Goal: Transaction & Acquisition: Purchase product/service

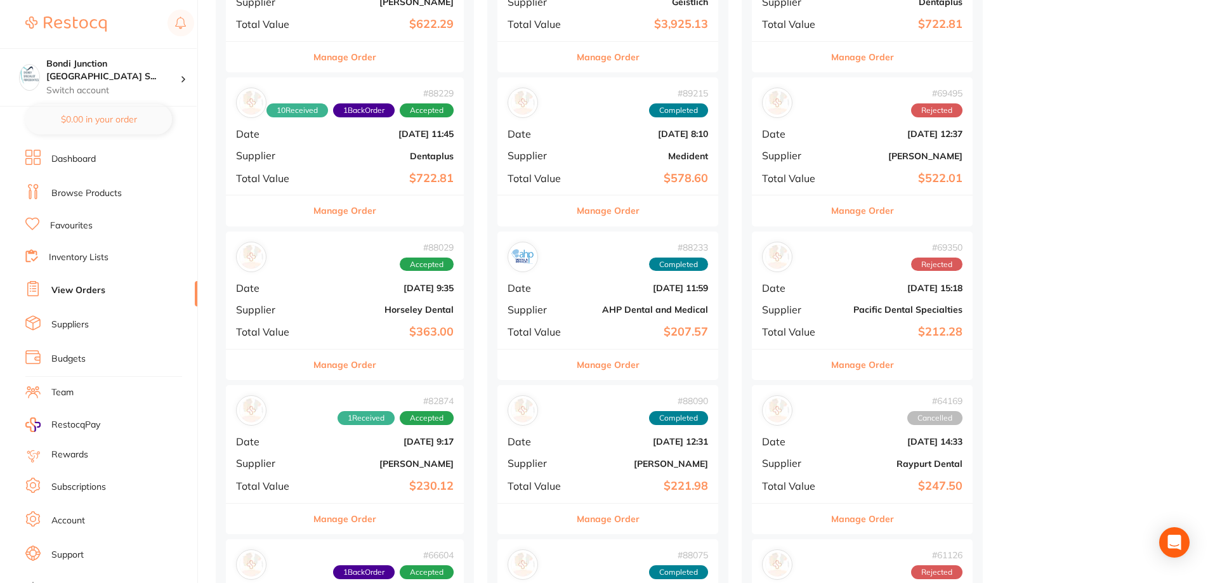
click at [109, 200] on li "Browse Products" at bounding box center [111, 193] width 172 height 19
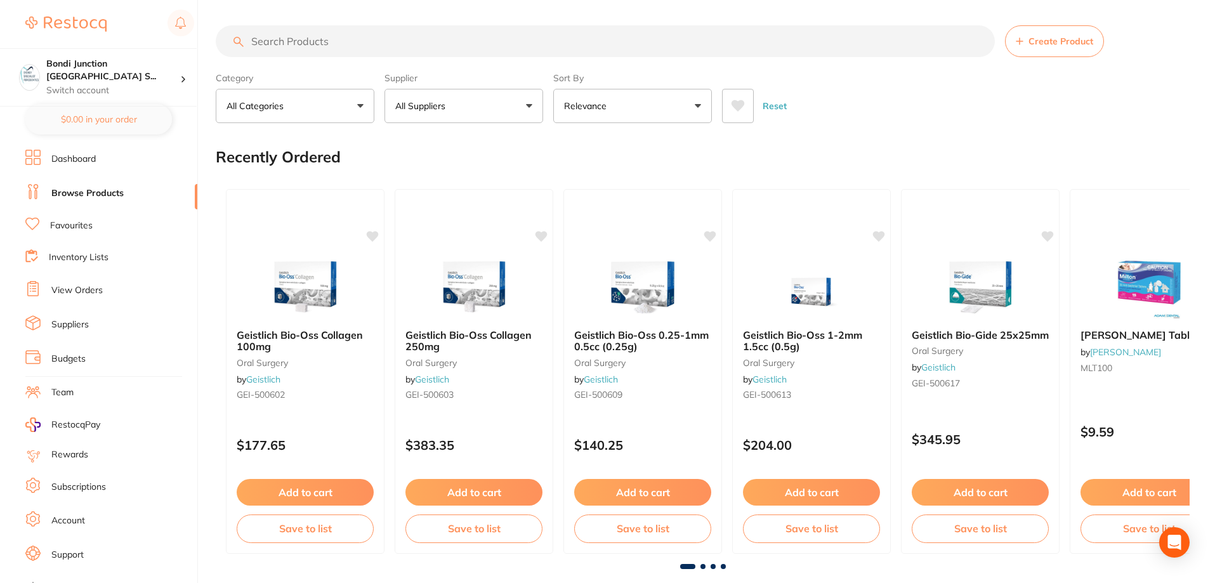
click at [284, 43] on input "search" at bounding box center [605, 41] width 779 height 32
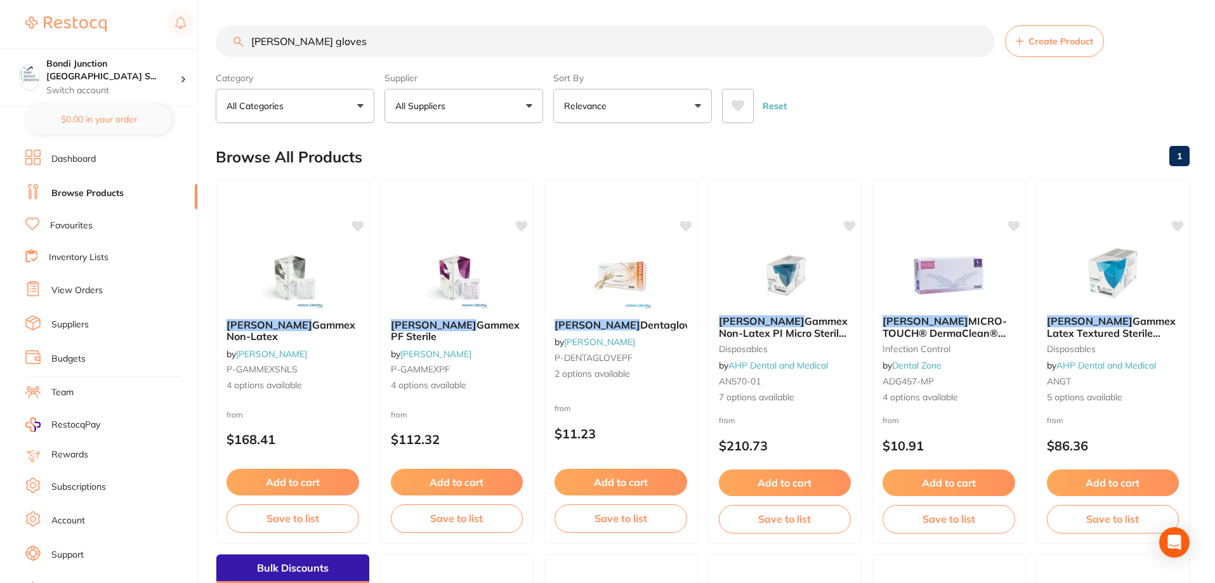
type input "[PERSON_NAME] gloves"
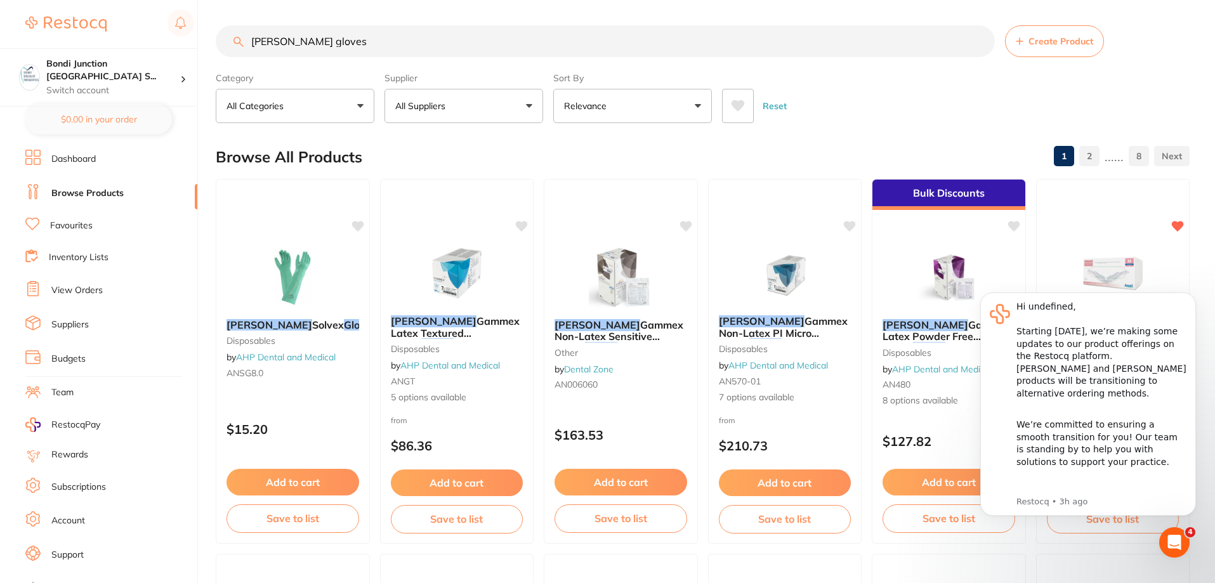
click at [1033, 79] on div "Reset" at bounding box center [950, 101] width 457 height 44
click at [1192, 299] on icon "Dismiss notification" at bounding box center [1192, 295] width 7 height 7
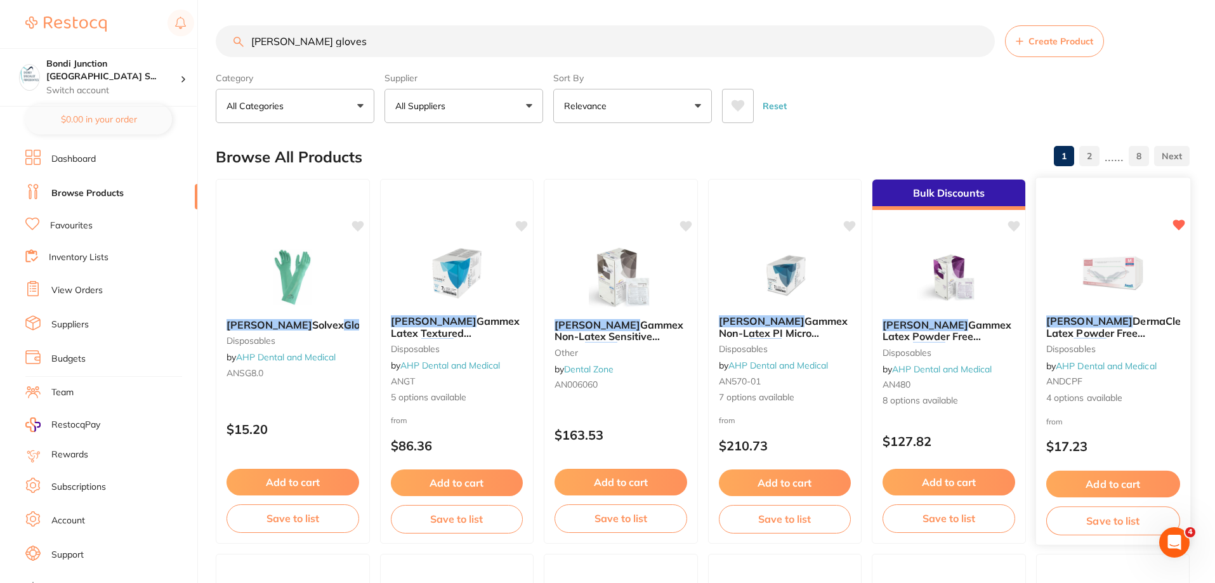
click at [1135, 487] on button "Add to cart" at bounding box center [1113, 484] width 134 height 27
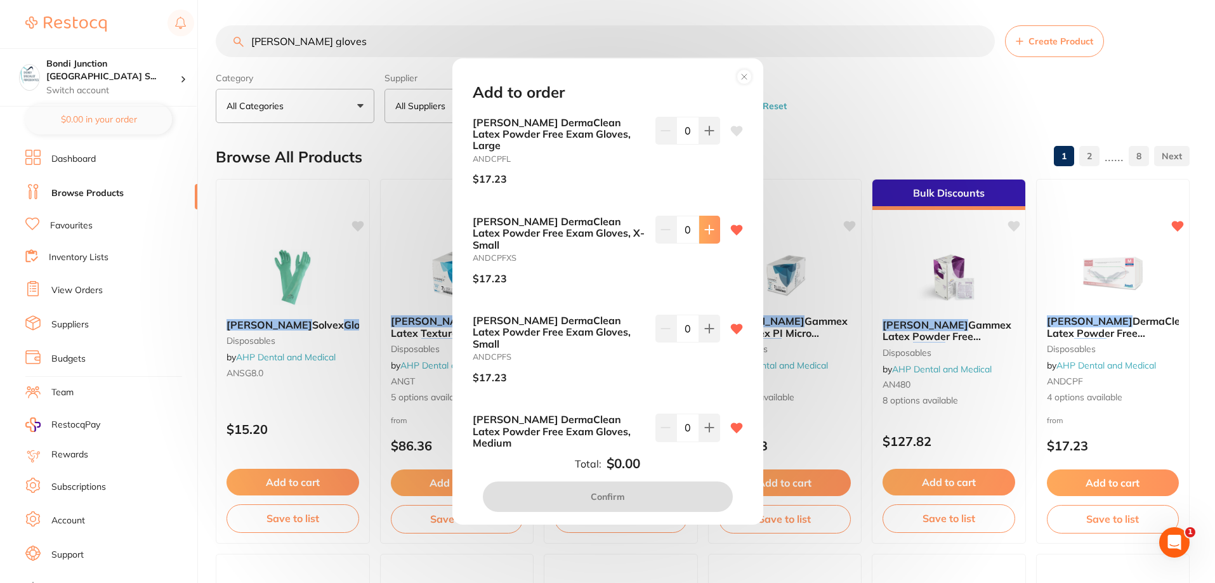
click at [710, 136] on icon at bounding box center [709, 131] width 10 height 10
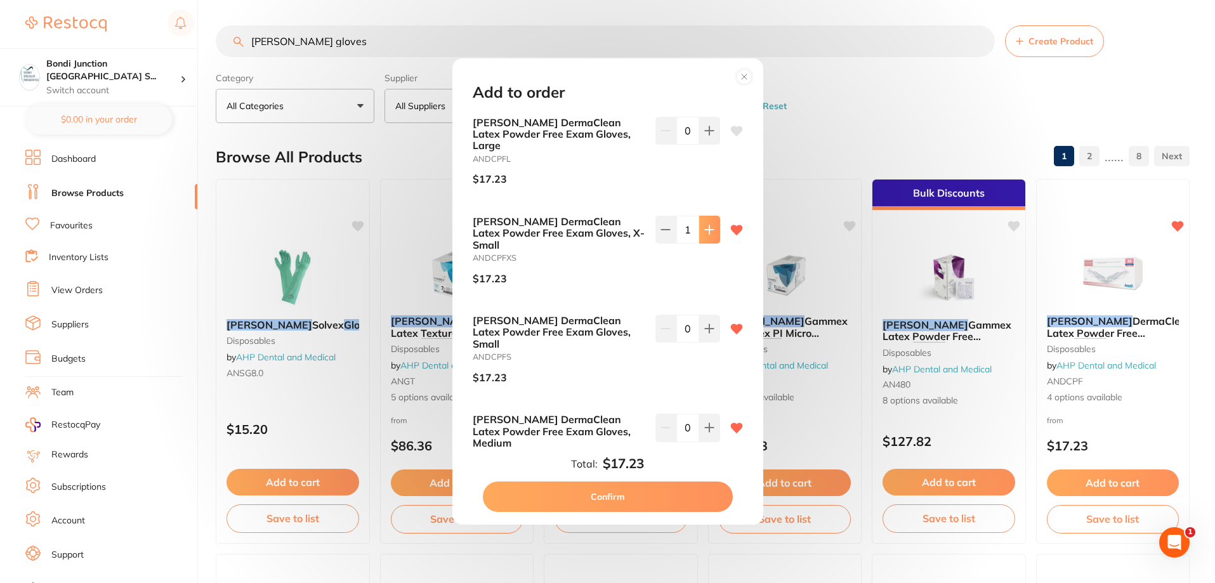
click at [710, 136] on icon at bounding box center [709, 131] width 10 height 10
type input "3"
click at [711, 145] on button at bounding box center [709, 131] width 21 height 28
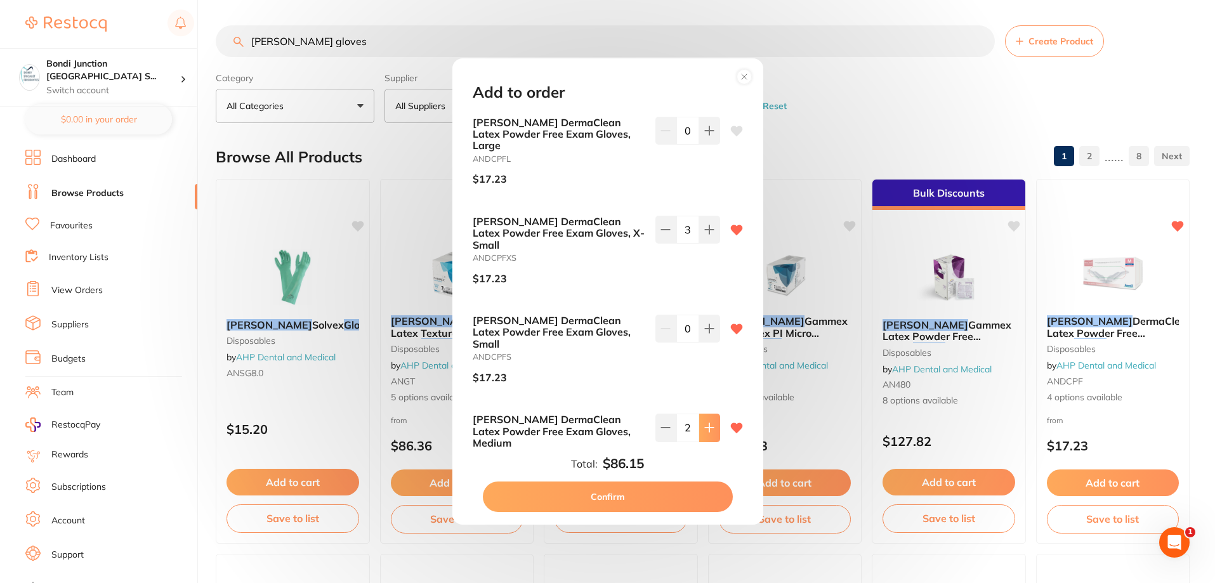
click at [711, 145] on button at bounding box center [709, 131] width 21 height 28
type input "6"
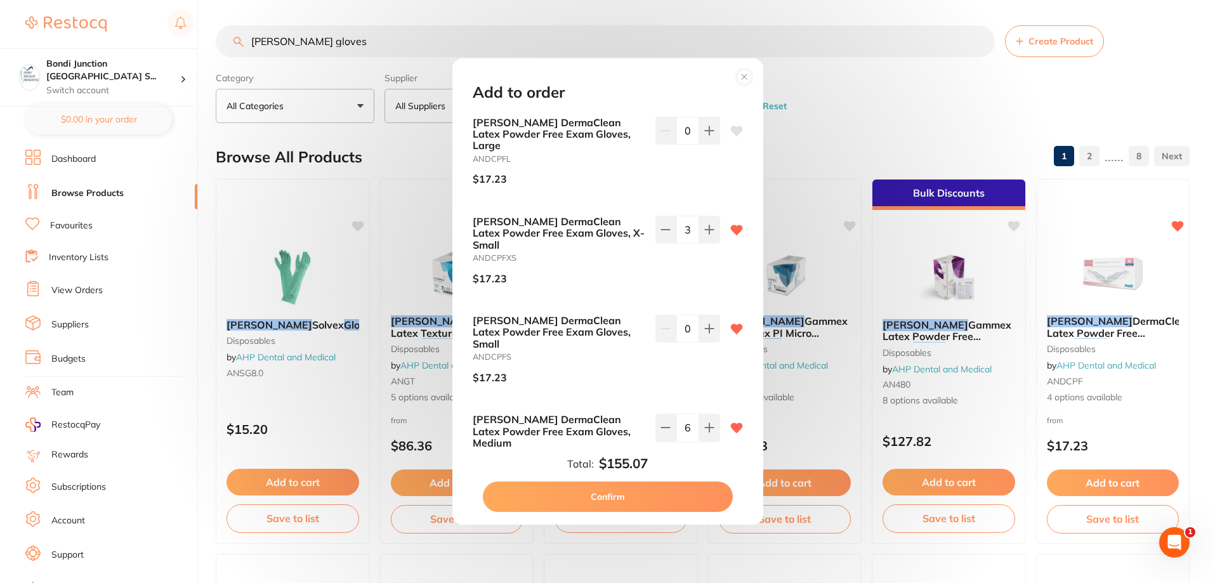
click at [601, 501] on button "Confirm" at bounding box center [608, 497] width 250 height 30
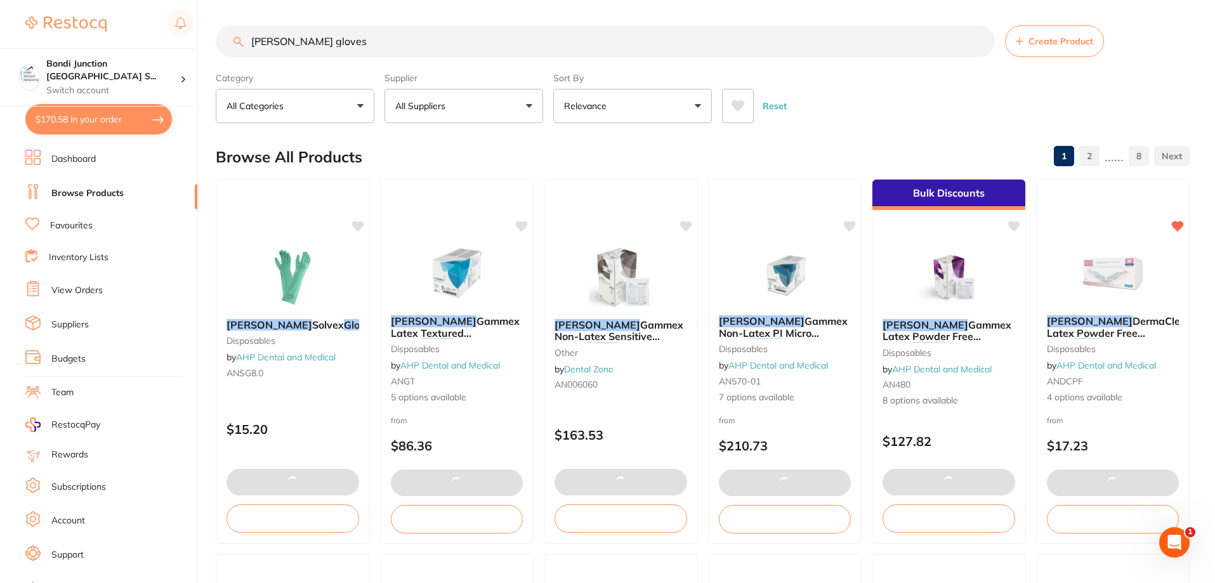
checkbox input "false"
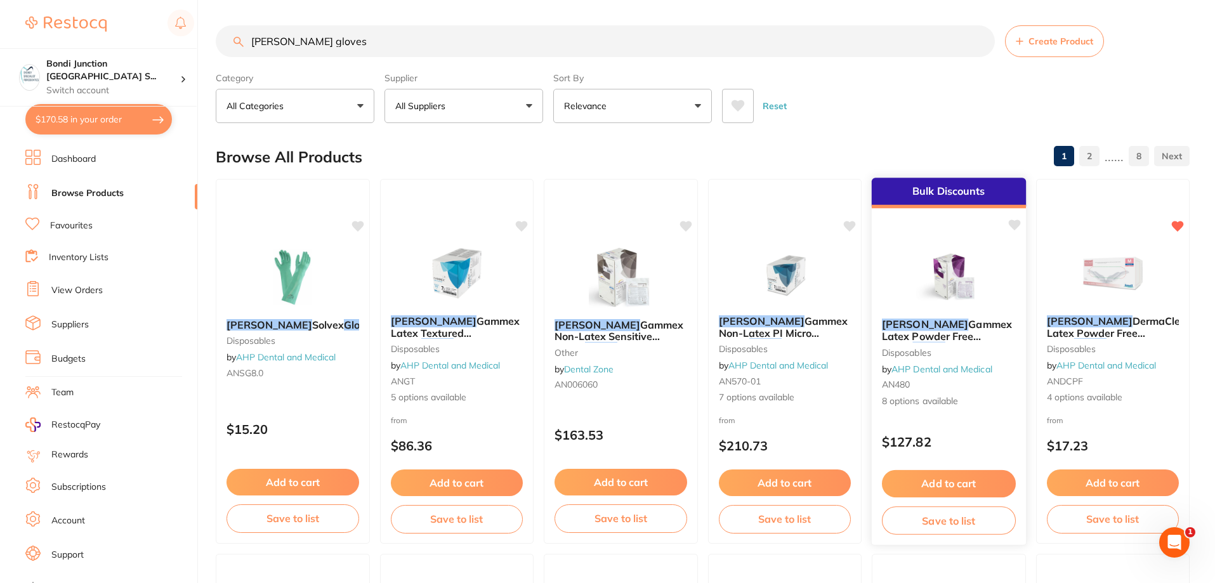
click at [930, 483] on button "Add to cart" at bounding box center [949, 483] width 134 height 27
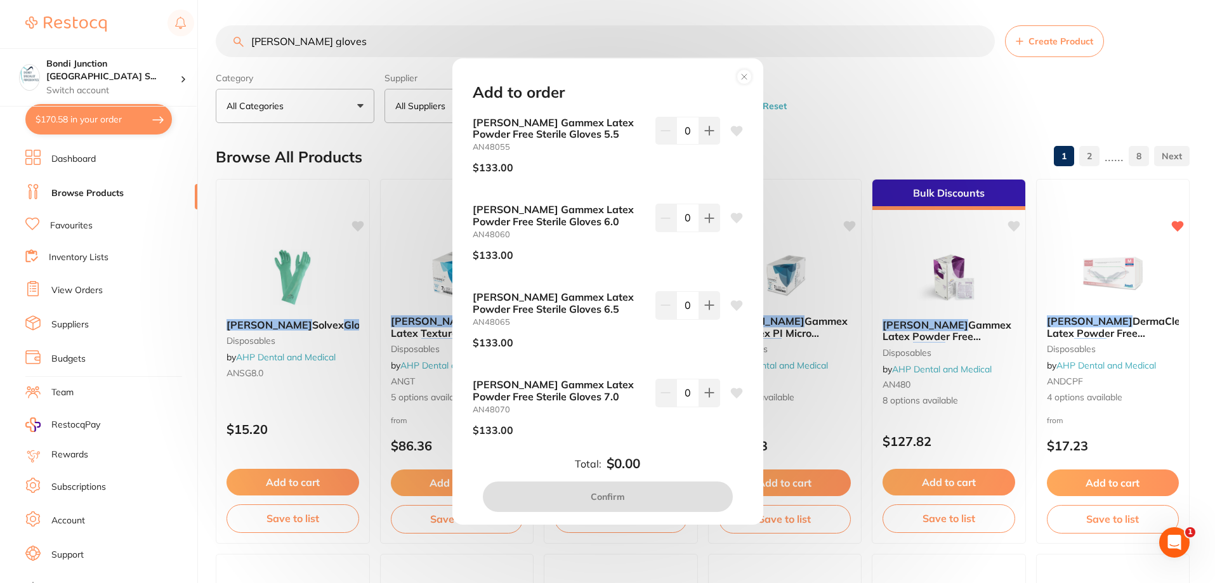
click at [344, 166] on div "Add to order [PERSON_NAME] Gammex Latex Powder Free Sterile Gloves 5.5 AN48055 …" at bounding box center [607, 291] width 1215 height 583
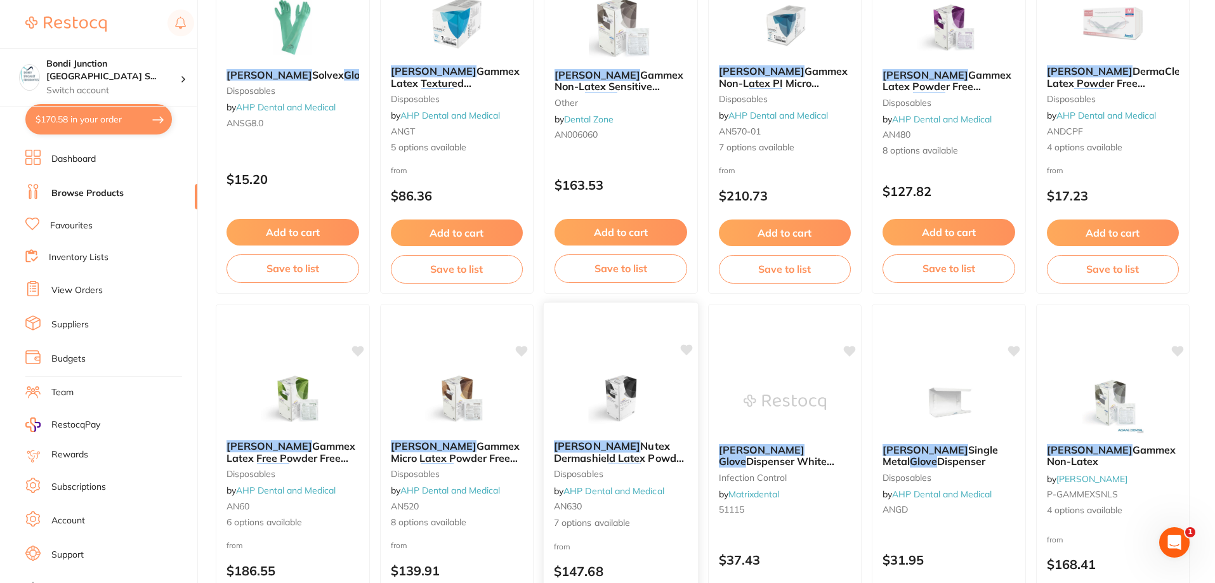
scroll to position [317, 0]
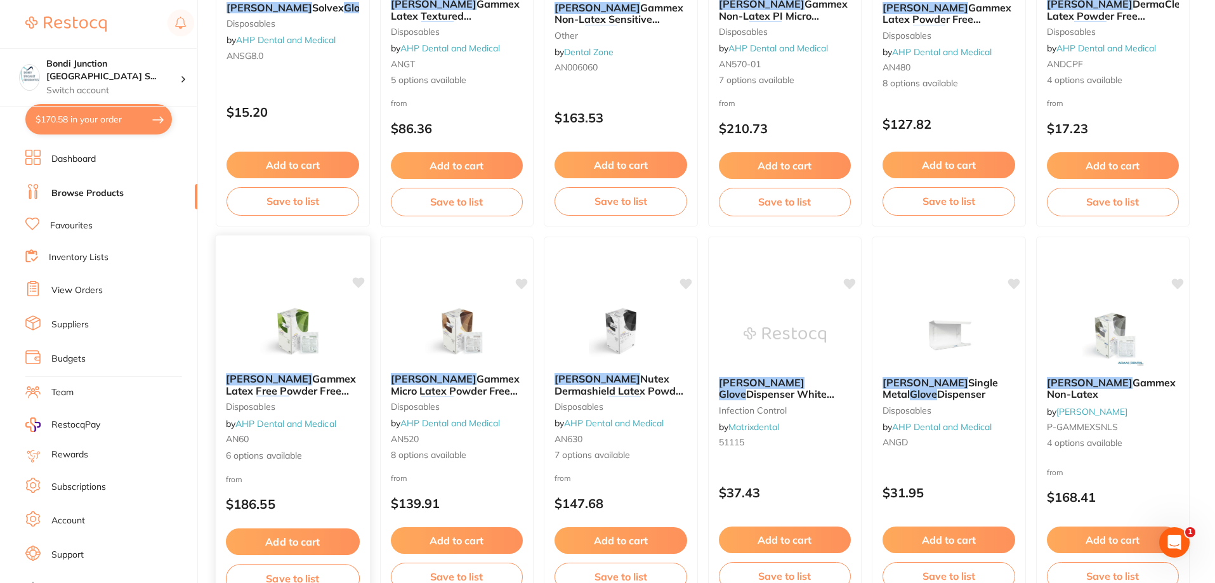
click at [307, 376] on span "Gammex Latex Free Powder Free Sterile" at bounding box center [291, 390] width 130 height 36
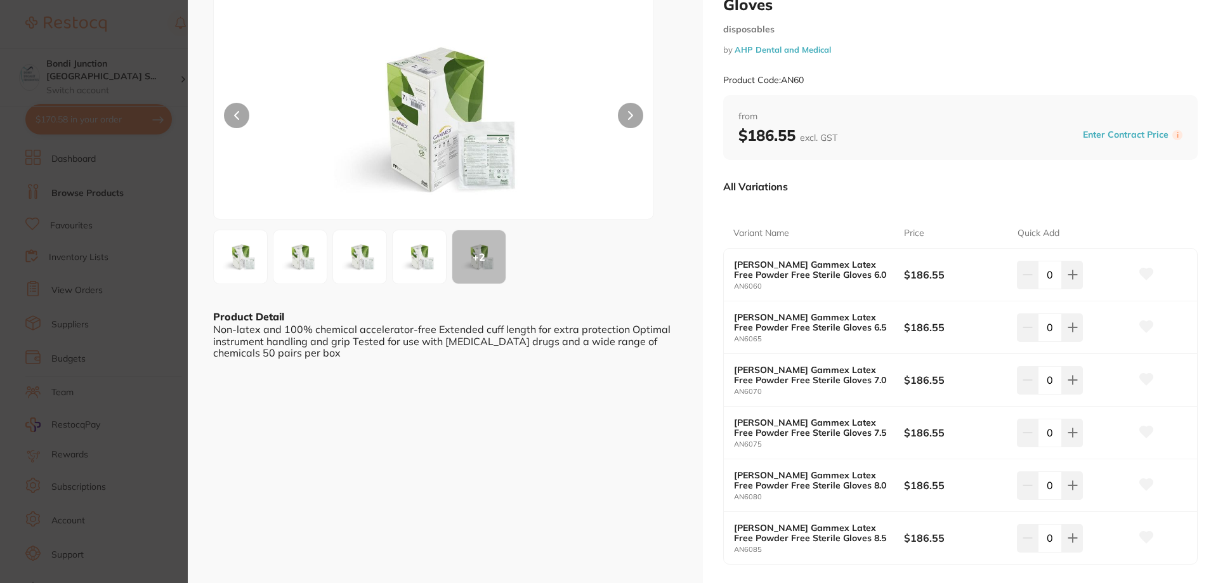
scroll to position [127, 0]
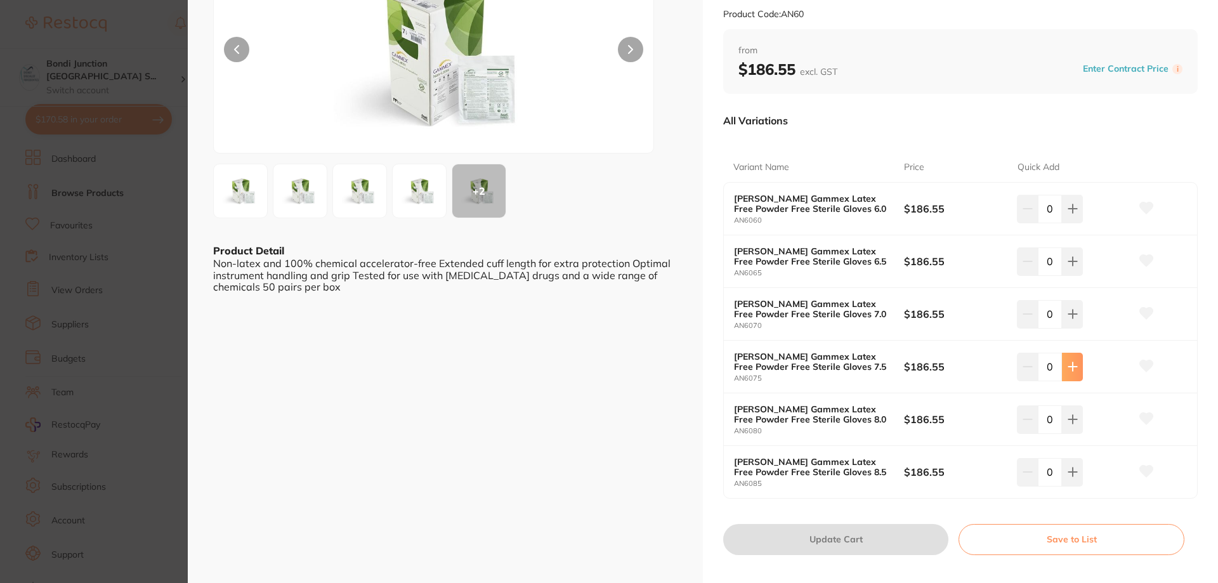
click at [1068, 214] on icon at bounding box center [1073, 209] width 10 height 10
type input "1"
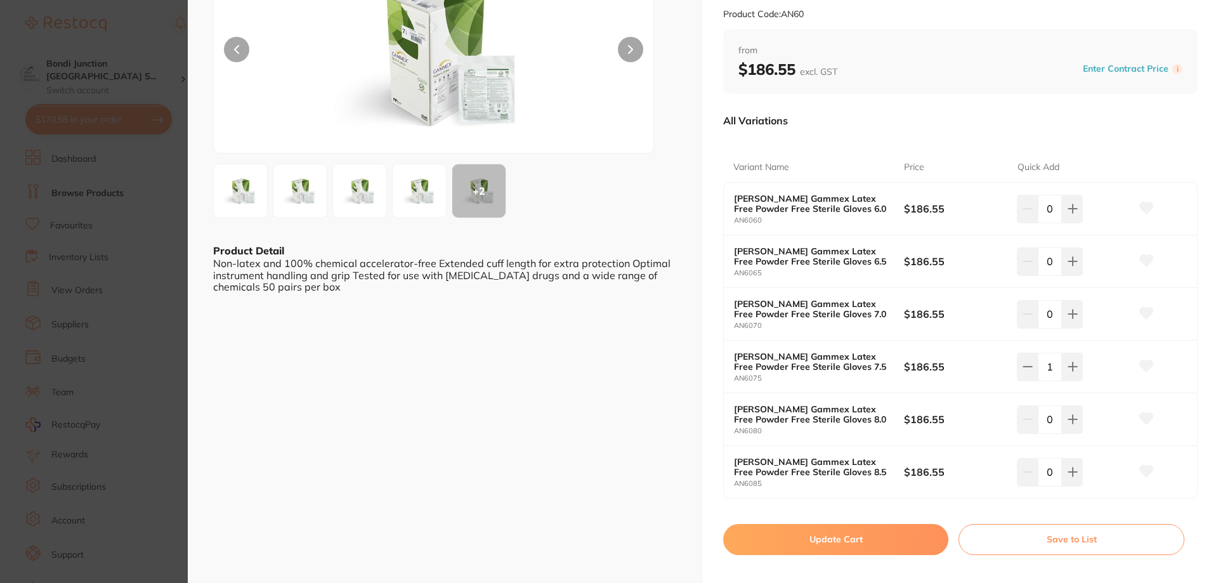
click at [846, 524] on button "Update Cart" at bounding box center [835, 539] width 225 height 30
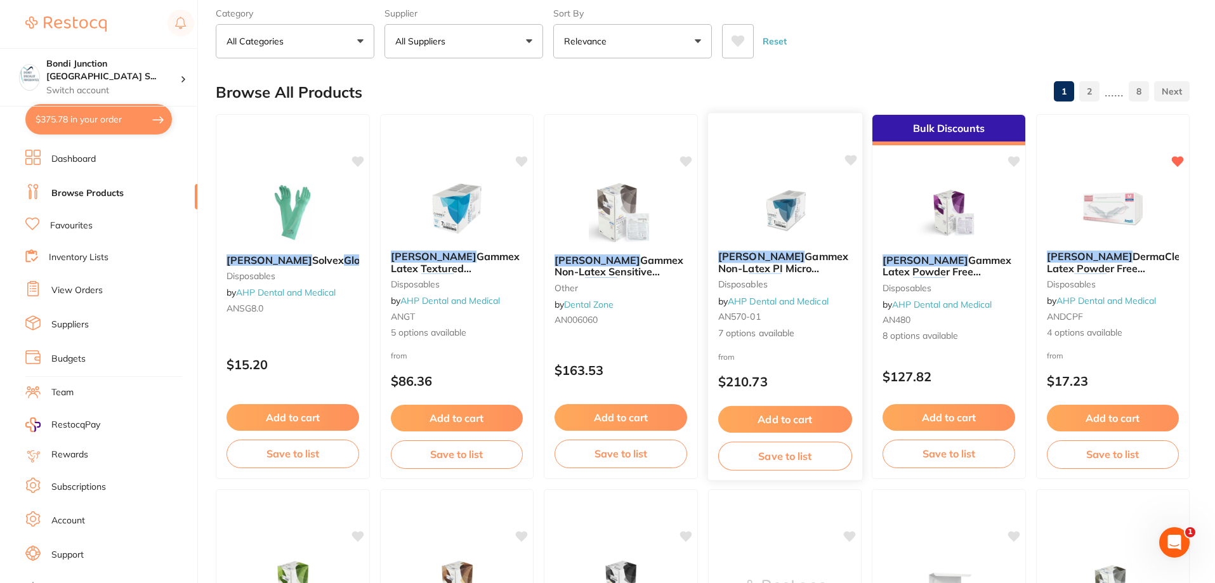
scroll to position [63, 0]
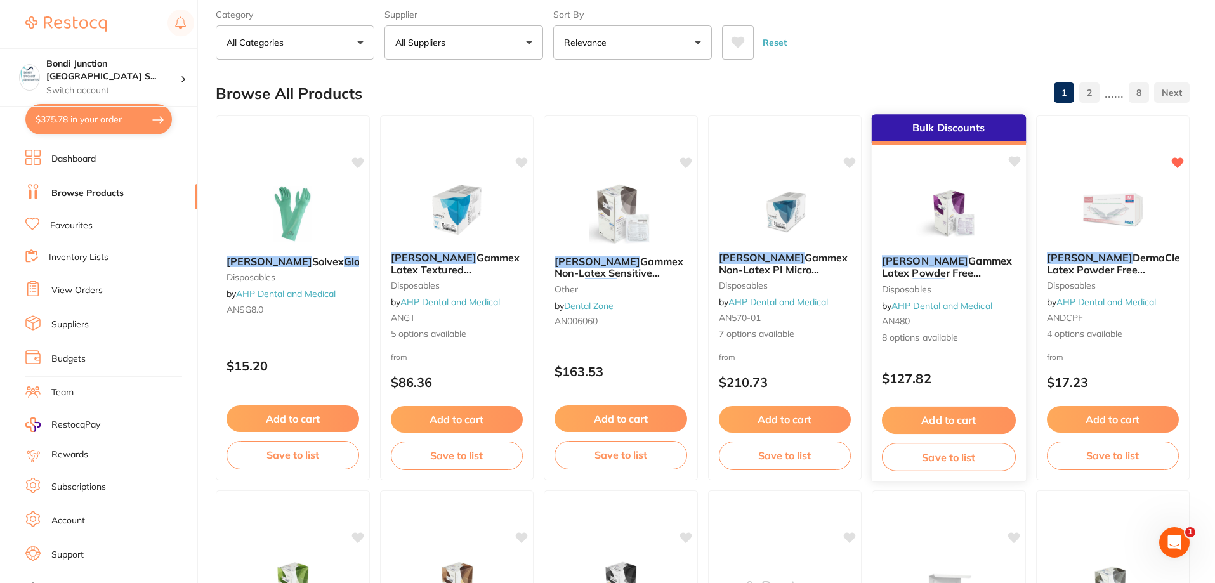
click at [922, 417] on button "Add to cart" at bounding box center [949, 420] width 134 height 27
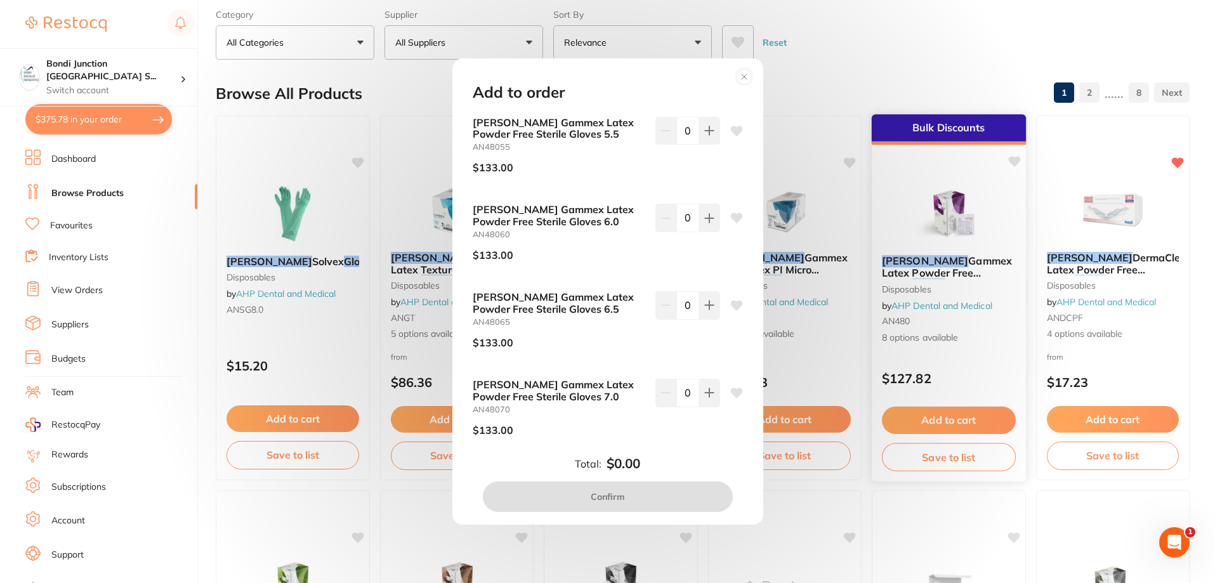
scroll to position [0, 0]
click at [907, 49] on div "Add to order [PERSON_NAME] Gammex Latex Powder Free Sterile Gloves 5.5 AN48055 …" at bounding box center [607, 291] width 1215 height 583
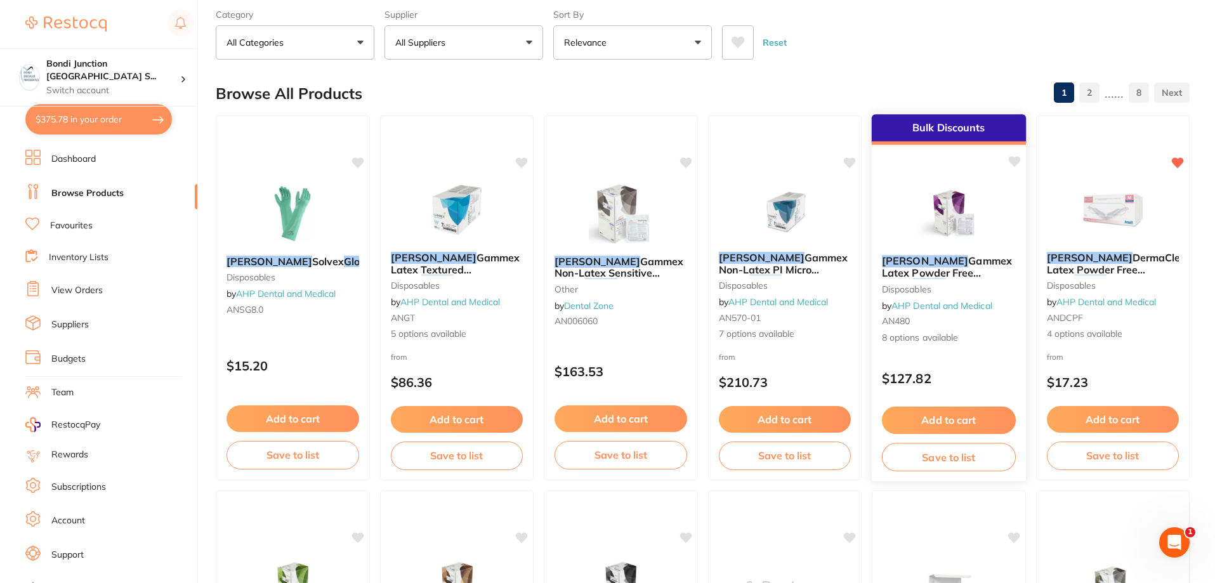
click at [915, 268] on span "Gammex Latex Powder Free Sterile" at bounding box center [947, 272] width 130 height 36
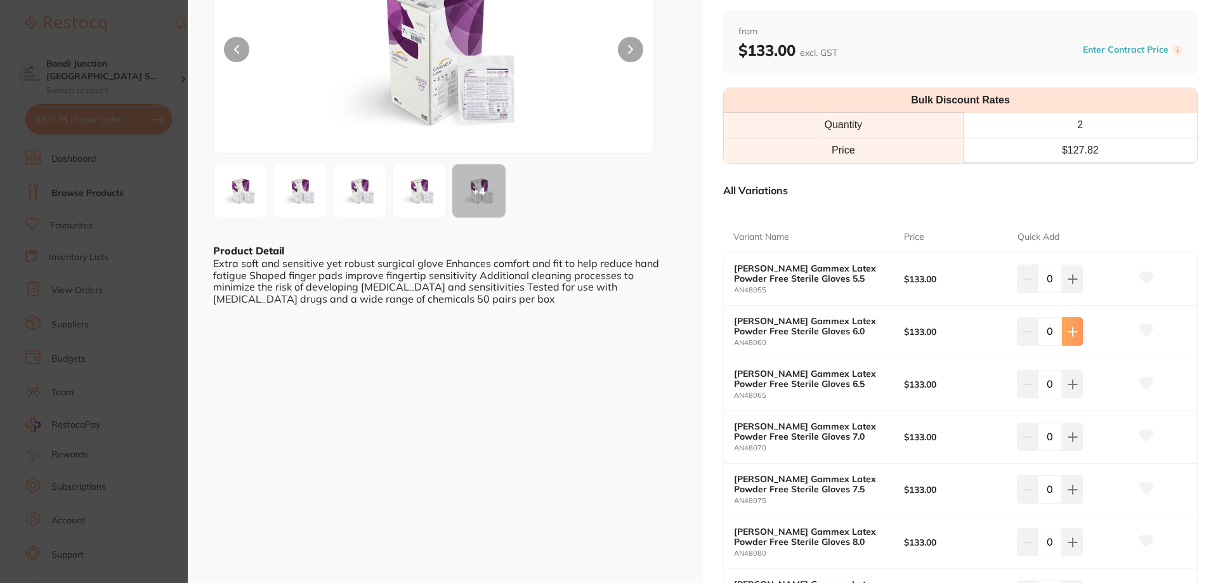
click at [1079, 292] on button at bounding box center [1072, 279] width 21 height 28
type input "1"
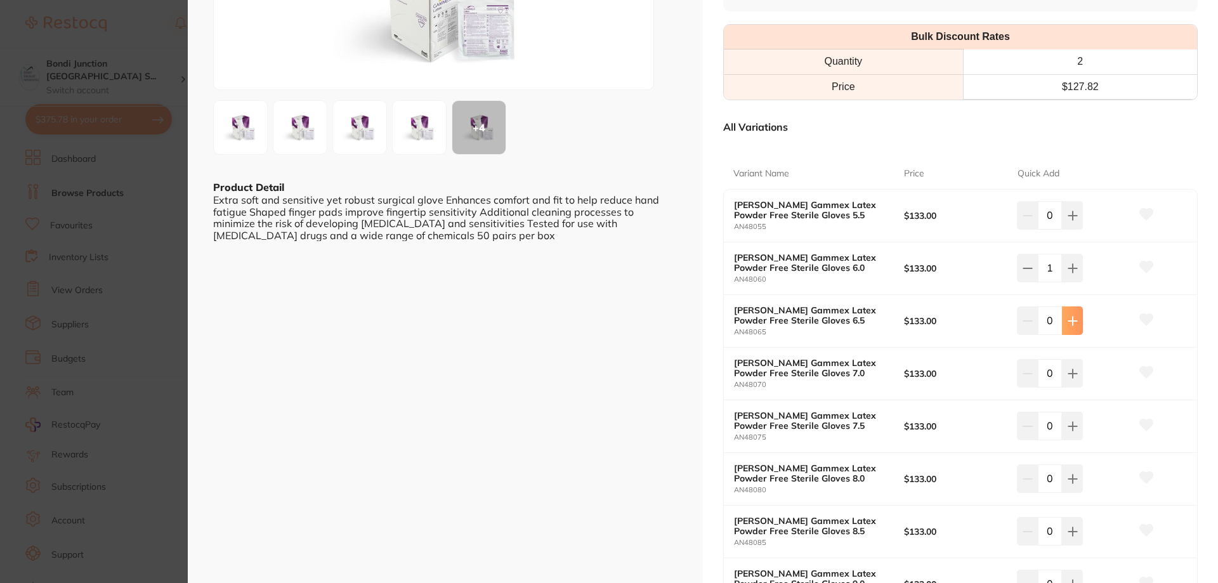
scroll to position [254, 0]
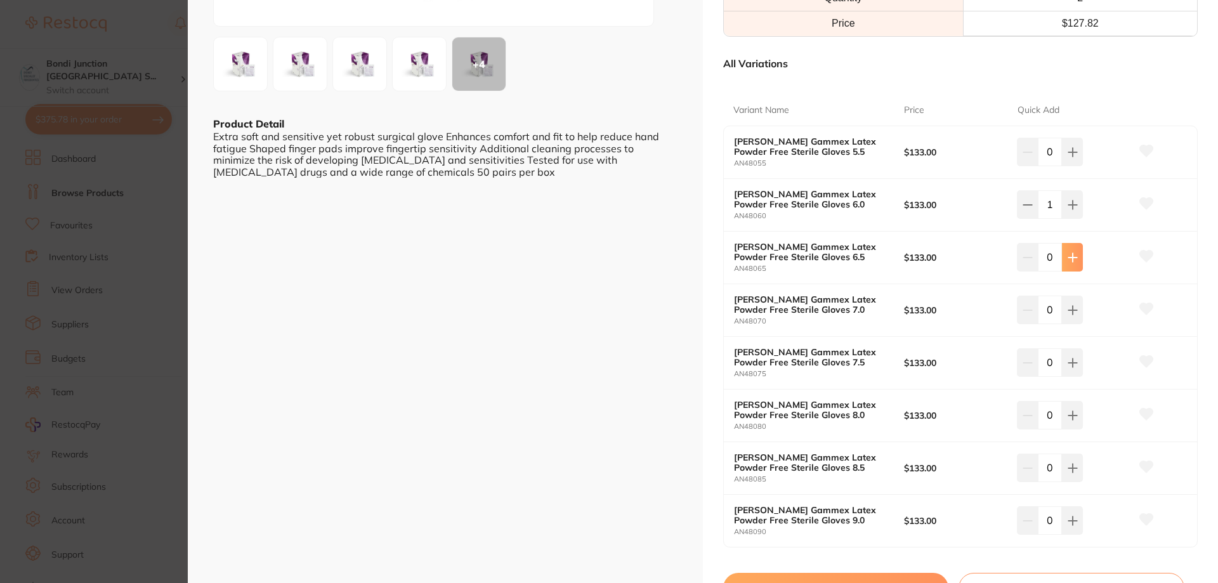
click at [1069, 157] on icon at bounding box center [1073, 152] width 10 height 10
type input "1"
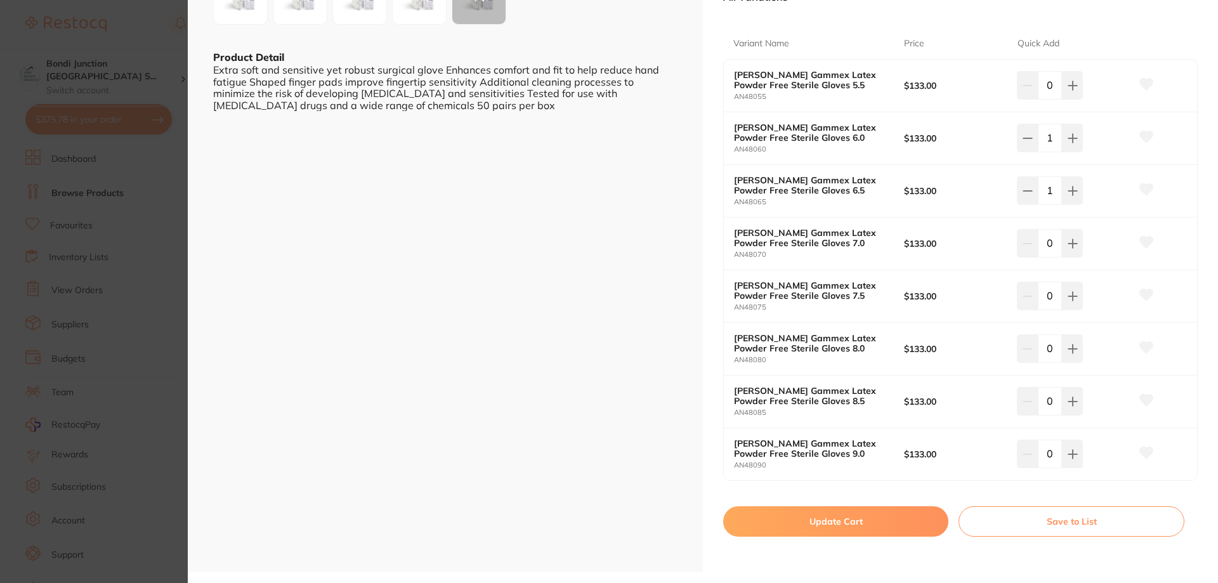
scroll to position [444, 0]
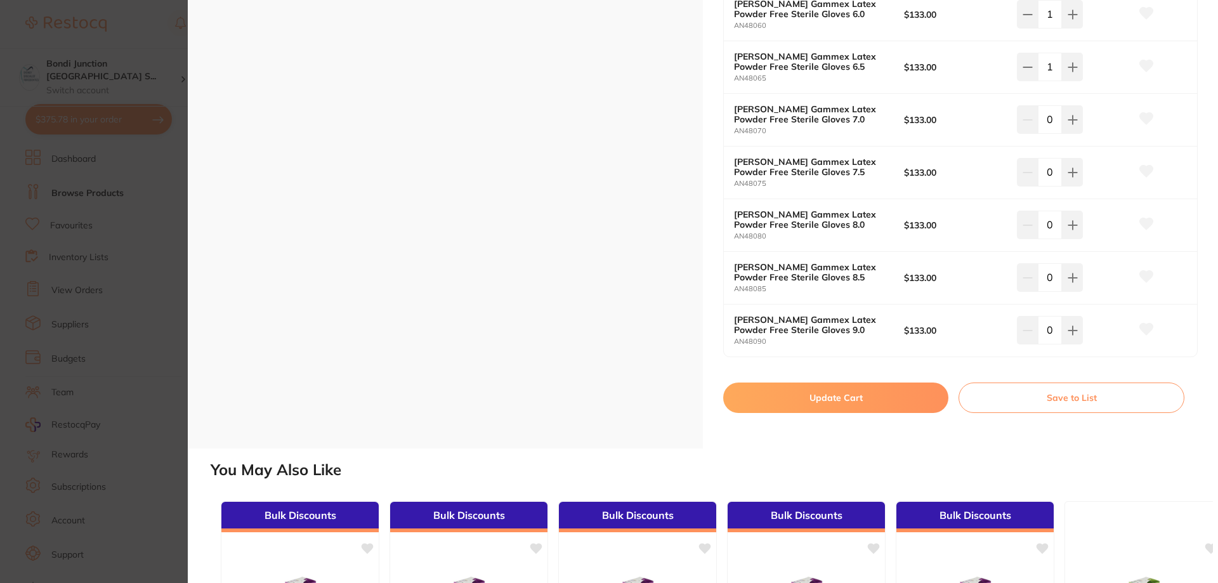
click at [842, 404] on button "Update Cart" at bounding box center [835, 398] width 225 height 30
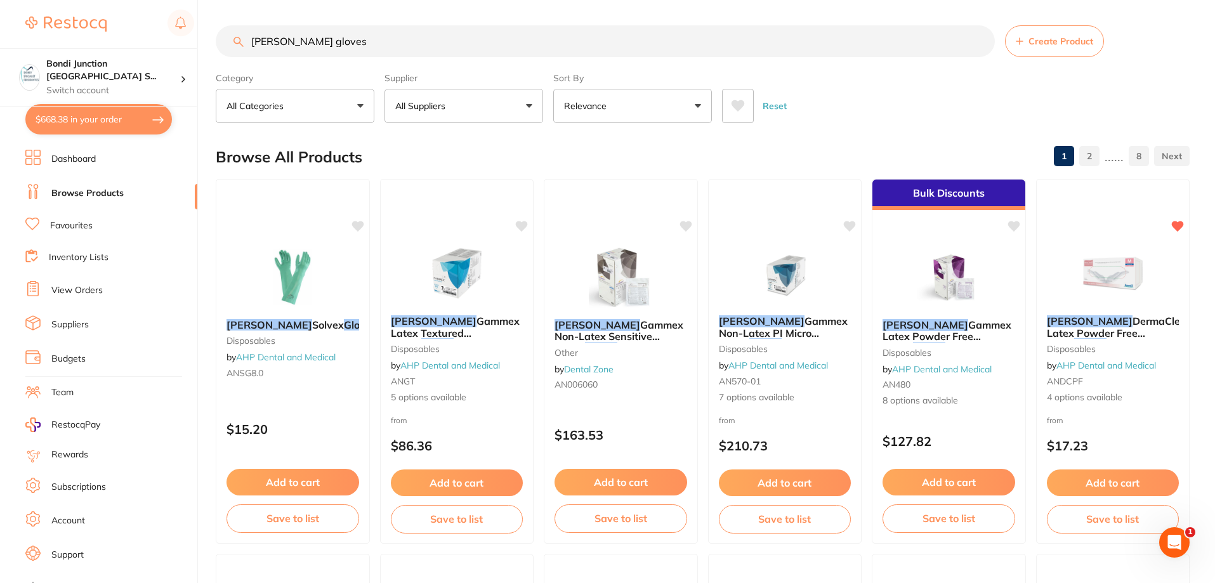
click at [103, 126] on button "$668.38 in your order" at bounding box center [98, 119] width 147 height 30
checkbox input "true"
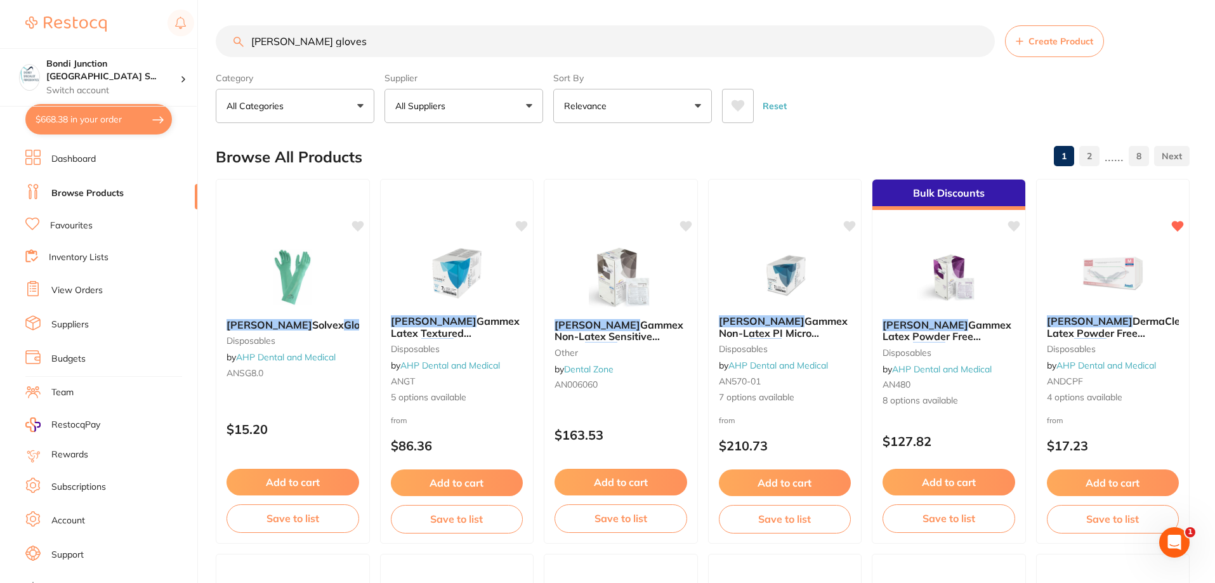
checkbox input "true"
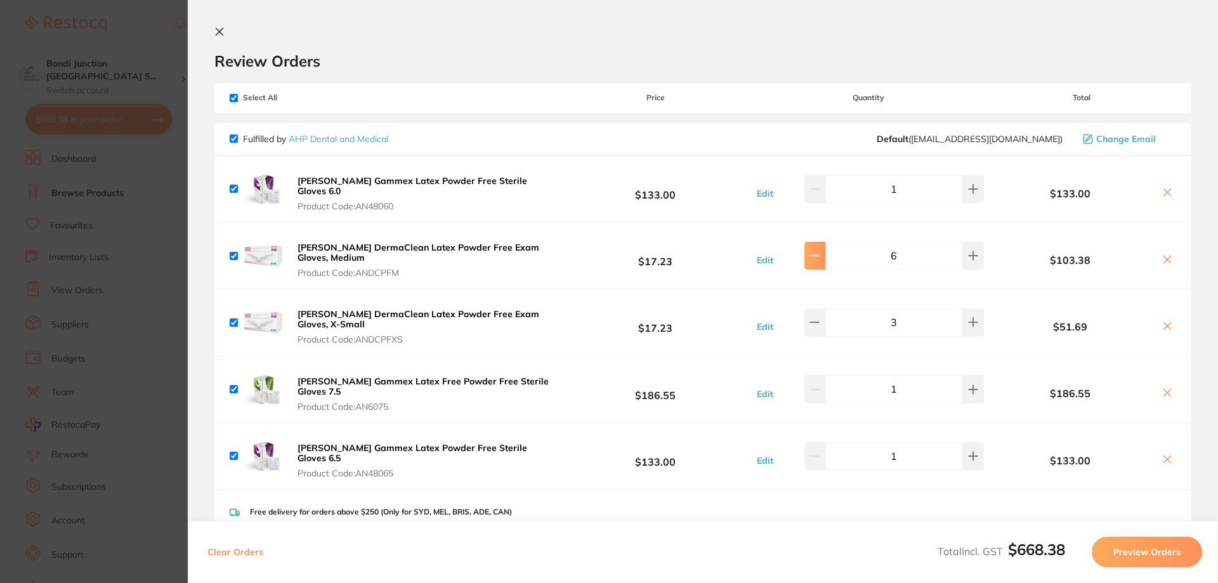
click at [818, 194] on icon at bounding box center [815, 189] width 10 height 10
click at [973, 203] on button at bounding box center [973, 189] width 21 height 28
type input "6"
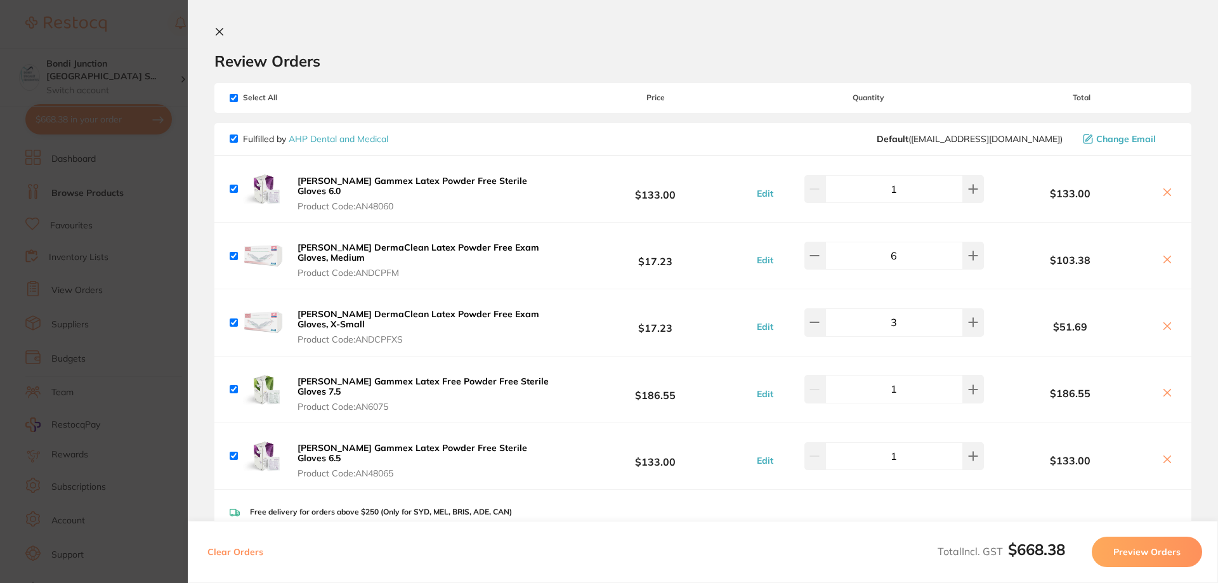
click at [219, 29] on icon at bounding box center [219, 32] width 10 height 10
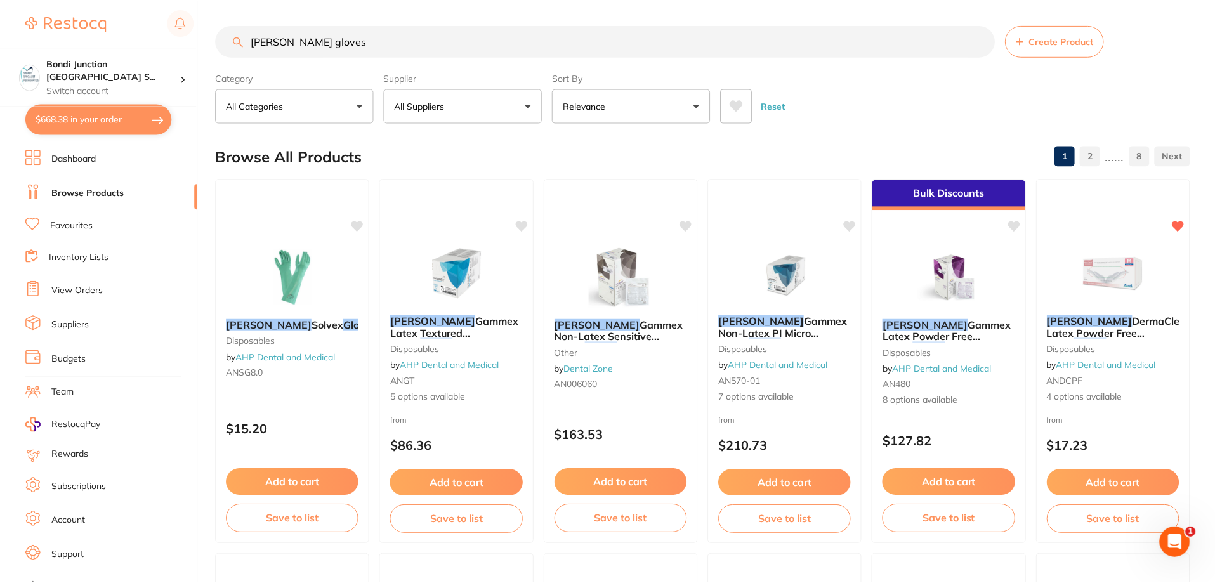
scroll to position [1, 0]
click at [335, 46] on input "[PERSON_NAME] gloves" at bounding box center [605, 41] width 779 height 32
type input "a"
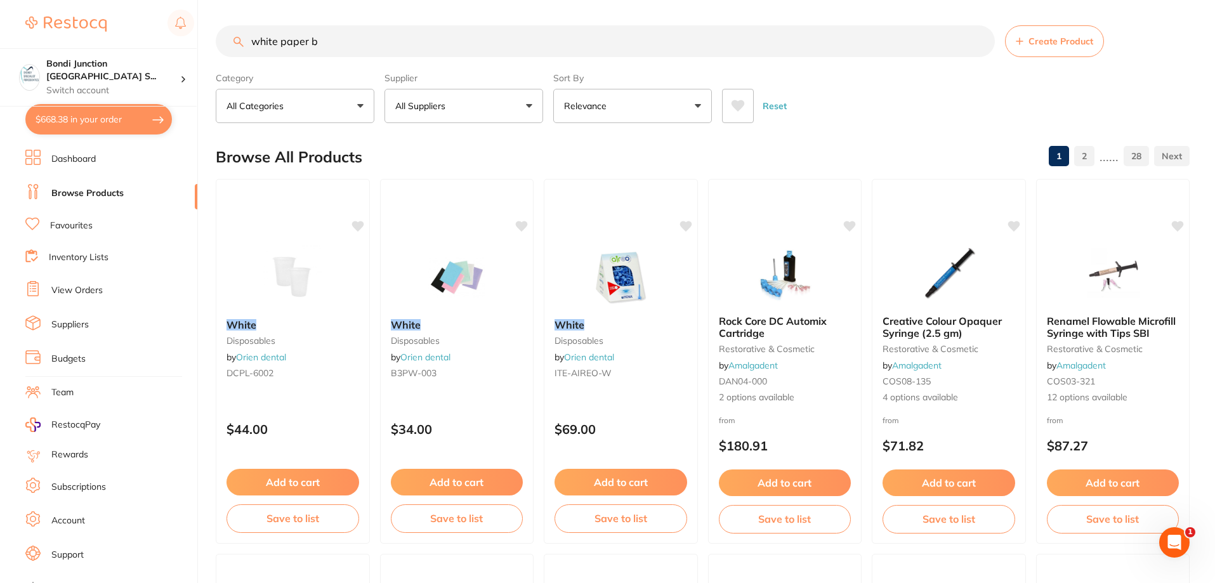
scroll to position [0, 0]
type input "white paper bags"
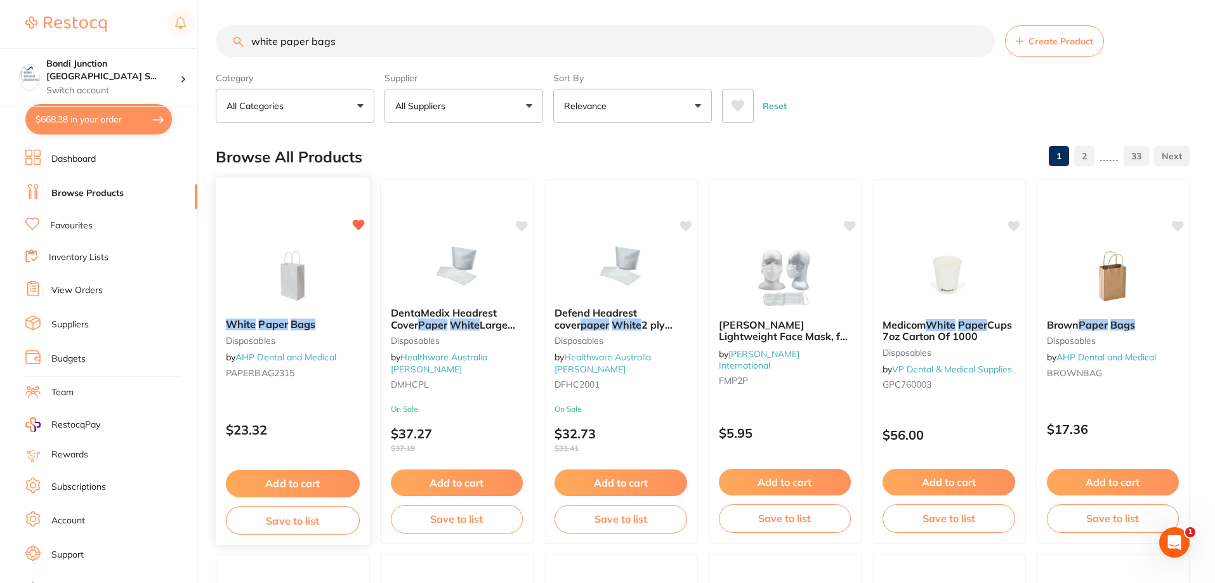
click at [263, 332] on div "White Paper Bags disposables by AHP Dental and Medical PAPERBAG2315" at bounding box center [293, 350] width 154 height 85
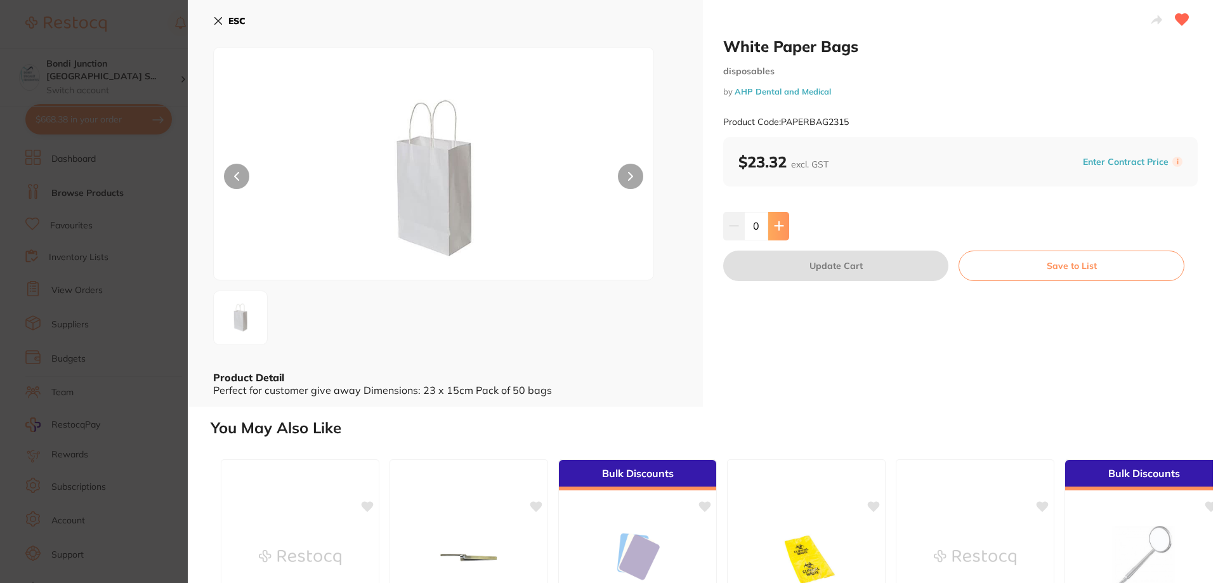
click at [779, 232] on button at bounding box center [778, 226] width 21 height 28
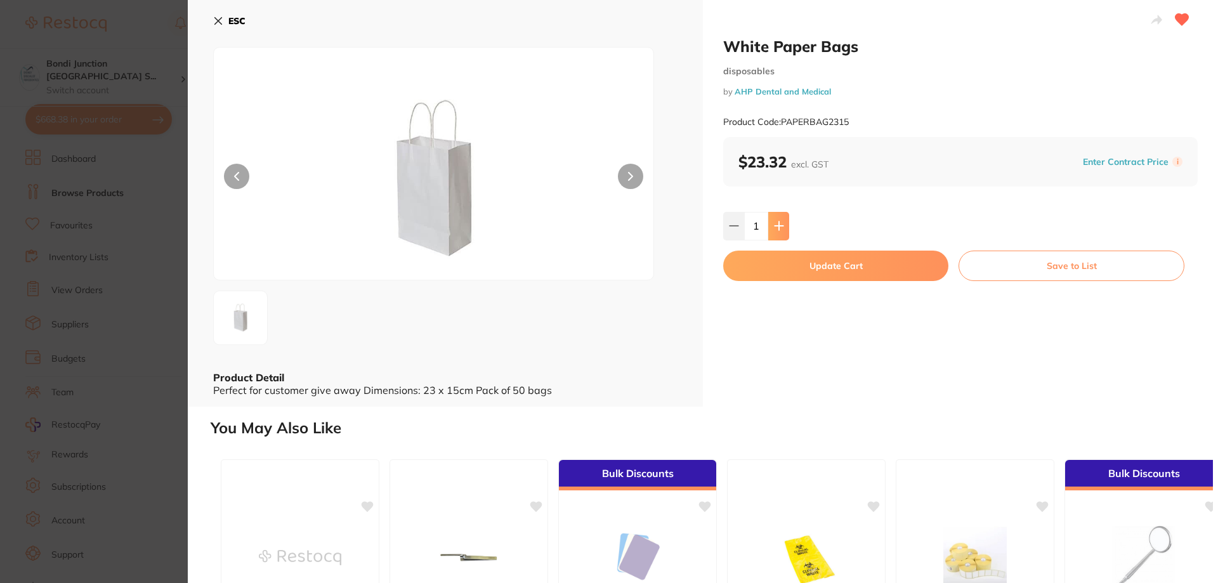
click at [779, 232] on button at bounding box center [778, 226] width 21 height 28
type input "4"
click at [797, 258] on button "Update Cart" at bounding box center [835, 266] width 225 height 30
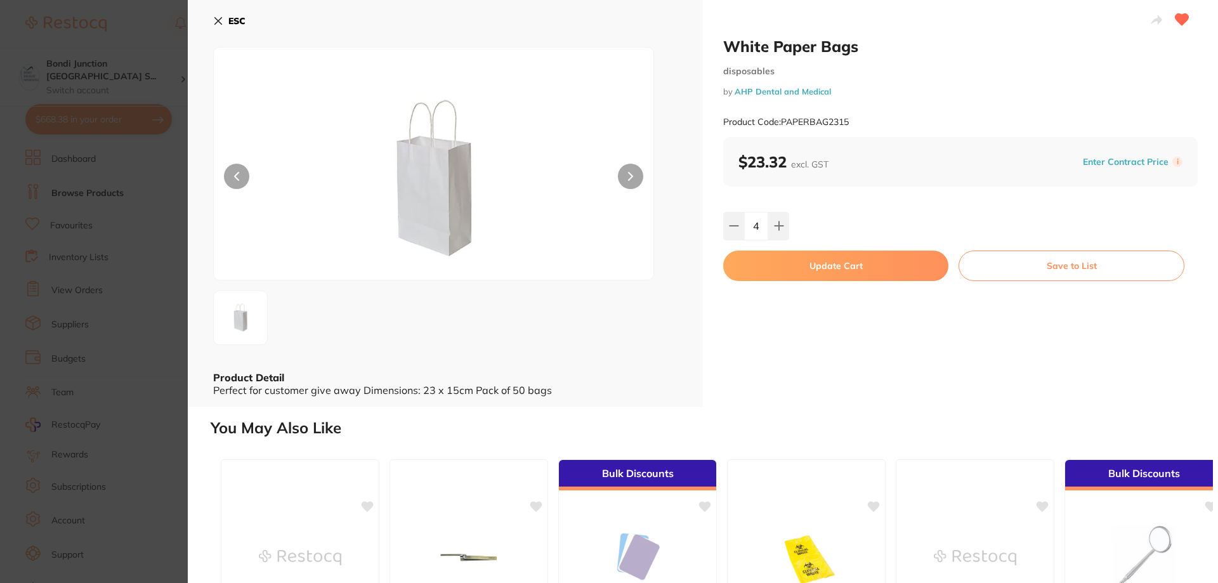
checkbox input "false"
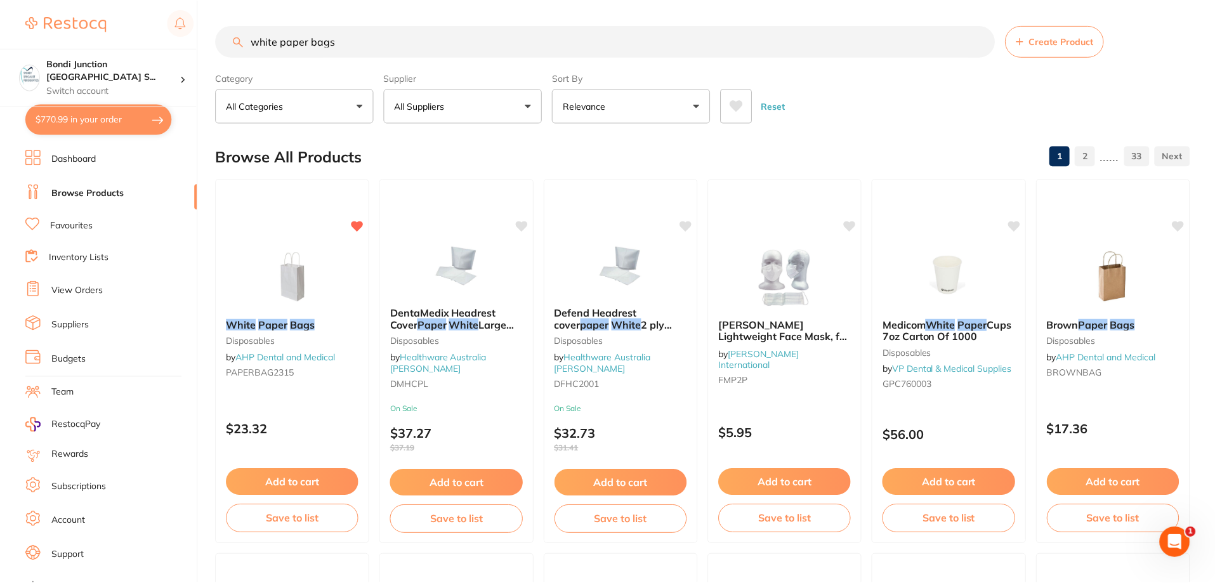
scroll to position [1, 0]
click at [362, 39] on input "white paper bags" at bounding box center [605, 41] width 779 height 32
type input "w"
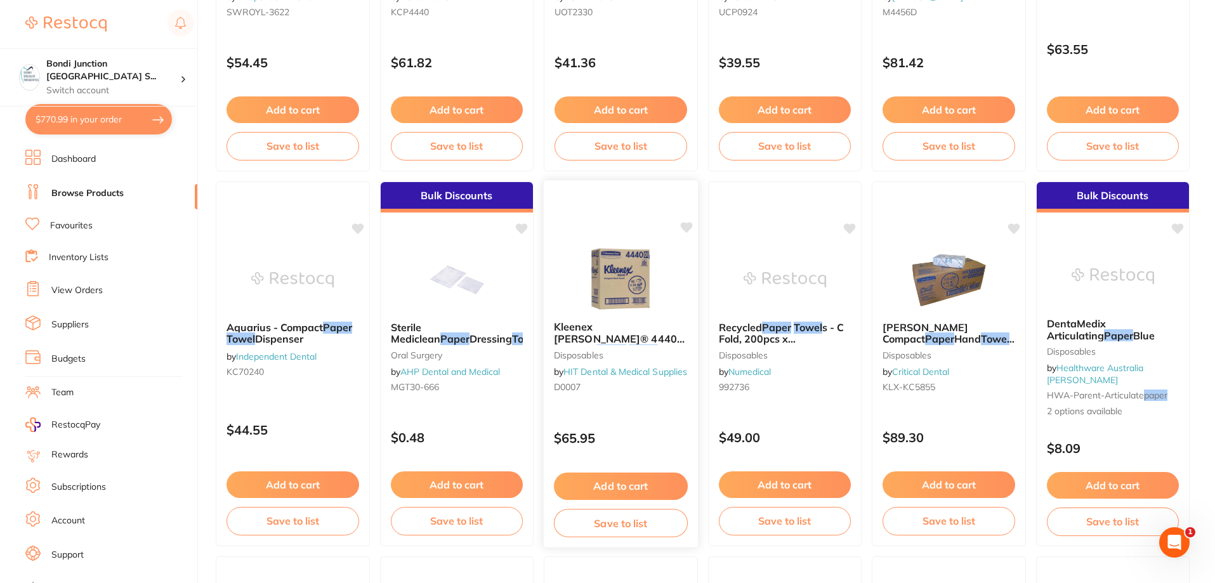
scroll to position [381, 0]
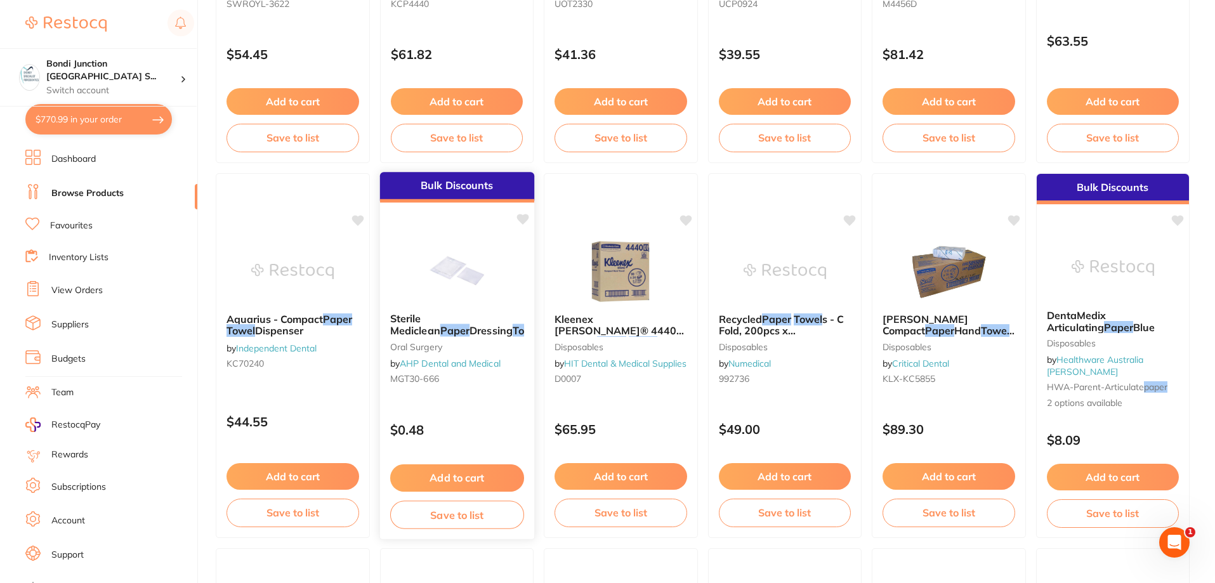
click at [439, 318] on span "Sterile Mediclean" at bounding box center [415, 324] width 50 height 25
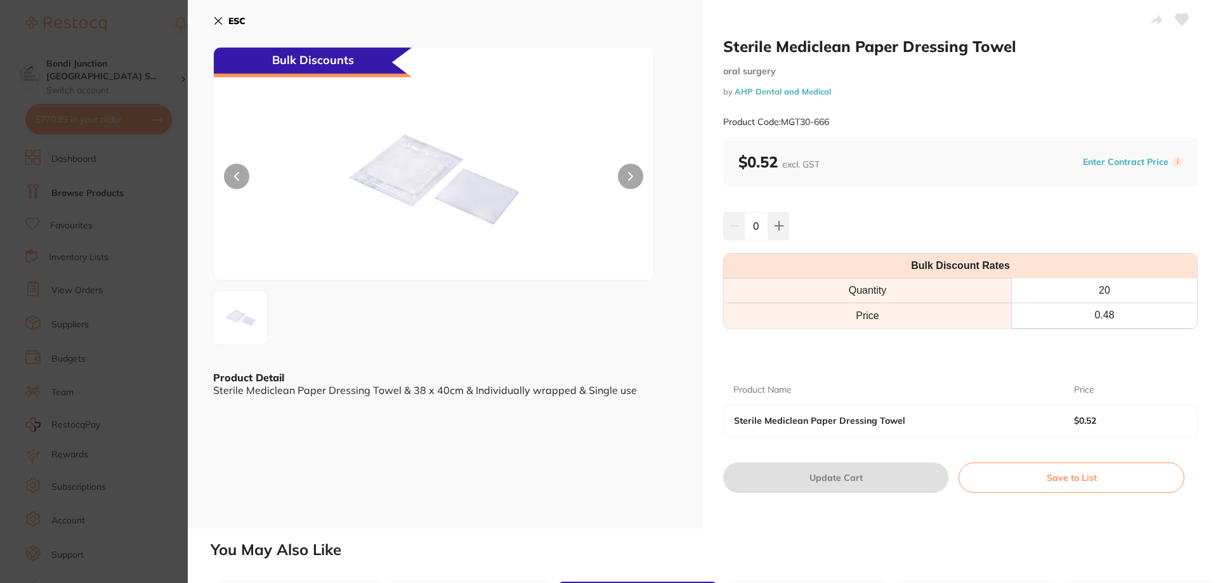
click at [213, 20] on div "ESC Bulk Discounts Product Detail Sterile Mediclean Paper Dressing Towel & 38 x…" at bounding box center [445, 264] width 515 height 528
click at [223, 19] on icon at bounding box center [218, 21] width 10 height 10
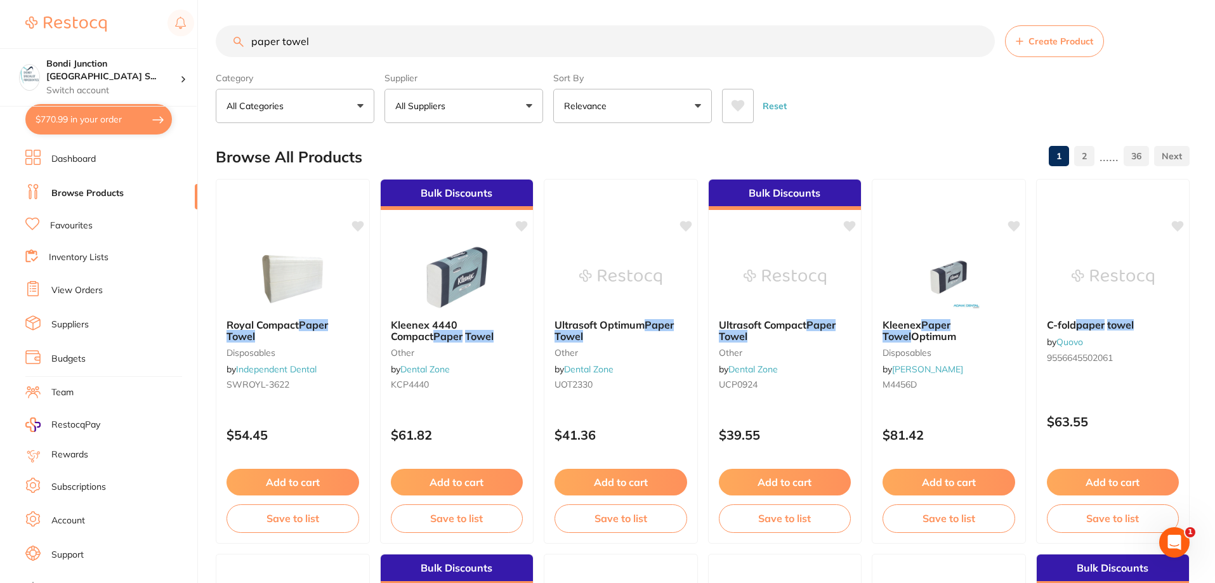
click at [324, 40] on input "paper towel" at bounding box center [605, 41] width 779 height 32
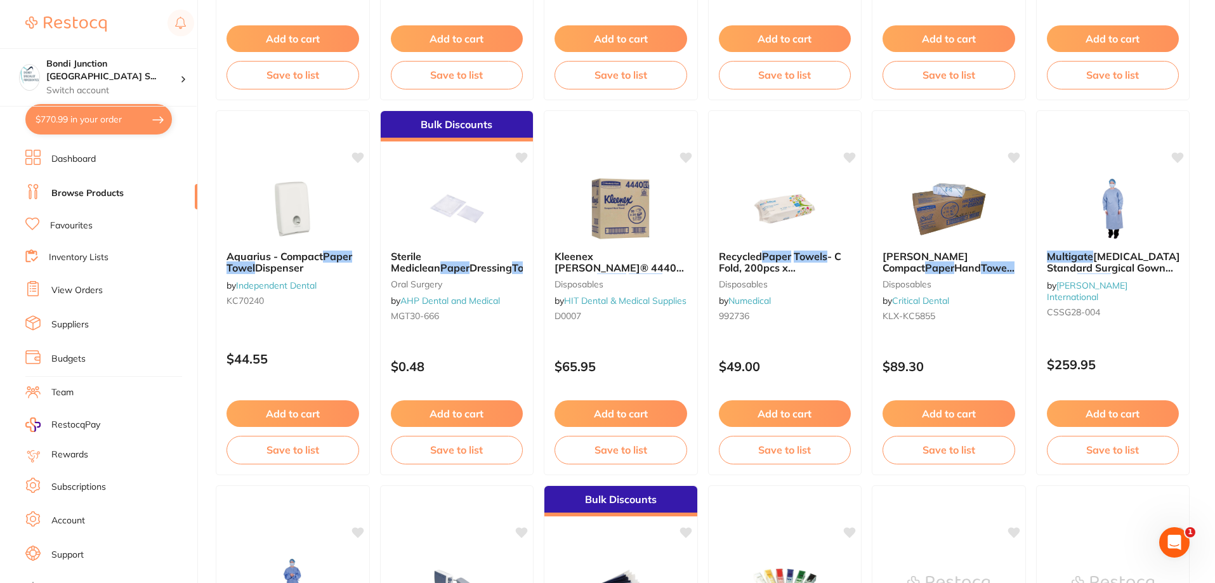
scroll to position [444, 0]
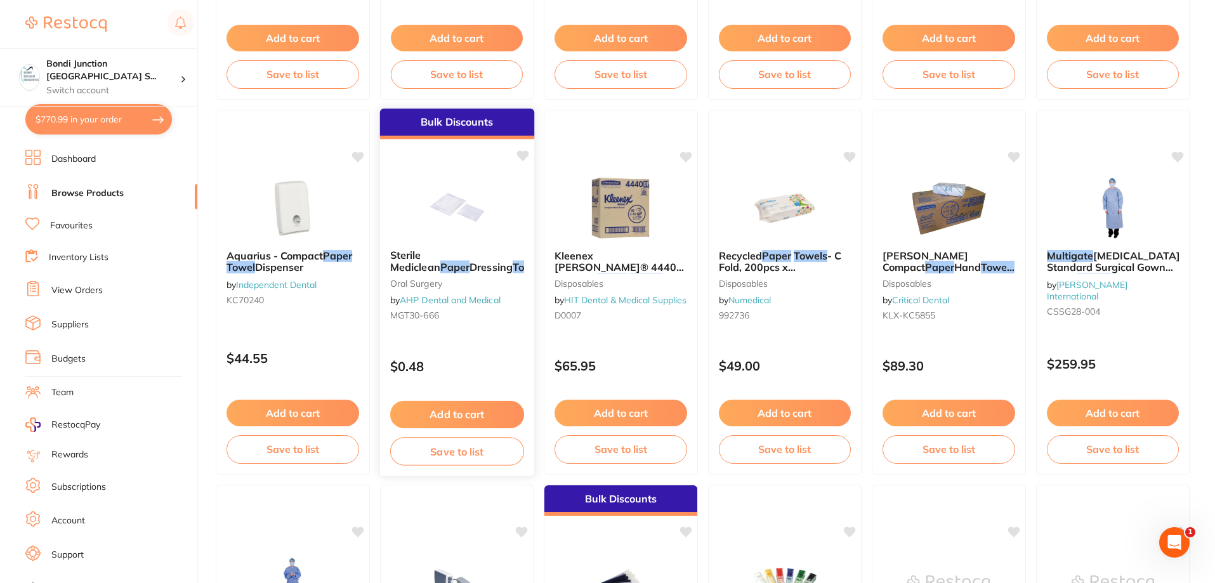
click at [512, 261] on em "Towel" at bounding box center [526, 267] width 29 height 13
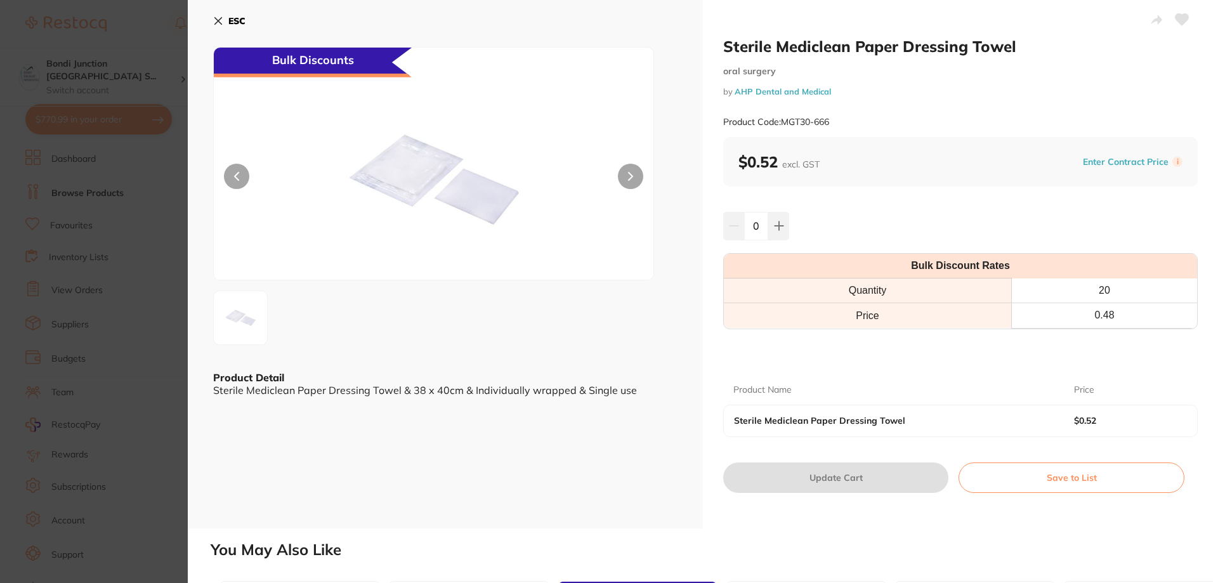
click at [214, 22] on icon at bounding box center [218, 21] width 10 height 10
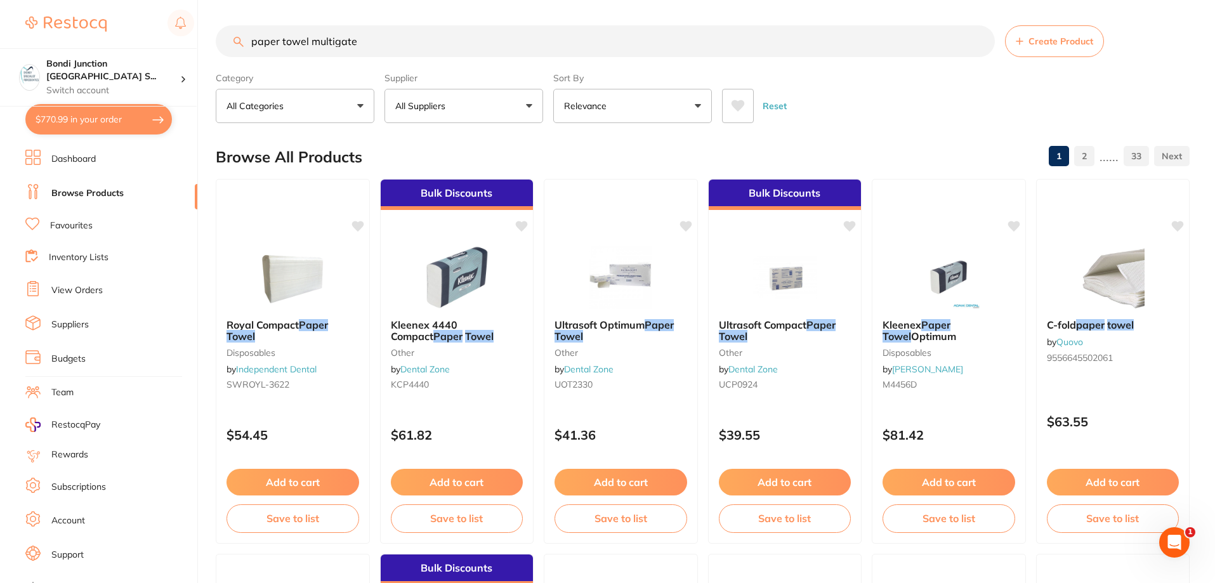
click at [378, 36] on input "paper towel multigate" at bounding box center [605, 41] width 779 height 32
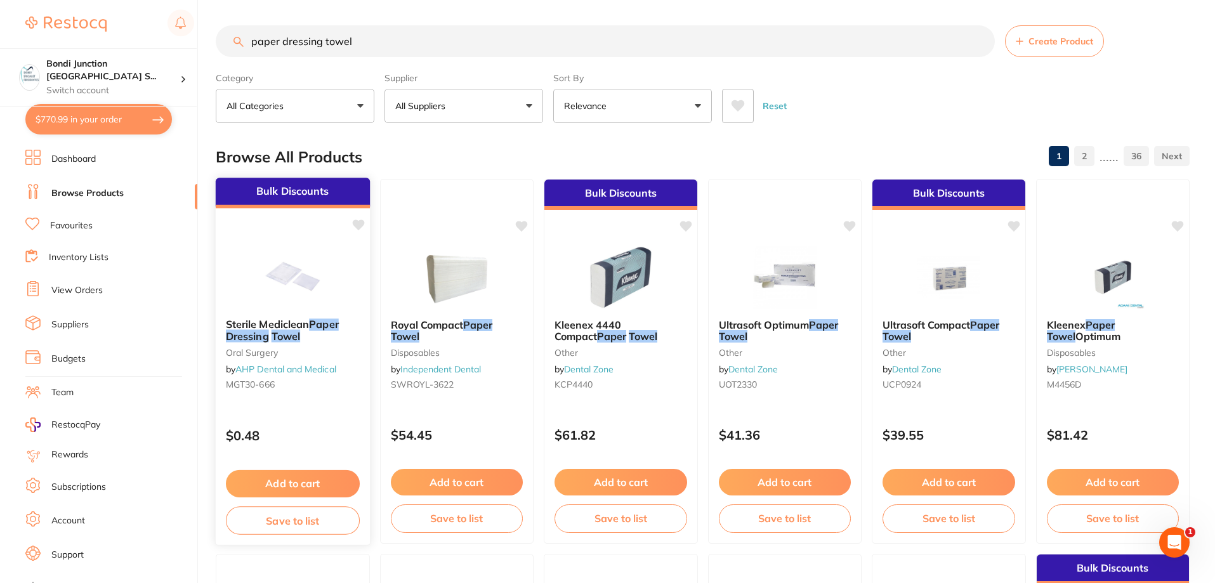
type input "paper dressing towel"
click at [266, 336] on em "Dressing" at bounding box center [247, 336] width 43 height 13
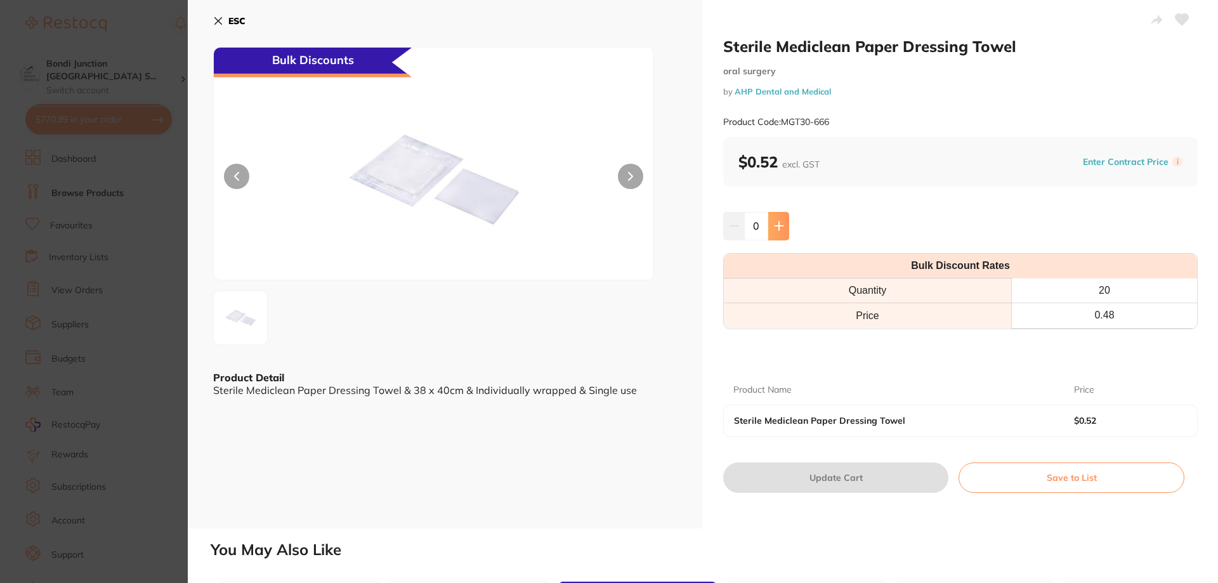
click at [774, 224] on icon at bounding box center [779, 226] width 10 height 10
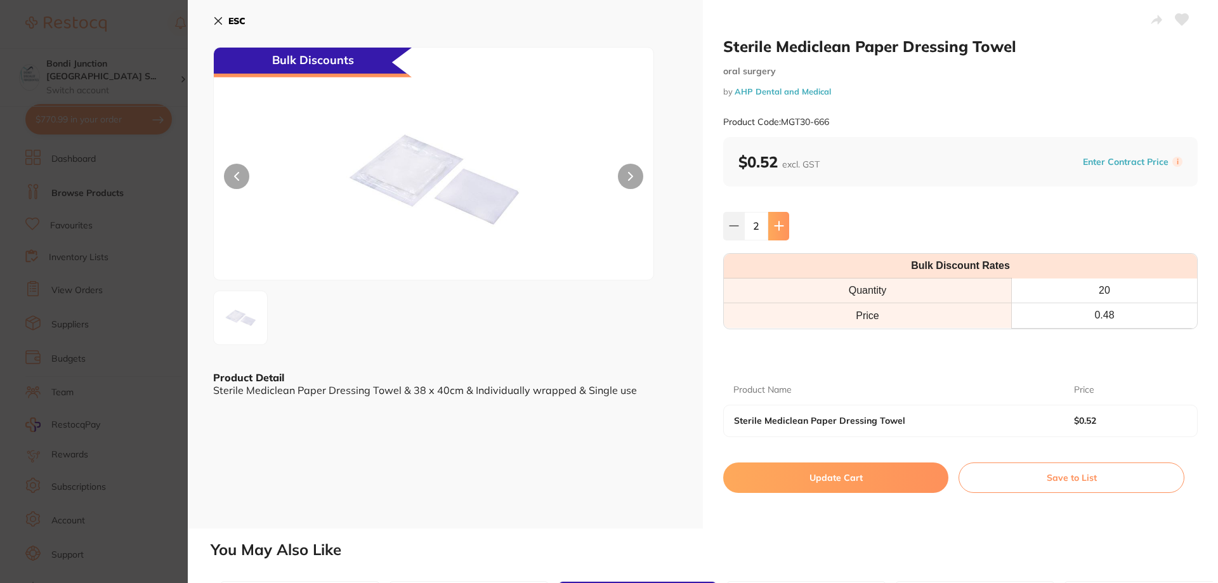
click at [774, 224] on icon at bounding box center [779, 226] width 10 height 10
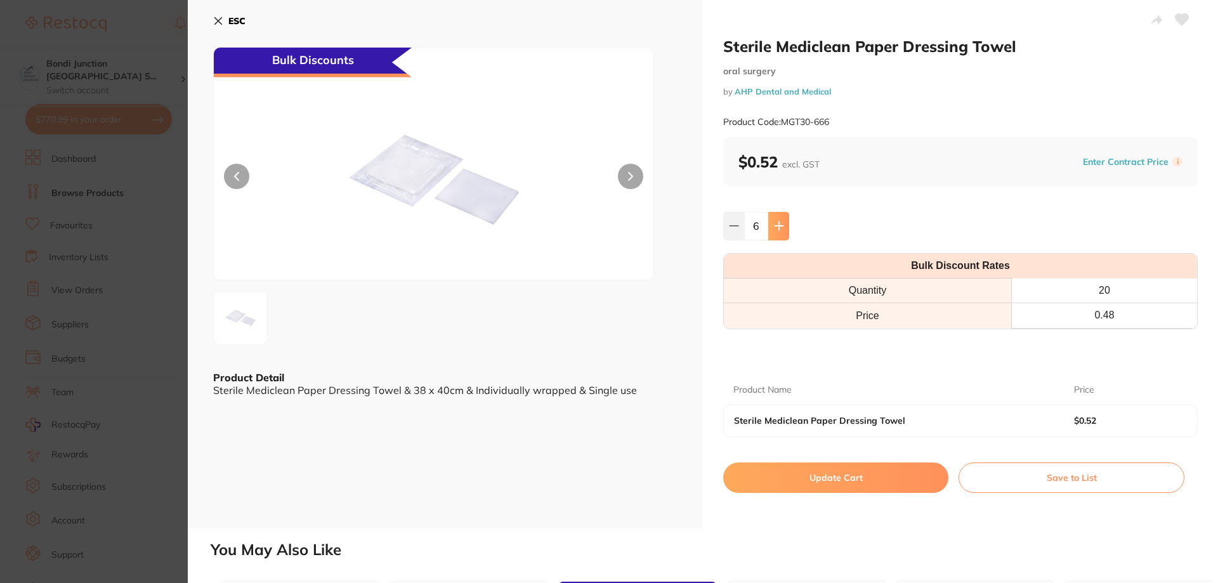
click at [774, 224] on icon at bounding box center [779, 226] width 10 height 10
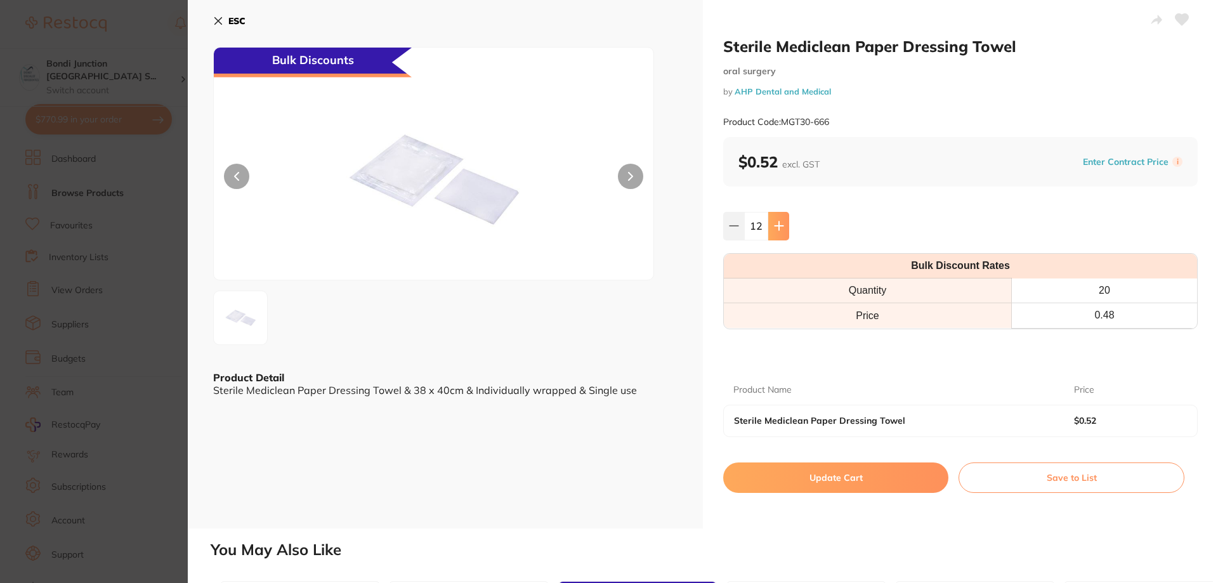
click at [774, 224] on icon at bounding box center [779, 226] width 10 height 10
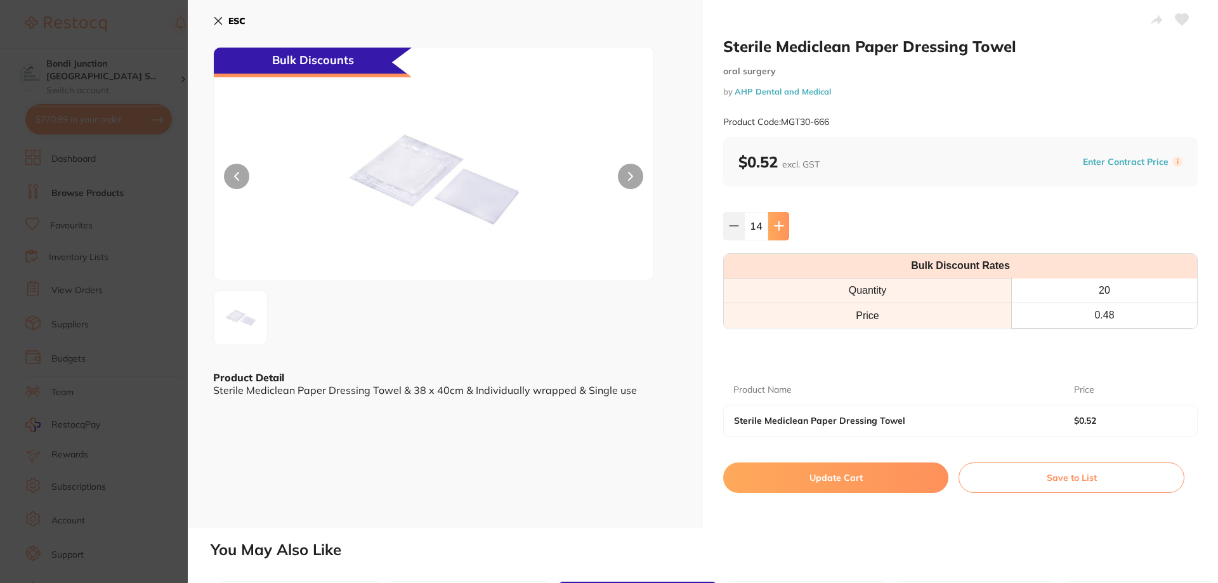
click at [774, 224] on icon at bounding box center [779, 226] width 10 height 10
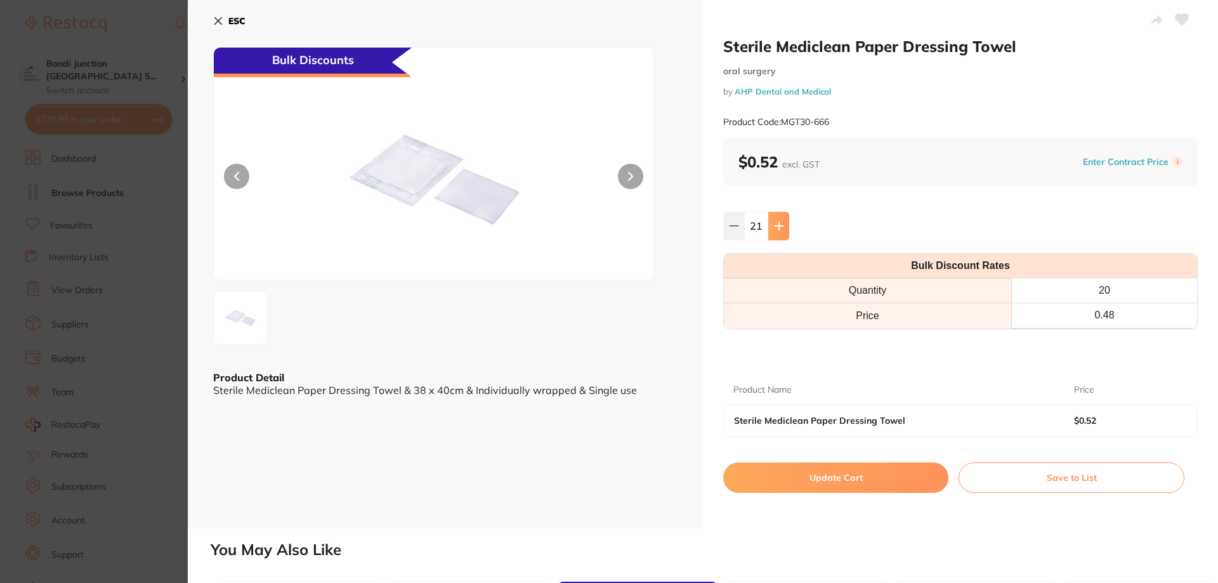
click at [774, 224] on icon at bounding box center [779, 226] width 10 height 10
click at [777, 225] on icon at bounding box center [779, 226] width 8 height 8
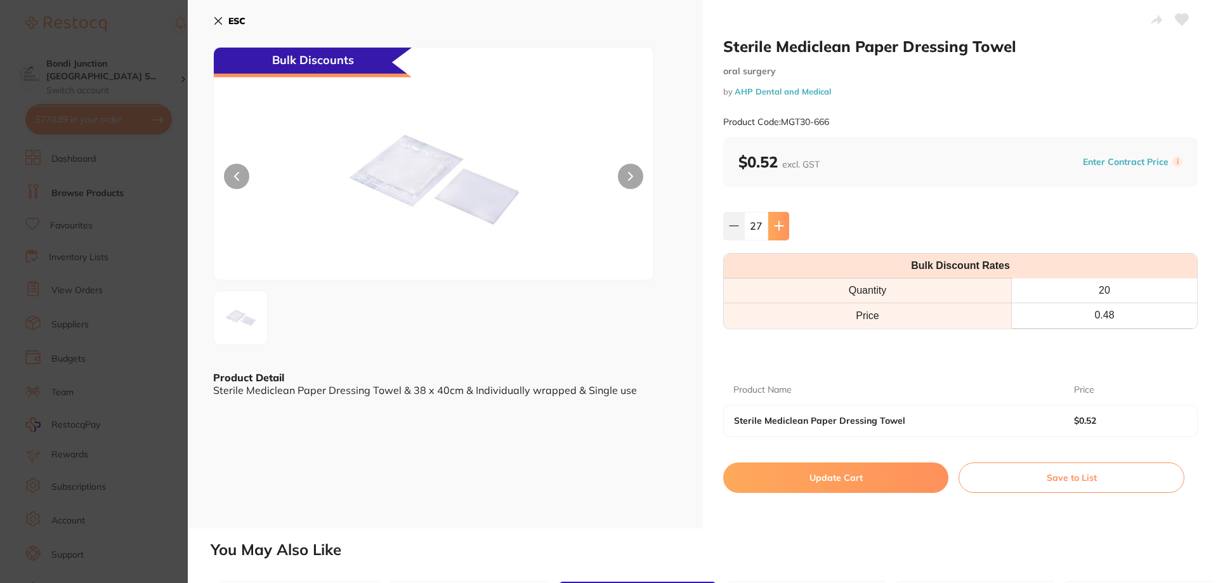
click at [777, 225] on icon at bounding box center [779, 226] width 8 height 8
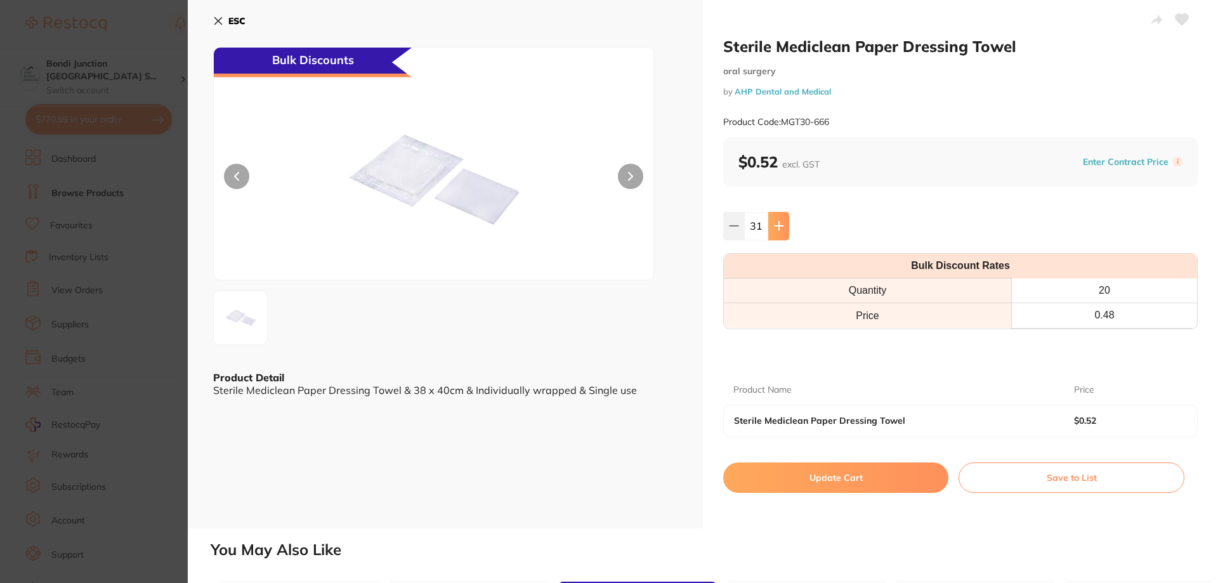
click at [777, 225] on icon at bounding box center [779, 226] width 8 height 8
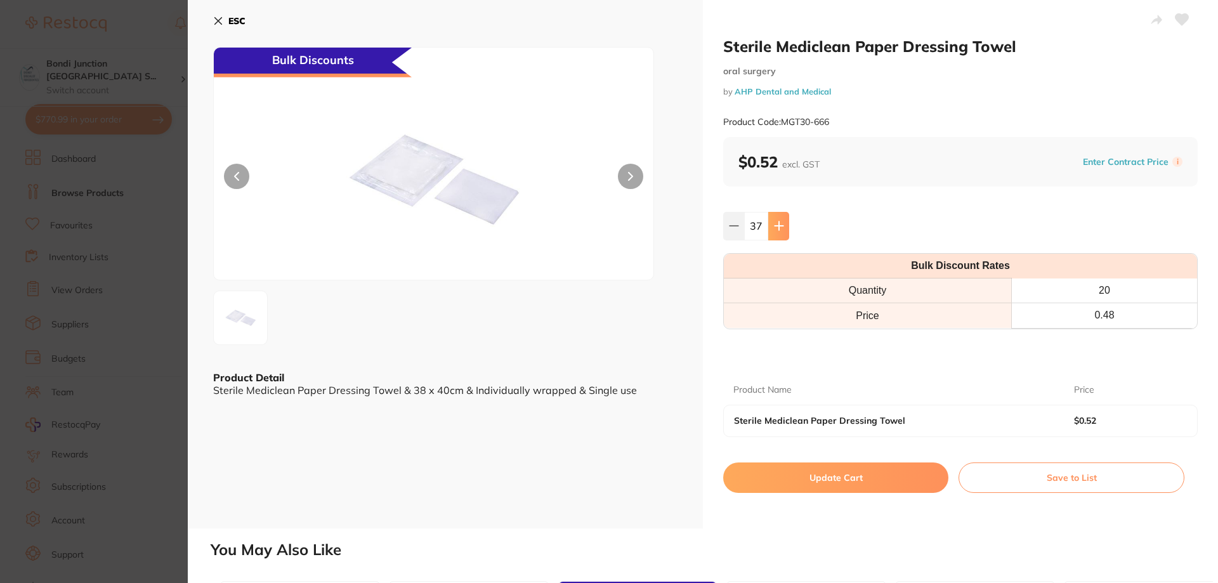
click at [777, 225] on icon at bounding box center [779, 226] width 8 height 8
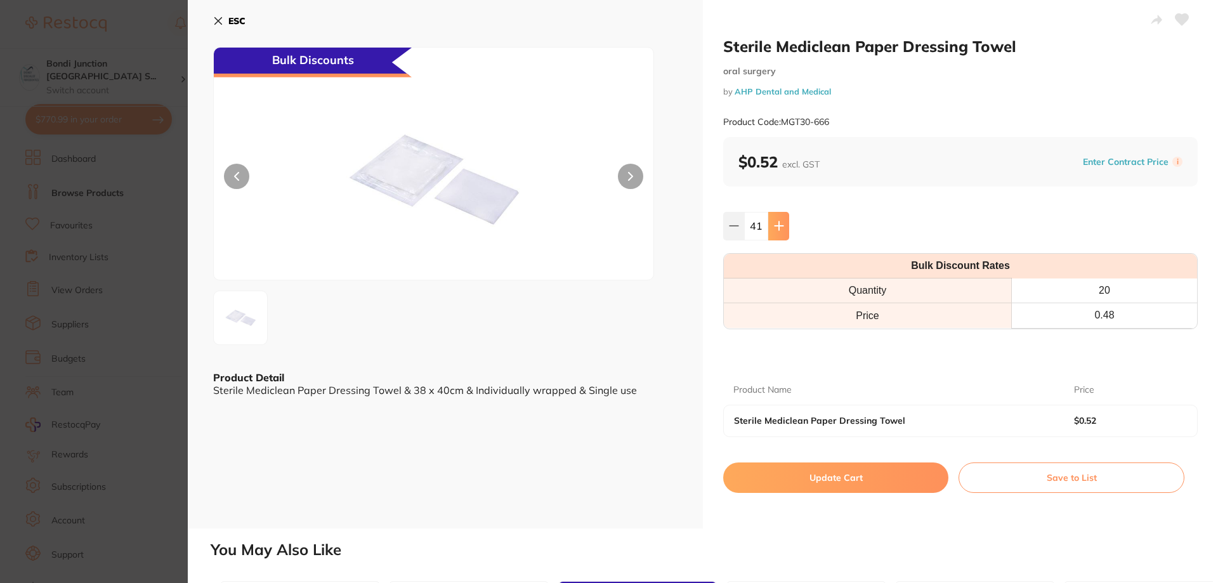
click at [777, 225] on icon at bounding box center [779, 226] width 8 height 8
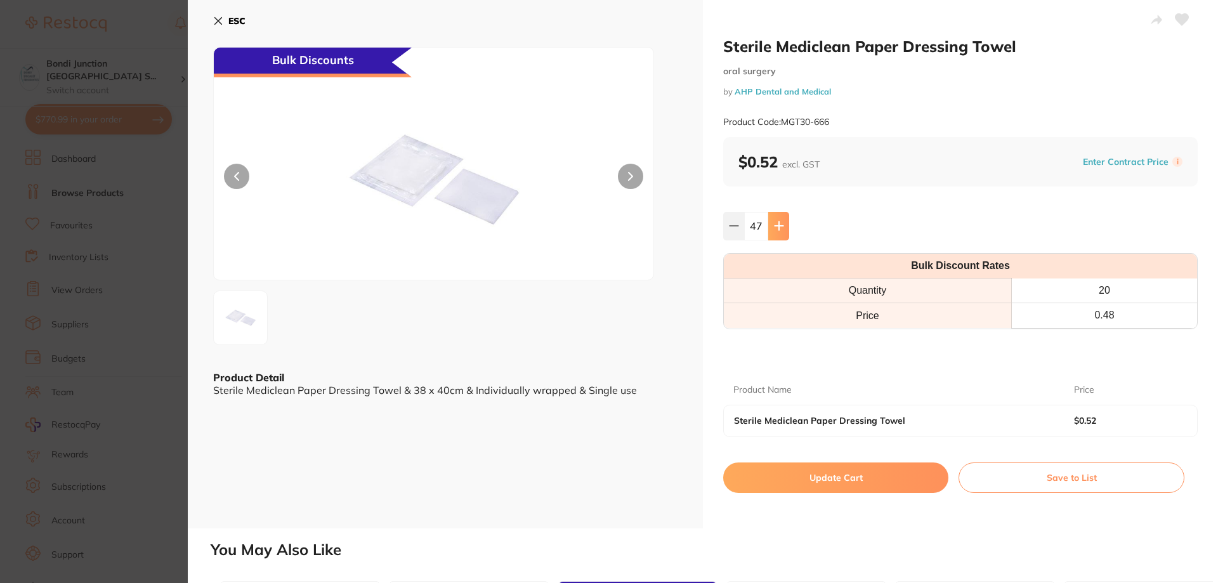
click at [777, 225] on icon at bounding box center [779, 226] width 8 height 8
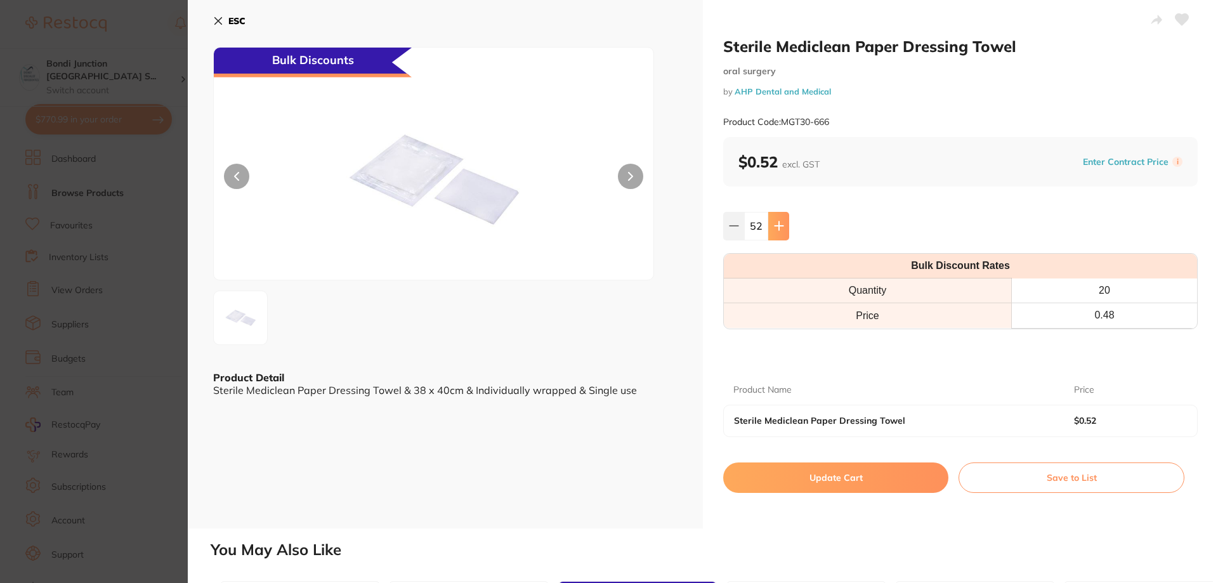
click at [777, 225] on icon at bounding box center [779, 226] width 8 height 8
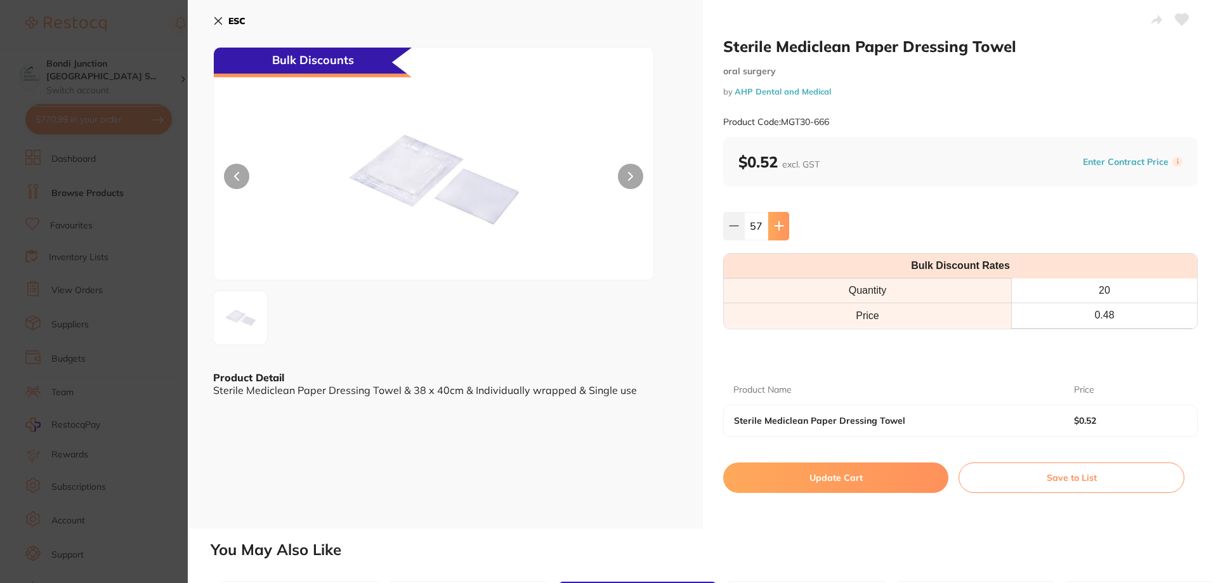
click at [777, 225] on icon at bounding box center [779, 226] width 8 height 8
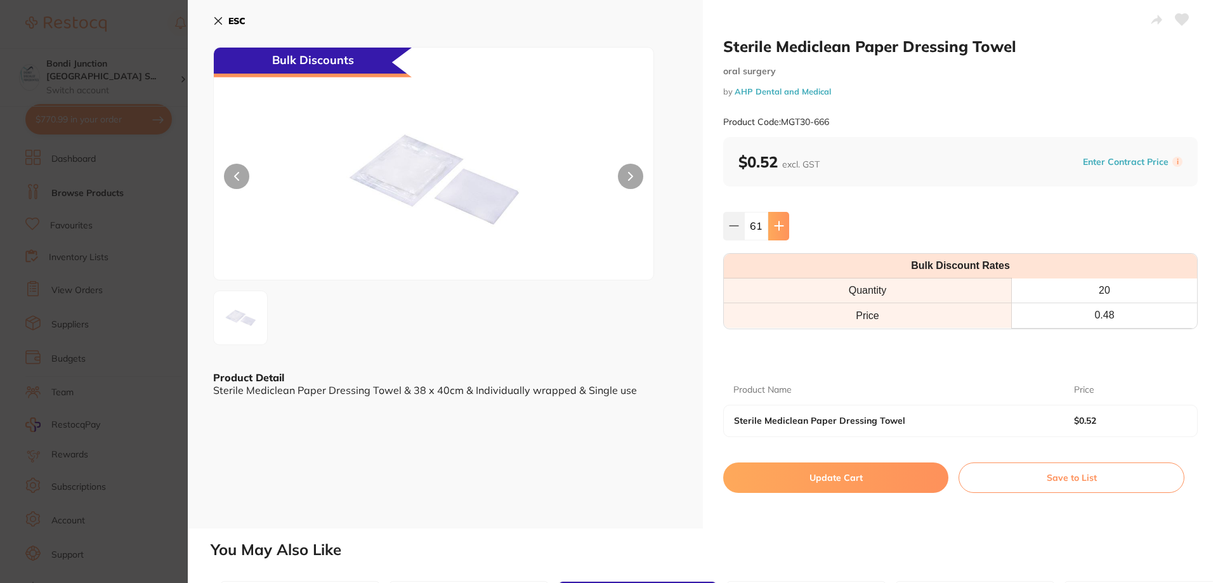
click at [777, 225] on icon at bounding box center [779, 226] width 8 height 8
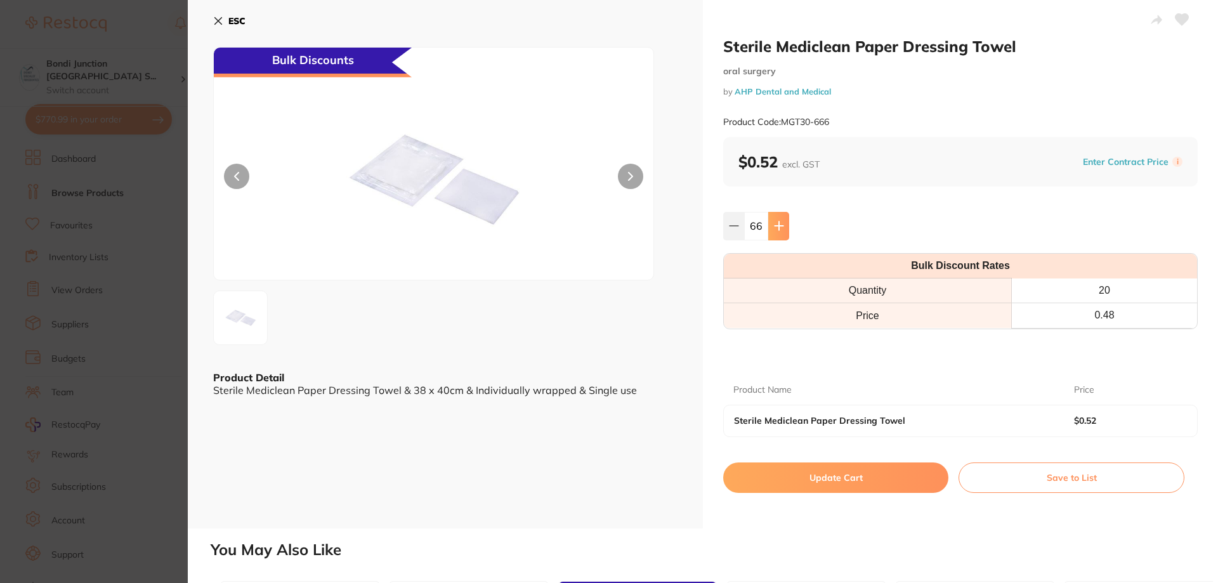
click at [777, 225] on icon at bounding box center [779, 226] width 8 height 8
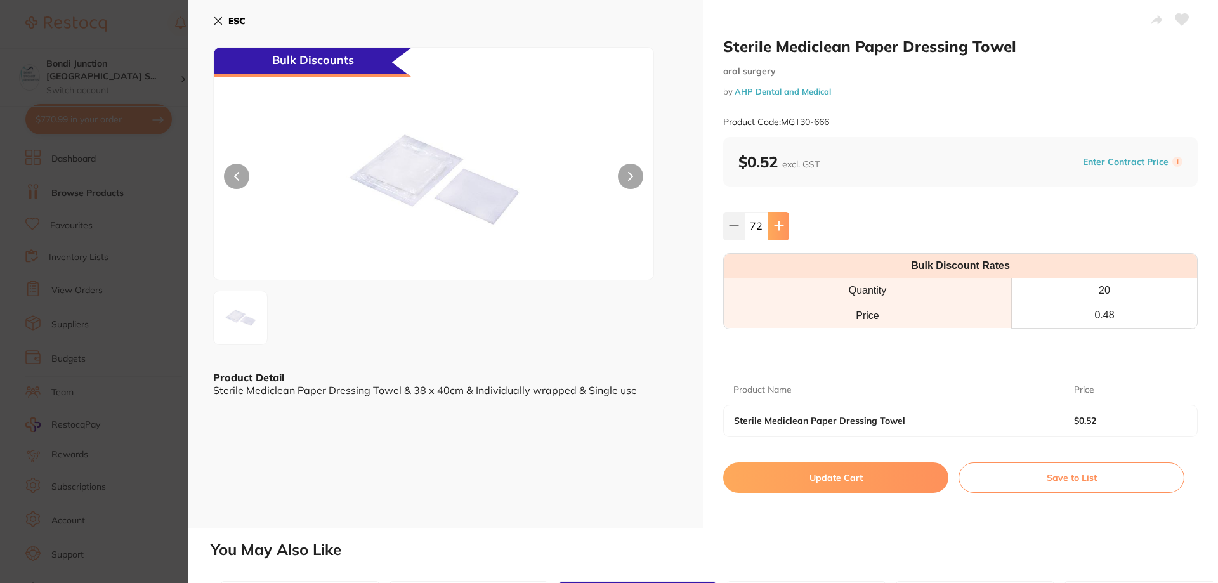
click at [777, 225] on icon at bounding box center [779, 226] width 8 height 8
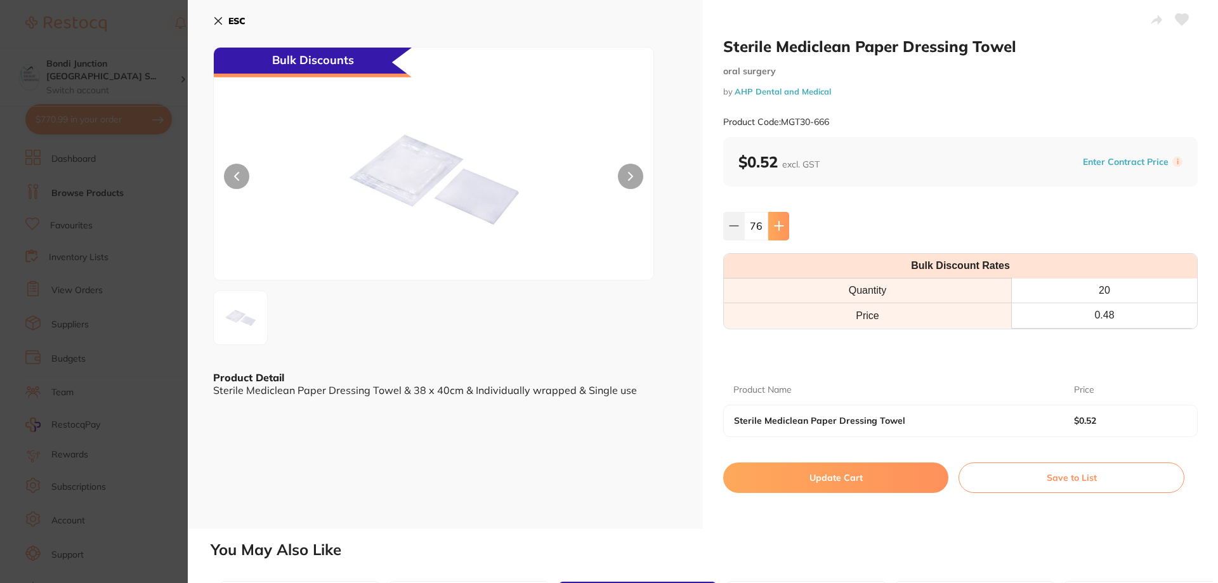
click at [777, 225] on icon at bounding box center [779, 226] width 8 height 8
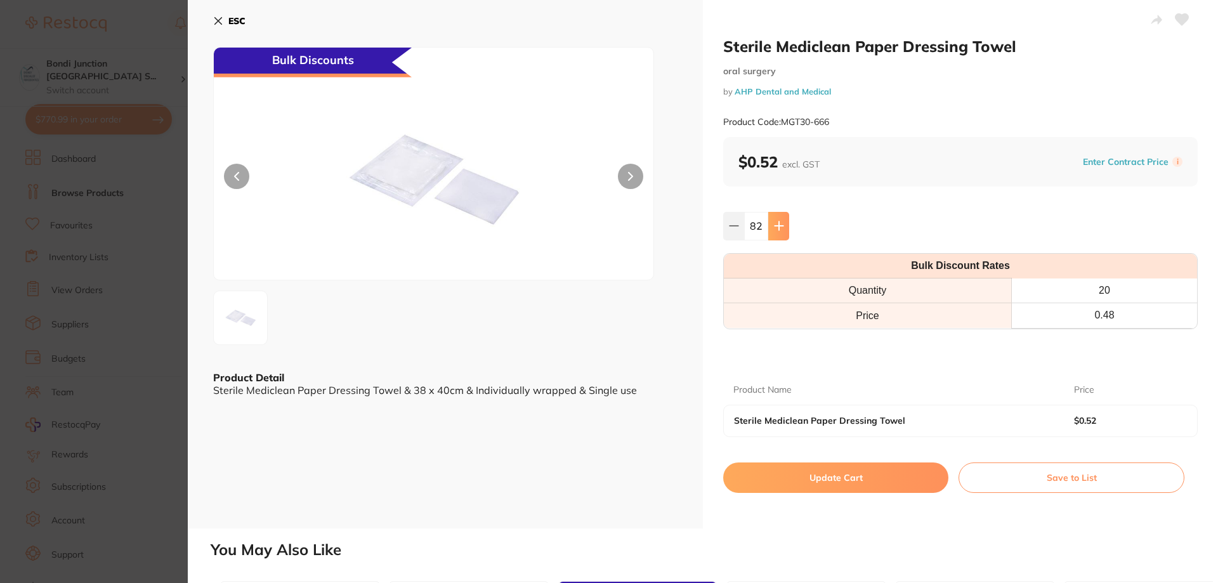
click at [777, 225] on icon at bounding box center [779, 226] width 8 height 8
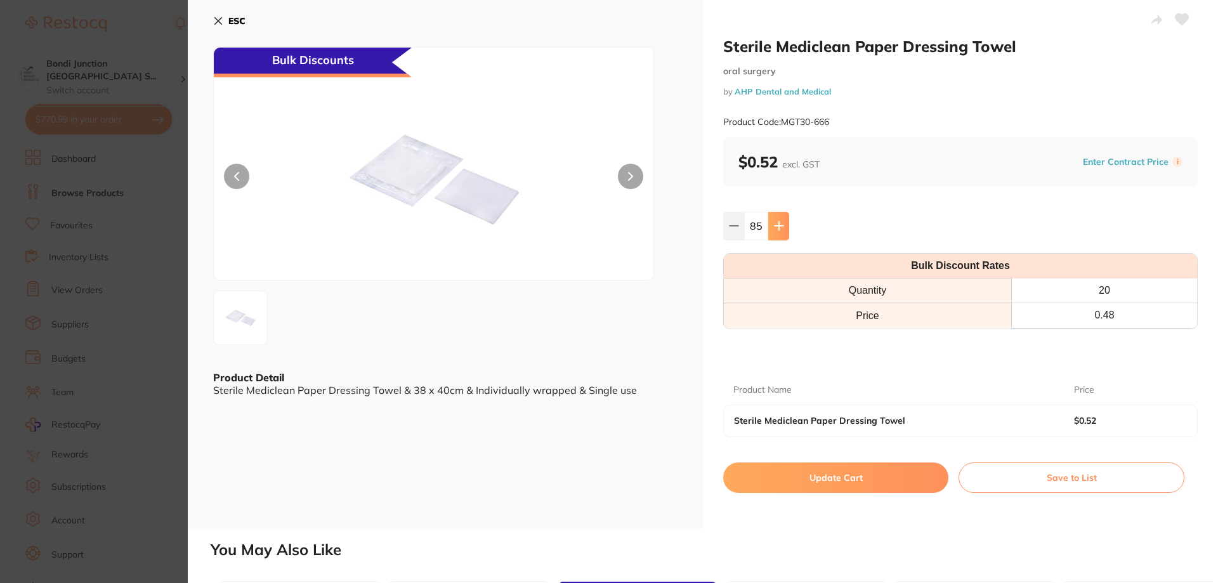
click at [777, 225] on icon at bounding box center [779, 226] width 8 height 8
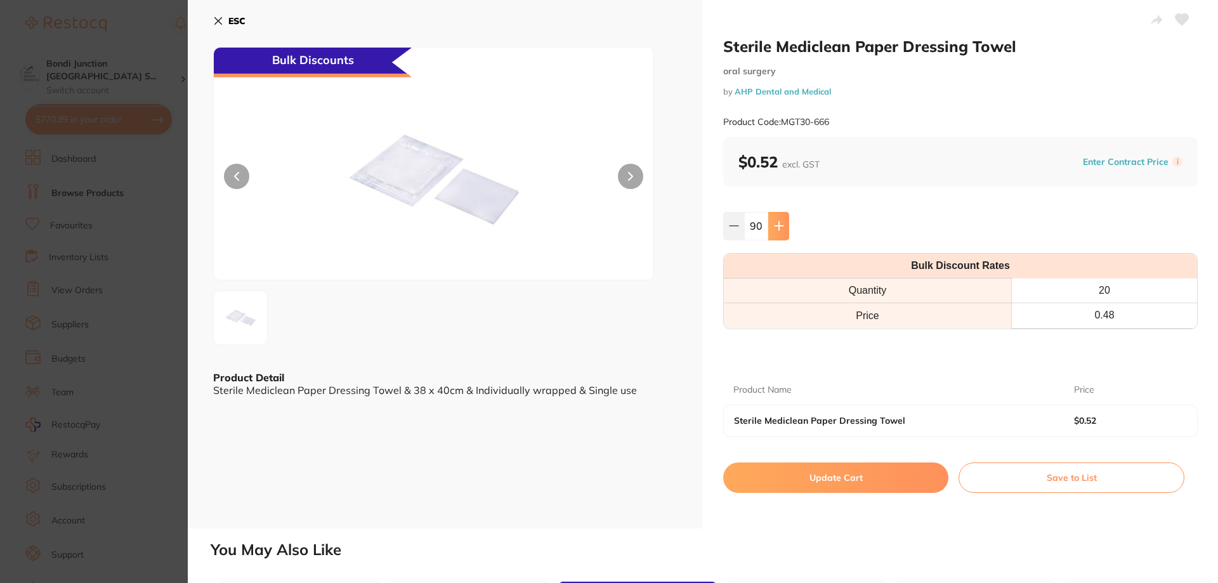
click at [777, 225] on icon at bounding box center [779, 226] width 8 height 8
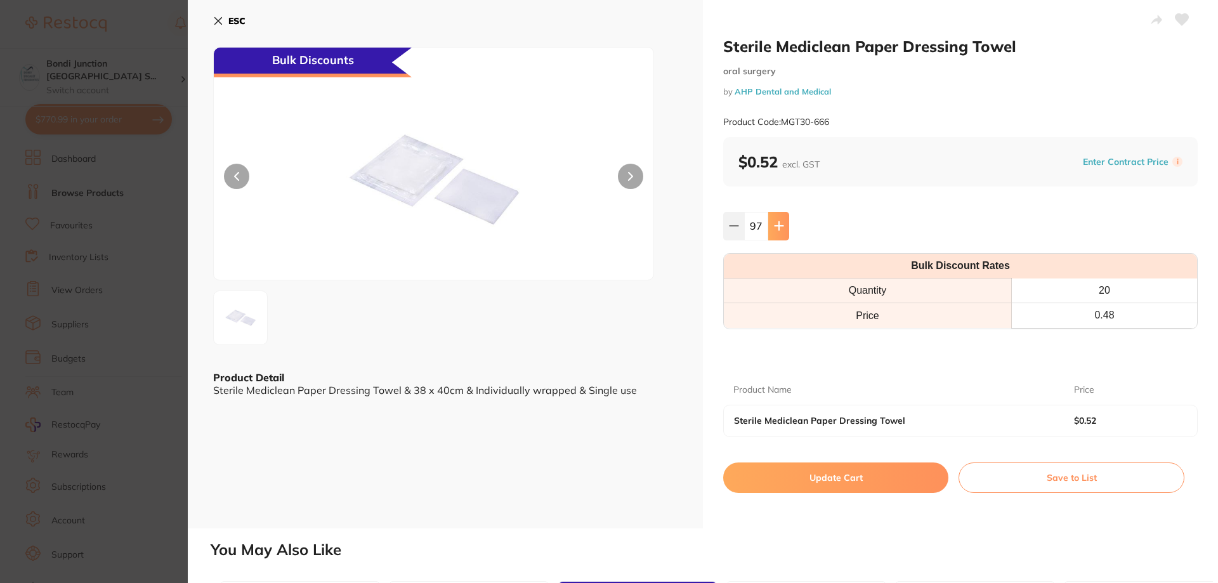
click at [777, 225] on icon at bounding box center [779, 226] width 8 height 8
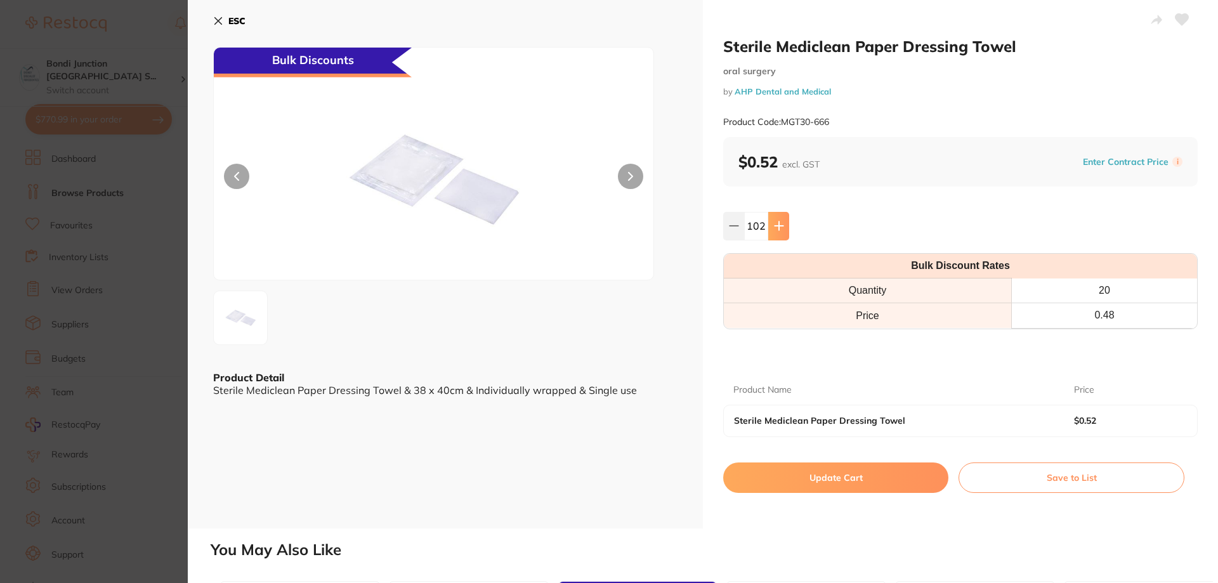
click at [777, 225] on icon at bounding box center [779, 226] width 8 height 8
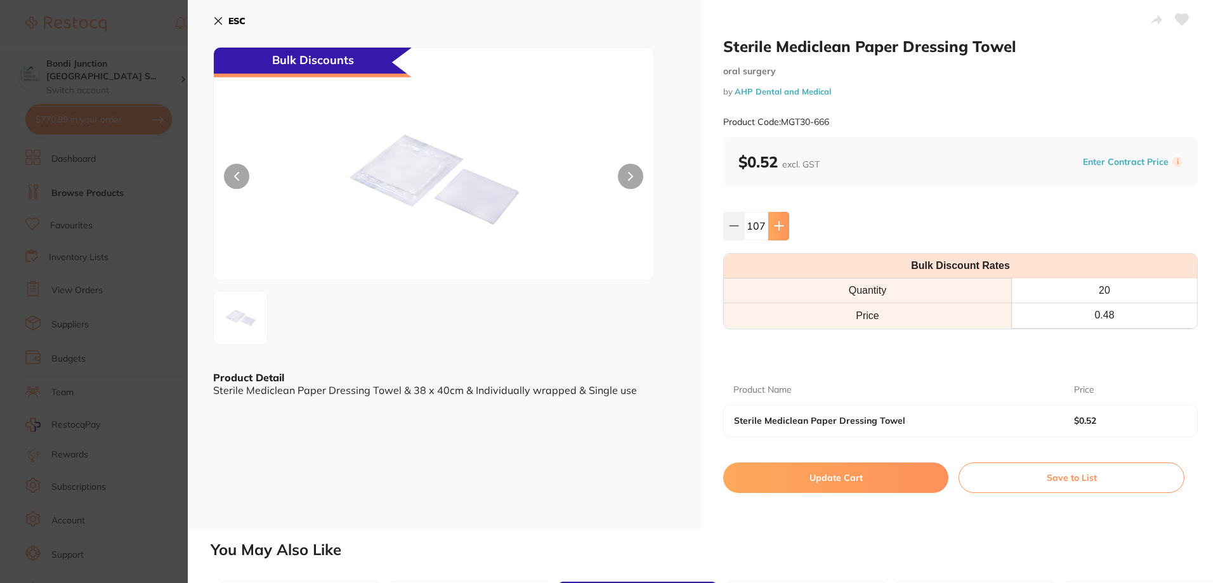
click at [777, 225] on icon at bounding box center [779, 226] width 8 height 8
click at [777, 220] on button at bounding box center [778, 226] width 21 height 28
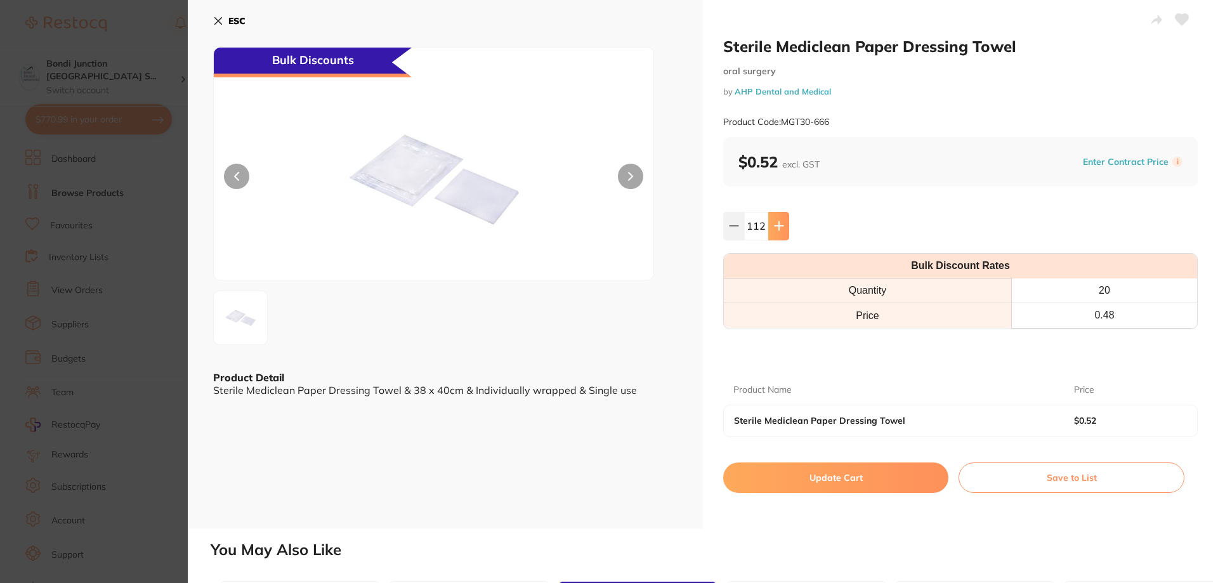
click at [777, 221] on icon at bounding box center [779, 226] width 10 height 10
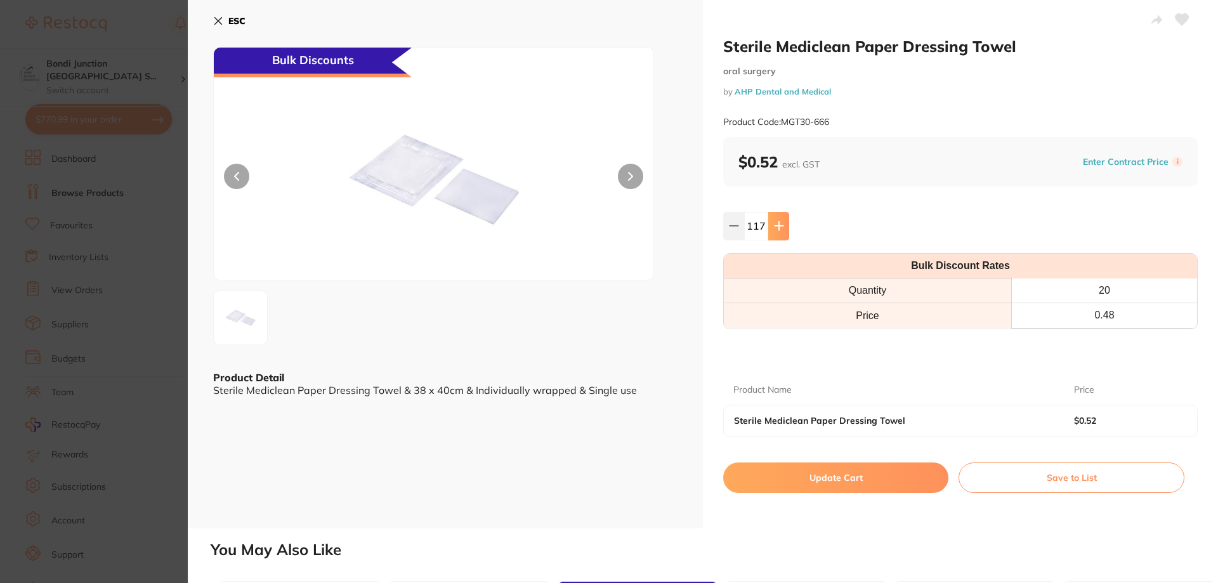
click at [777, 221] on icon at bounding box center [779, 226] width 10 height 10
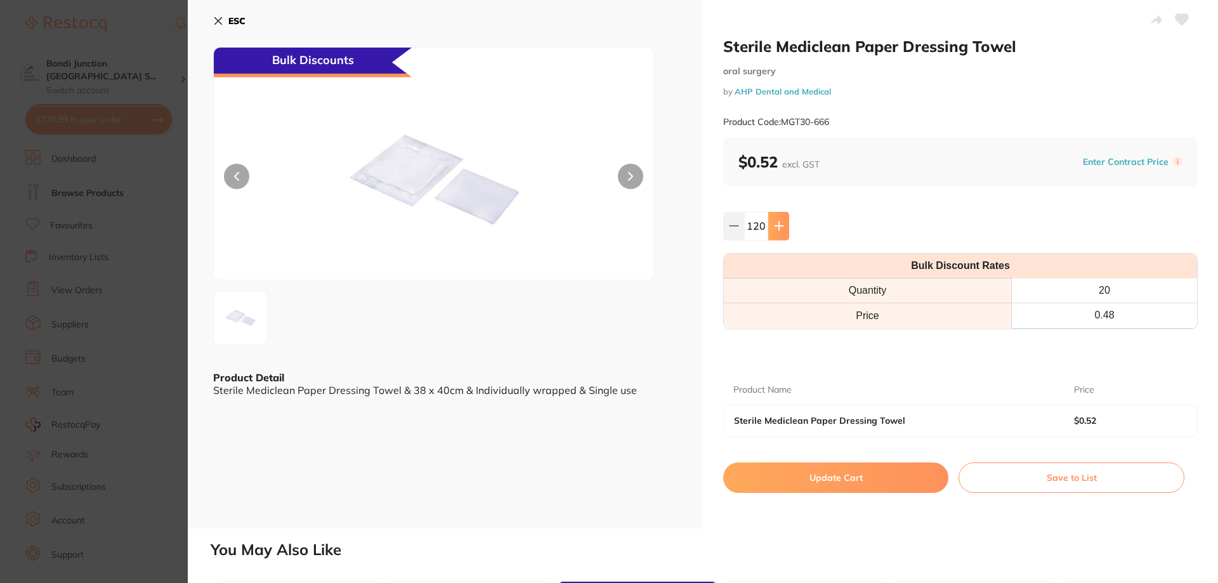
click at [777, 221] on icon at bounding box center [779, 226] width 10 height 10
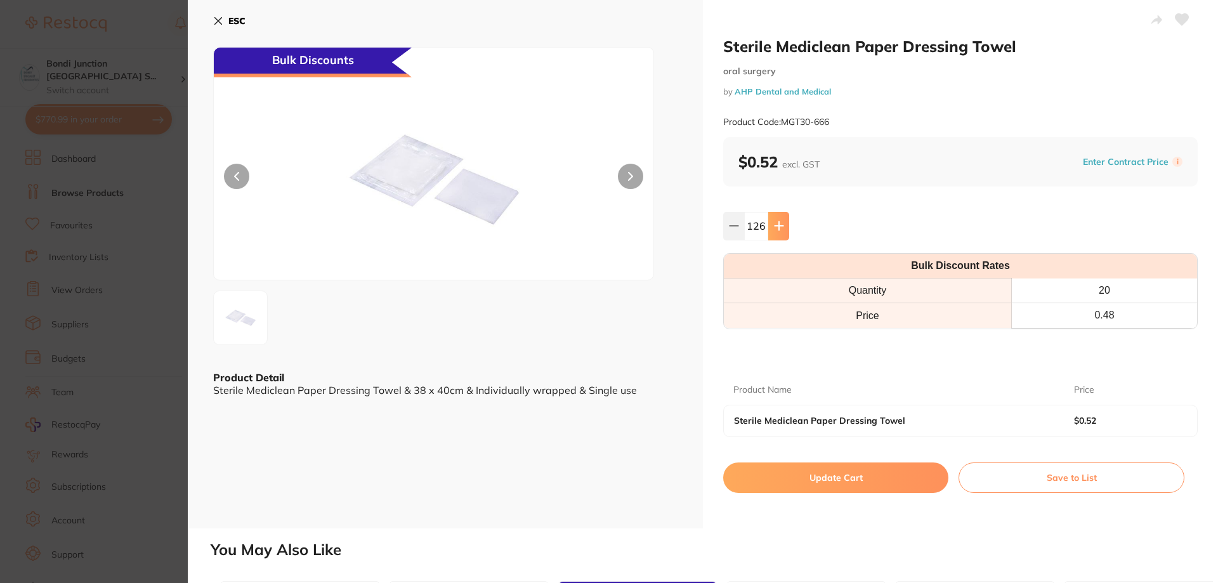
click at [777, 221] on icon at bounding box center [779, 226] width 10 height 10
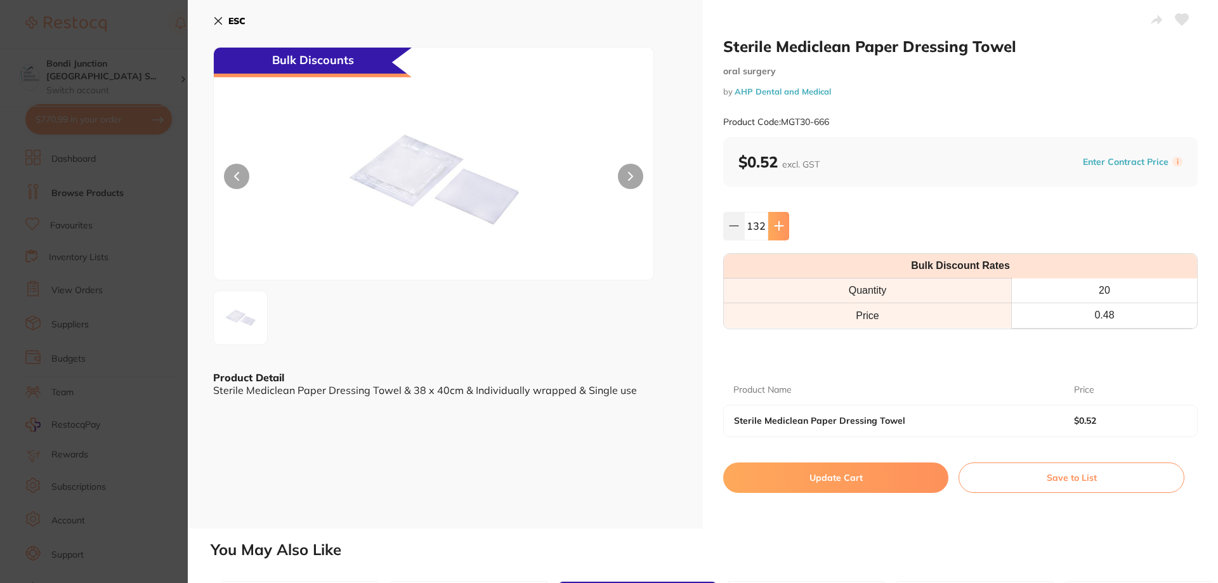
click at [777, 221] on icon at bounding box center [779, 226] width 10 height 10
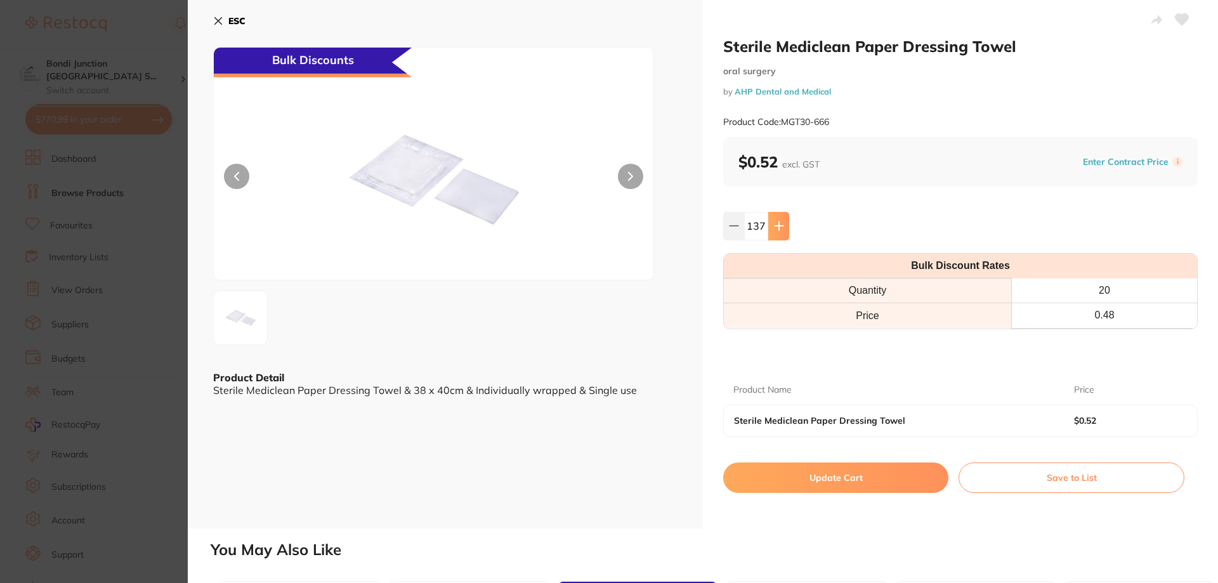
click at [777, 221] on icon at bounding box center [779, 226] width 10 height 10
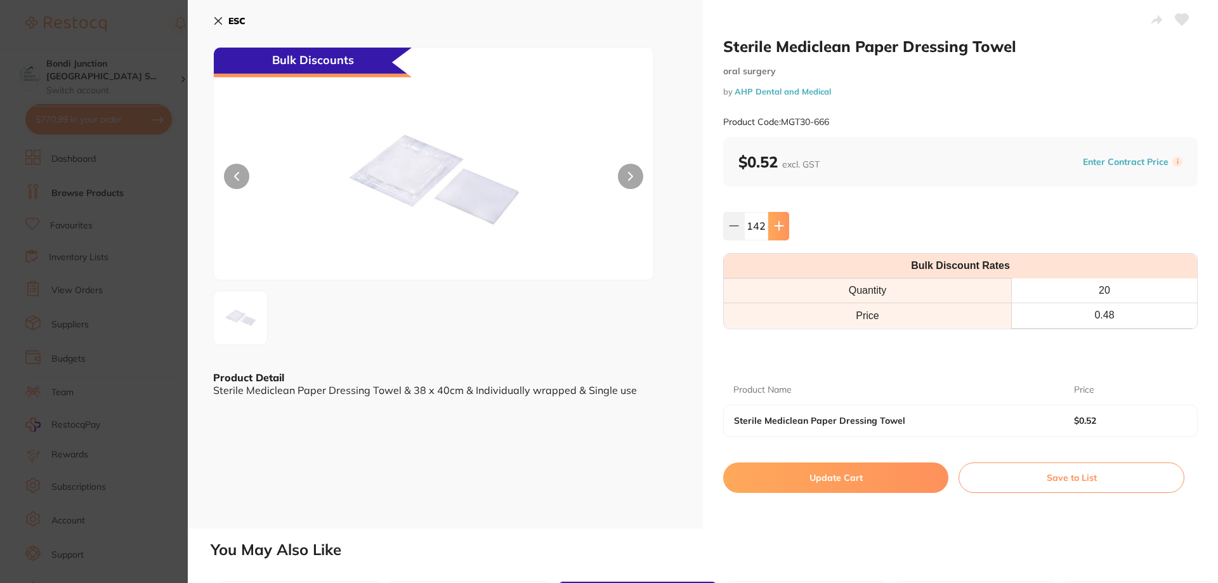
click at [777, 221] on icon at bounding box center [779, 226] width 10 height 10
click at [731, 224] on icon at bounding box center [734, 226] width 10 height 10
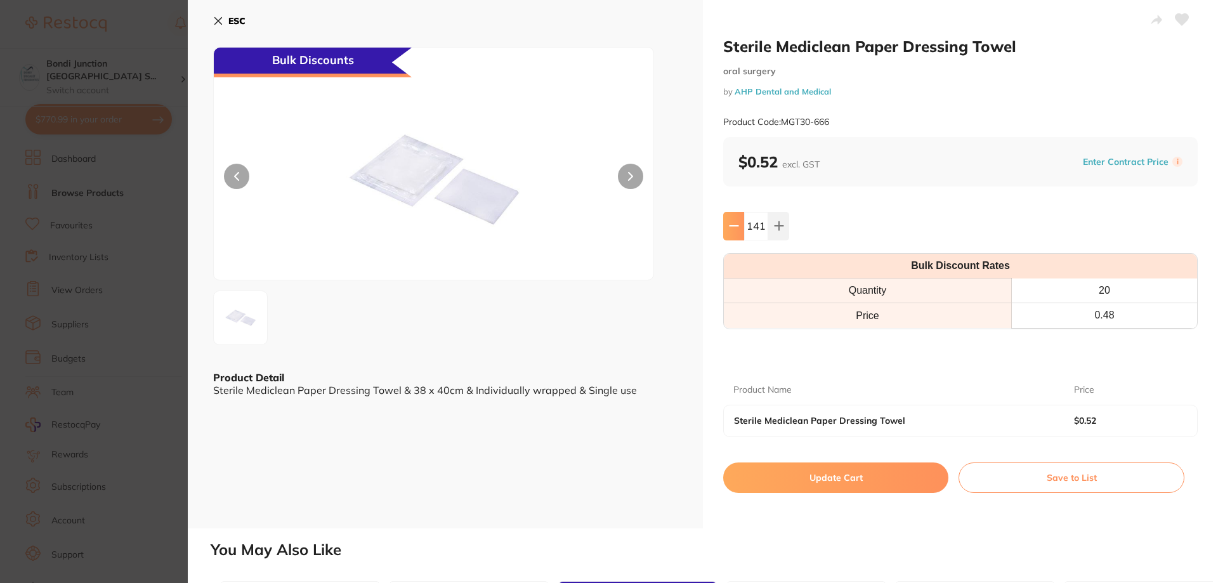
click at [731, 224] on icon at bounding box center [734, 226] width 10 height 10
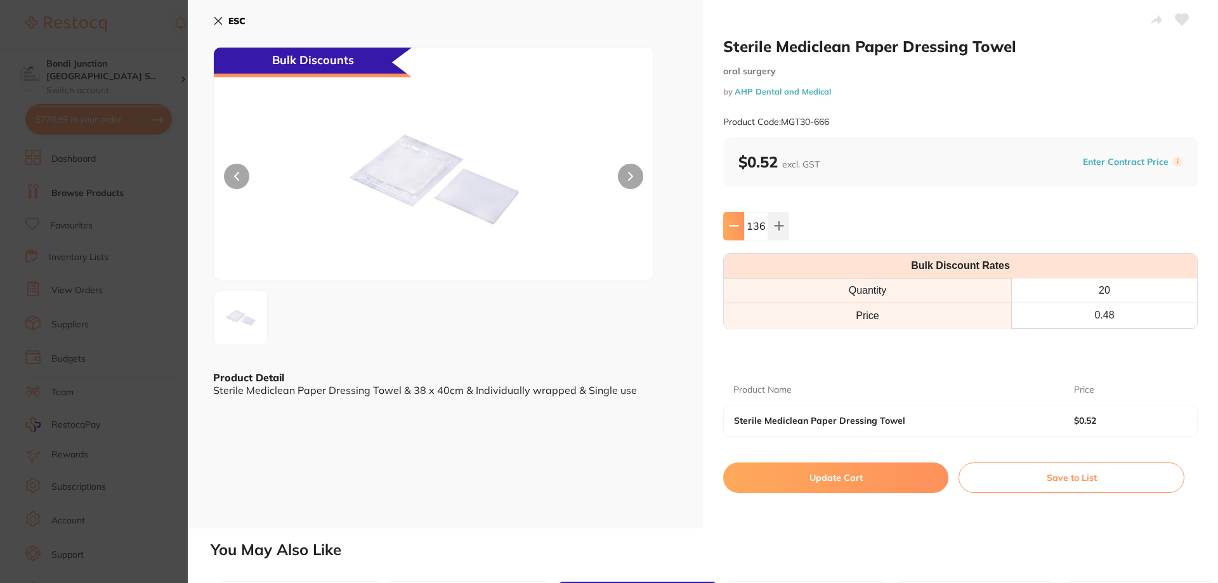
click at [731, 224] on icon at bounding box center [734, 226] width 10 height 10
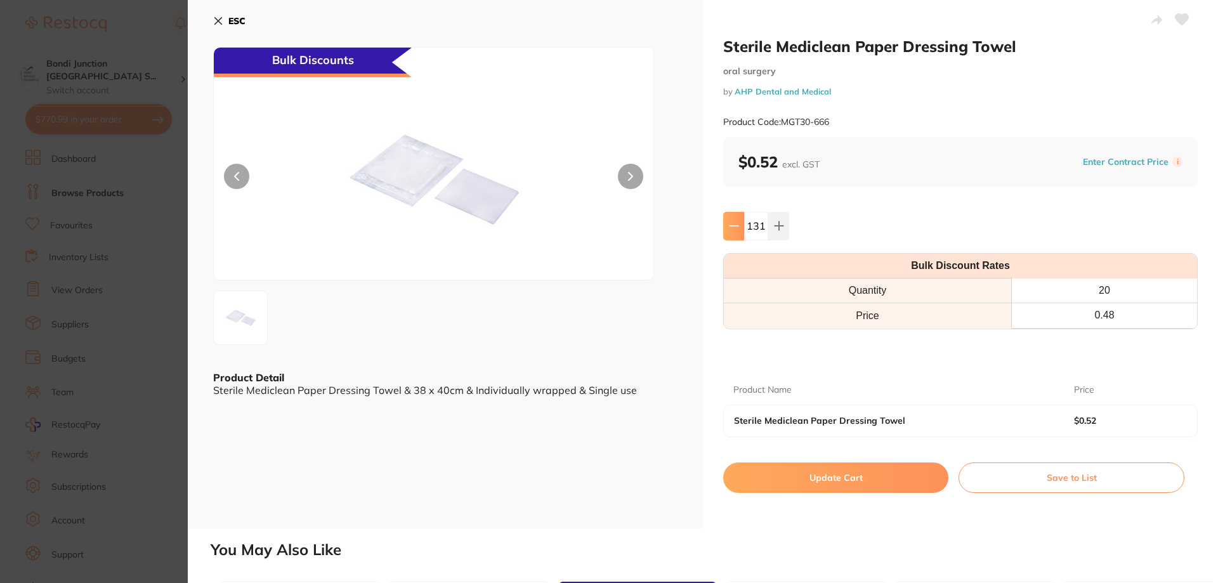
click at [731, 224] on icon at bounding box center [734, 226] width 10 height 10
click at [775, 222] on icon at bounding box center [779, 226] width 10 height 10
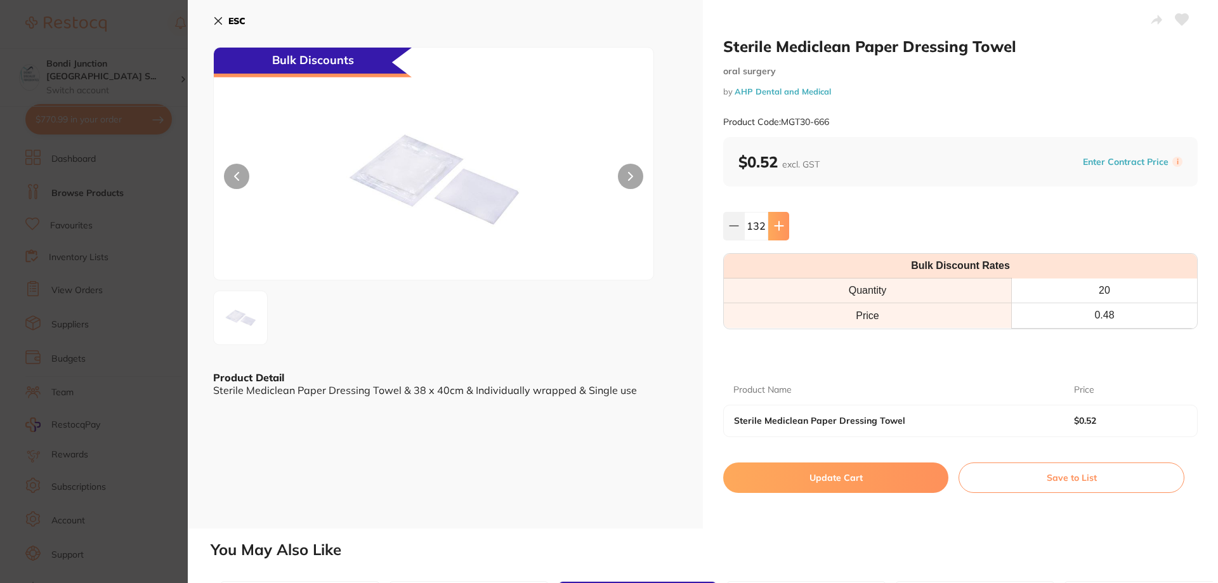
click at [775, 222] on icon at bounding box center [779, 226] width 10 height 10
click at [775, 221] on icon at bounding box center [779, 226] width 10 height 10
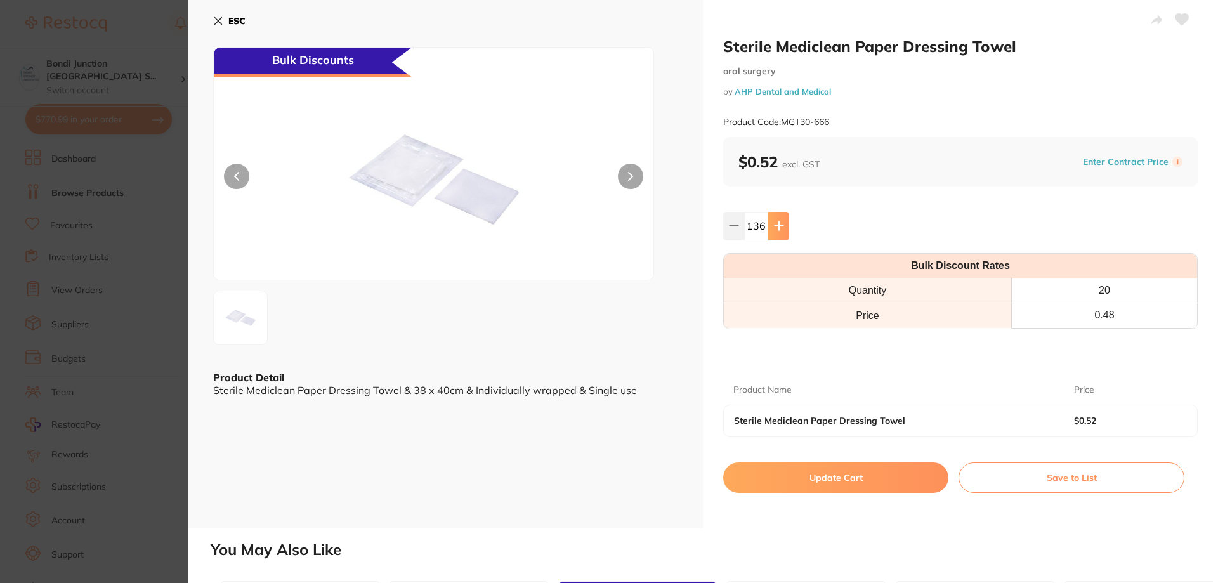
click at [775, 221] on icon at bounding box center [779, 226] width 10 height 10
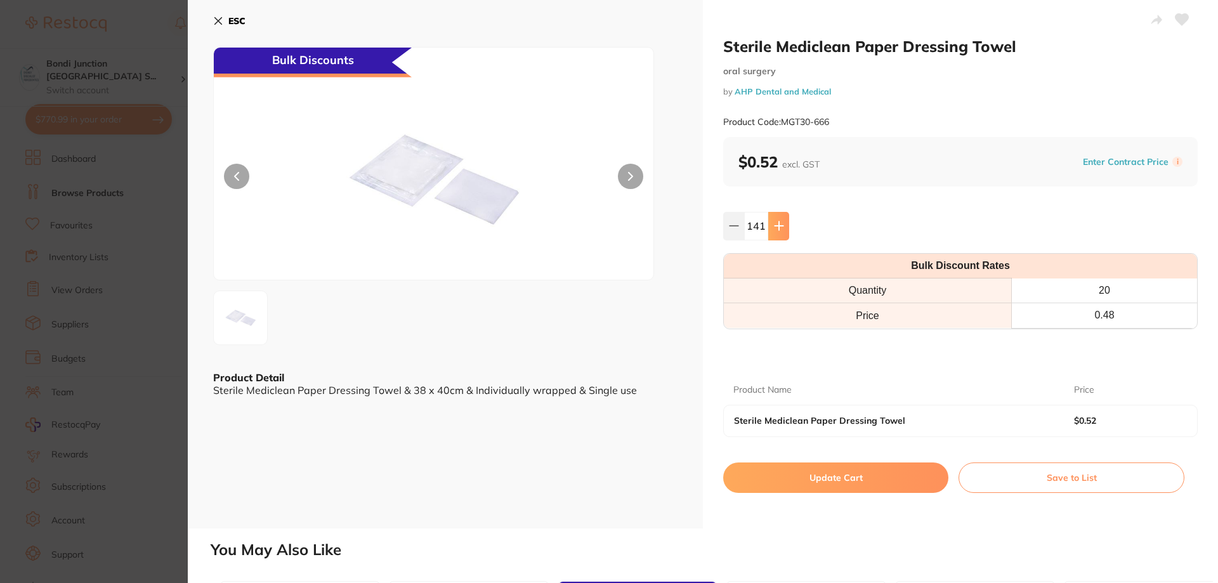
click at [775, 221] on icon at bounding box center [779, 226] width 10 height 10
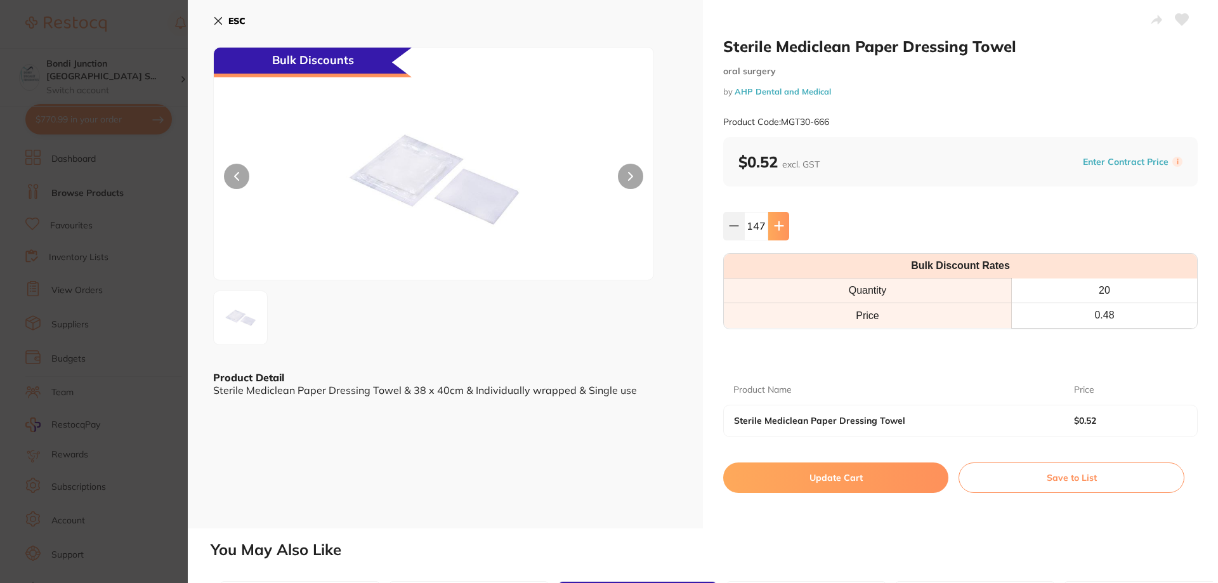
click at [775, 221] on icon at bounding box center [779, 226] width 10 height 10
type input "150"
click at [833, 473] on button "Update Cart" at bounding box center [835, 477] width 225 height 30
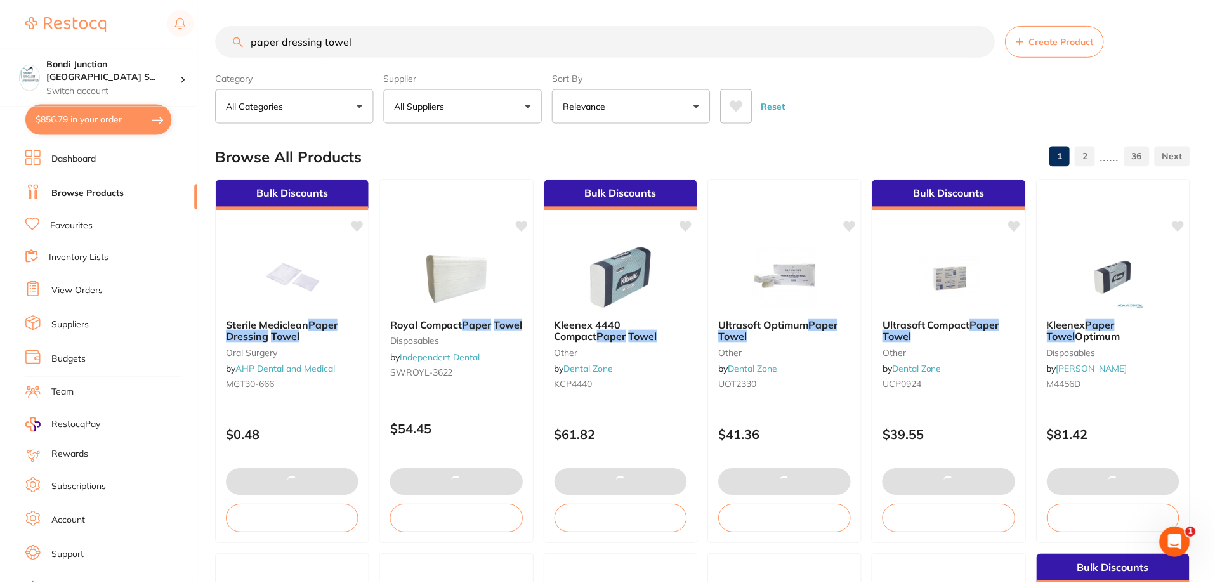
scroll to position [2, 0]
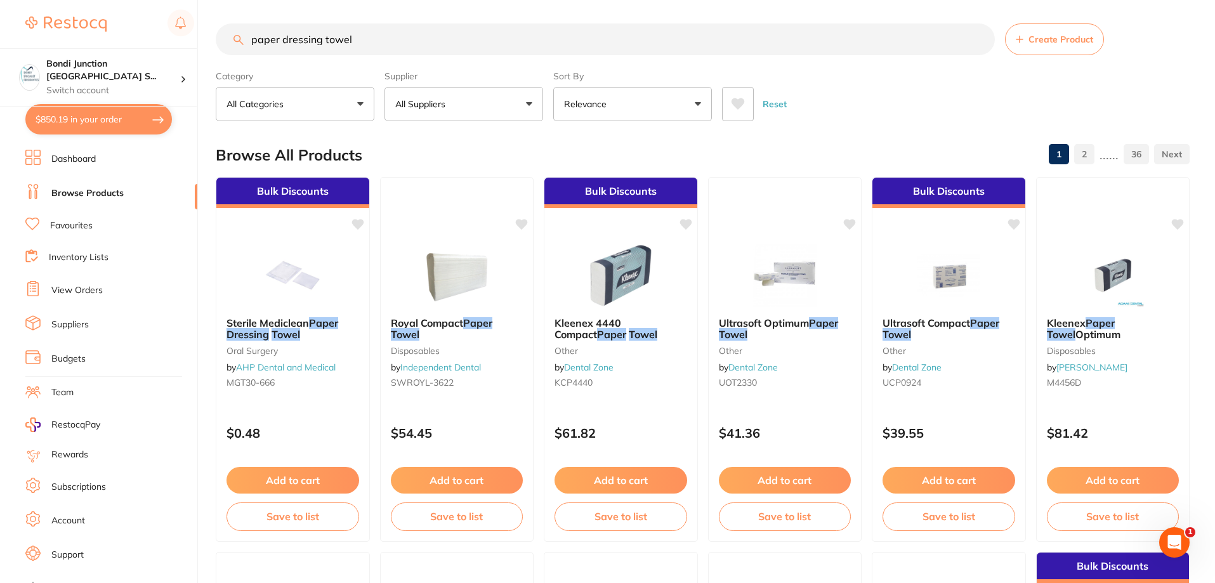
click at [376, 34] on input "paper dressing towel" at bounding box center [605, 39] width 779 height 32
type input "p"
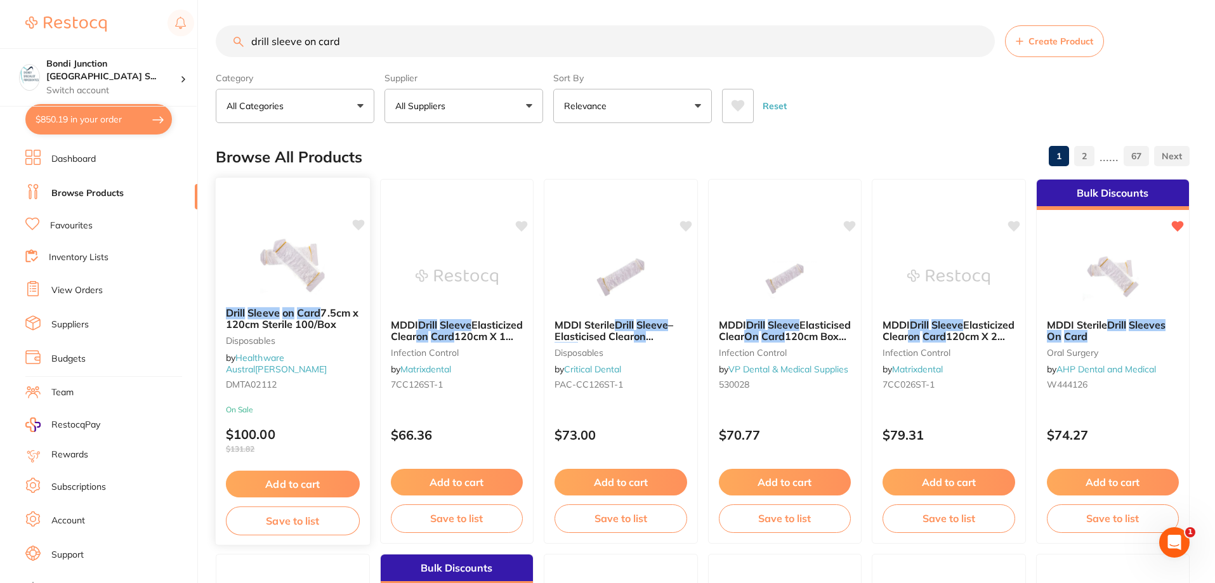
type input "drill sleeve on card"
click at [294, 331] on span "7.5cm x 120cm Sterile 100/Box" at bounding box center [292, 318] width 133 height 25
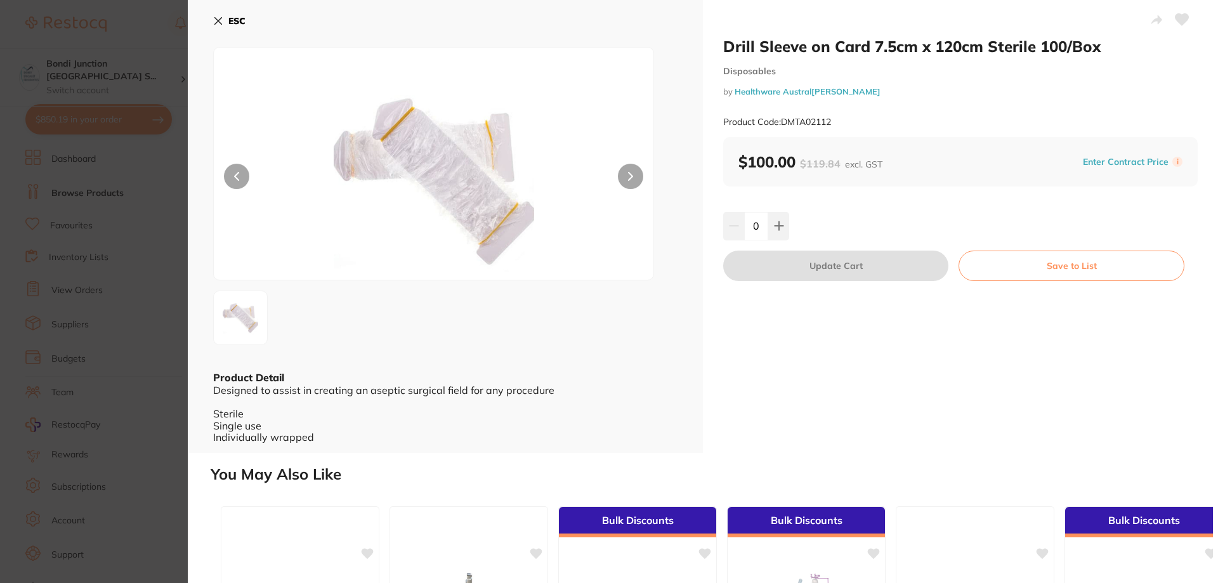
click at [219, 22] on icon at bounding box center [218, 21] width 7 height 7
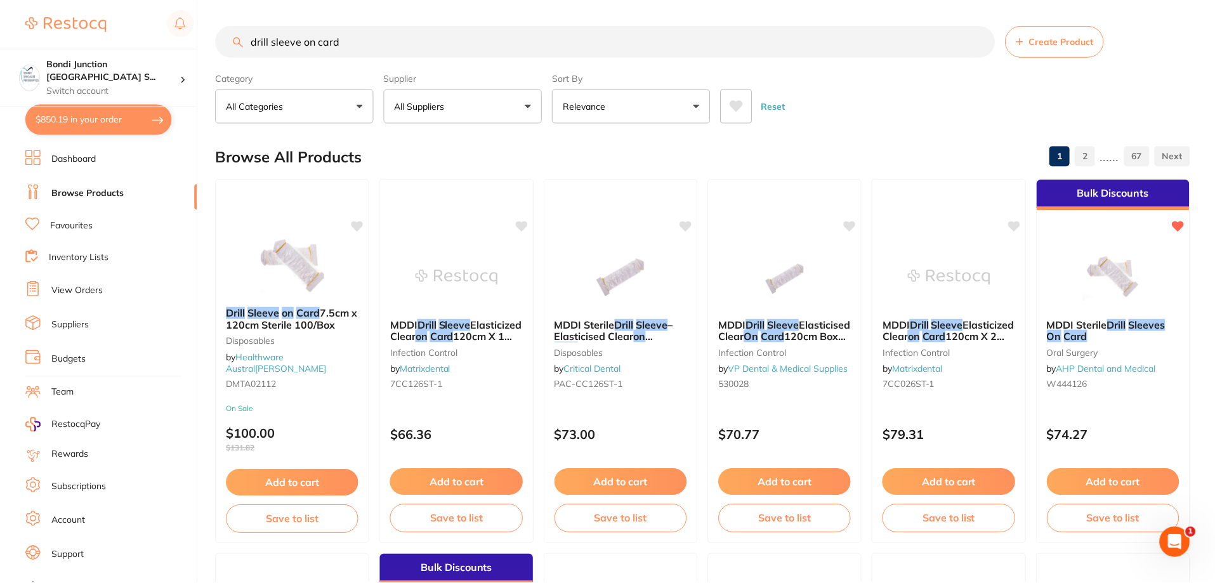
scroll to position [2, 0]
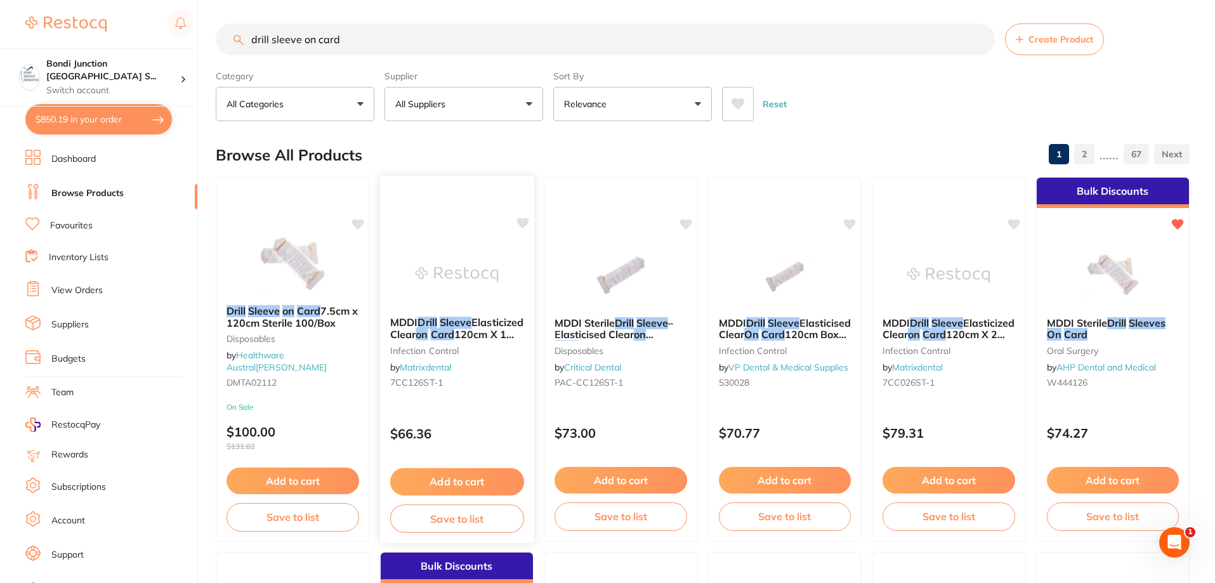
click at [436, 329] on span "Elasticized Clear" at bounding box center [456, 328] width 133 height 25
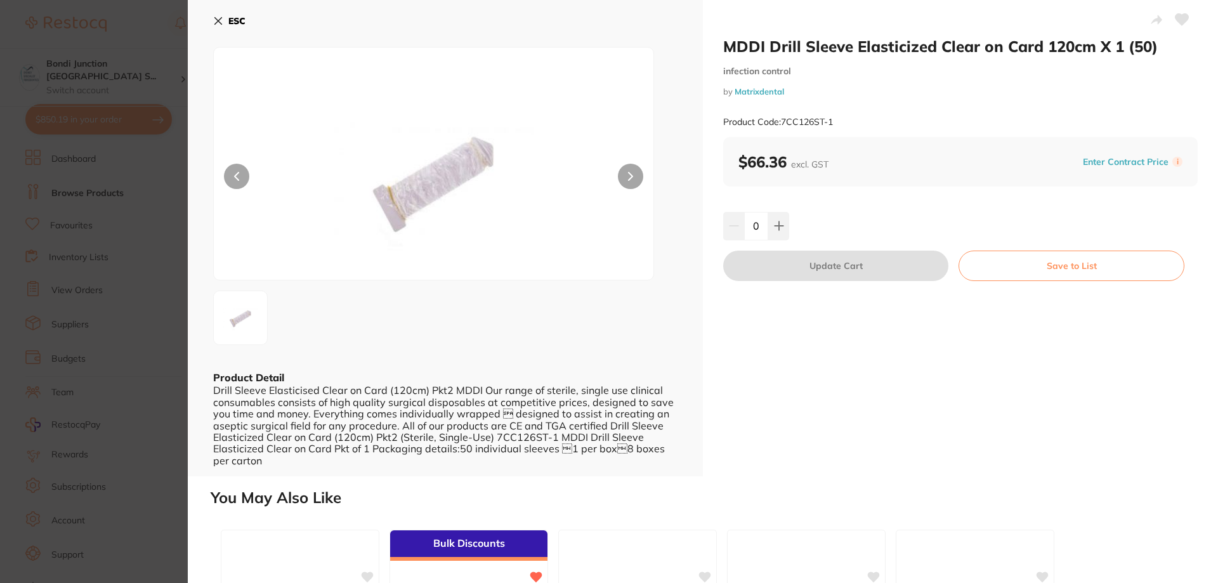
click at [218, 21] on icon at bounding box center [218, 21] width 7 height 7
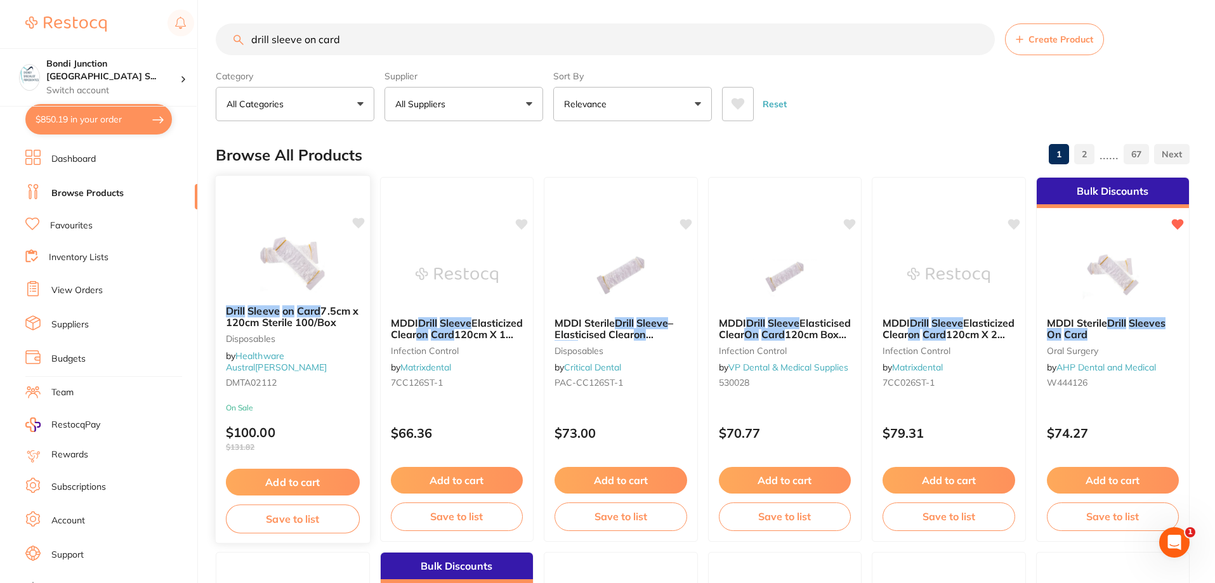
click at [254, 329] on span "7.5cm x 120cm Sterile 100/Box" at bounding box center [292, 317] width 133 height 25
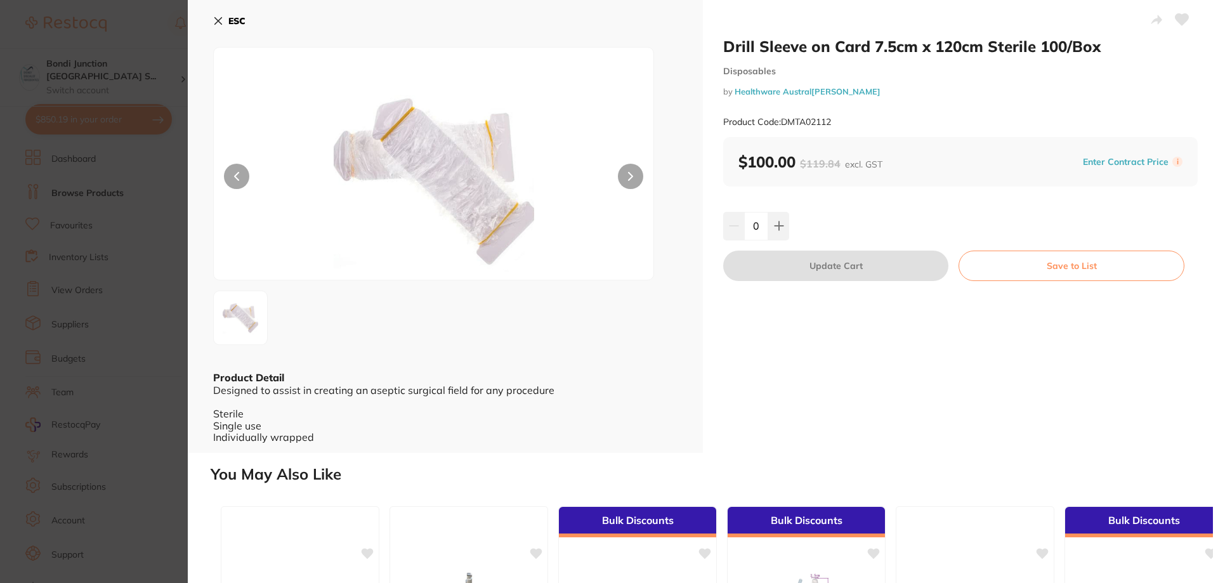
click at [216, 23] on icon at bounding box center [218, 21] width 7 height 7
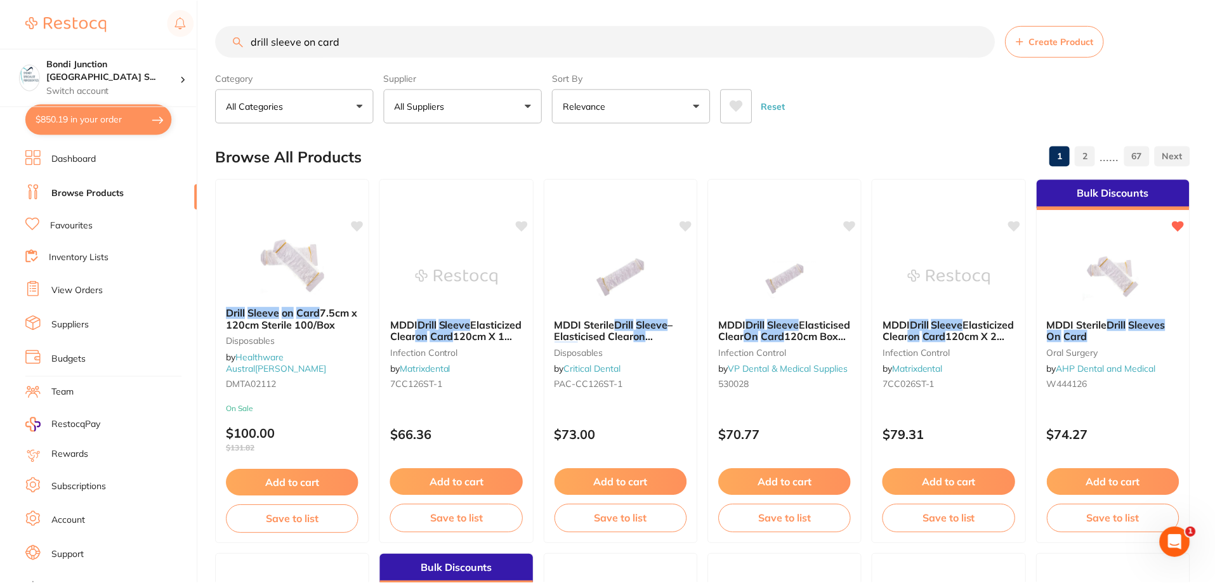
scroll to position [2, 0]
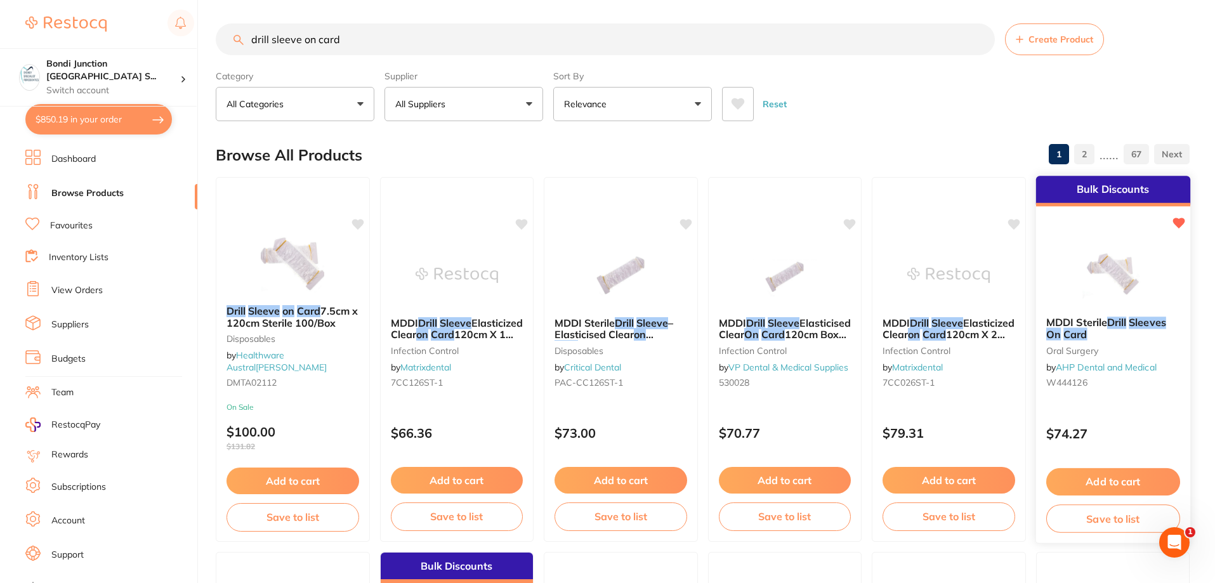
click at [1079, 334] on em "Card" at bounding box center [1074, 334] width 23 height 13
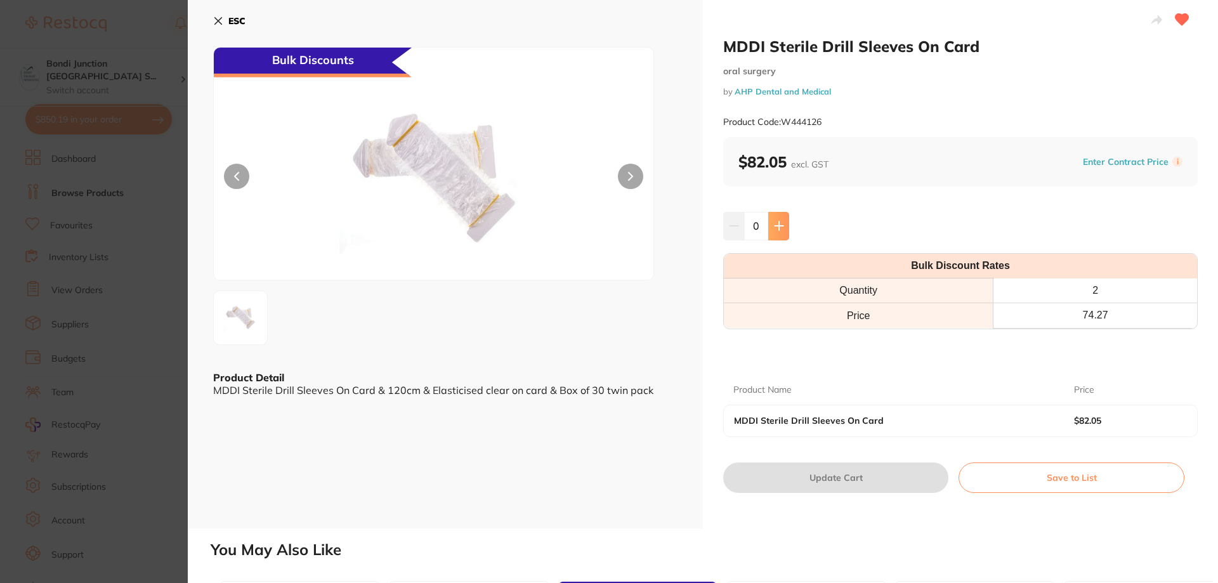
click at [780, 225] on icon at bounding box center [779, 226] width 10 height 10
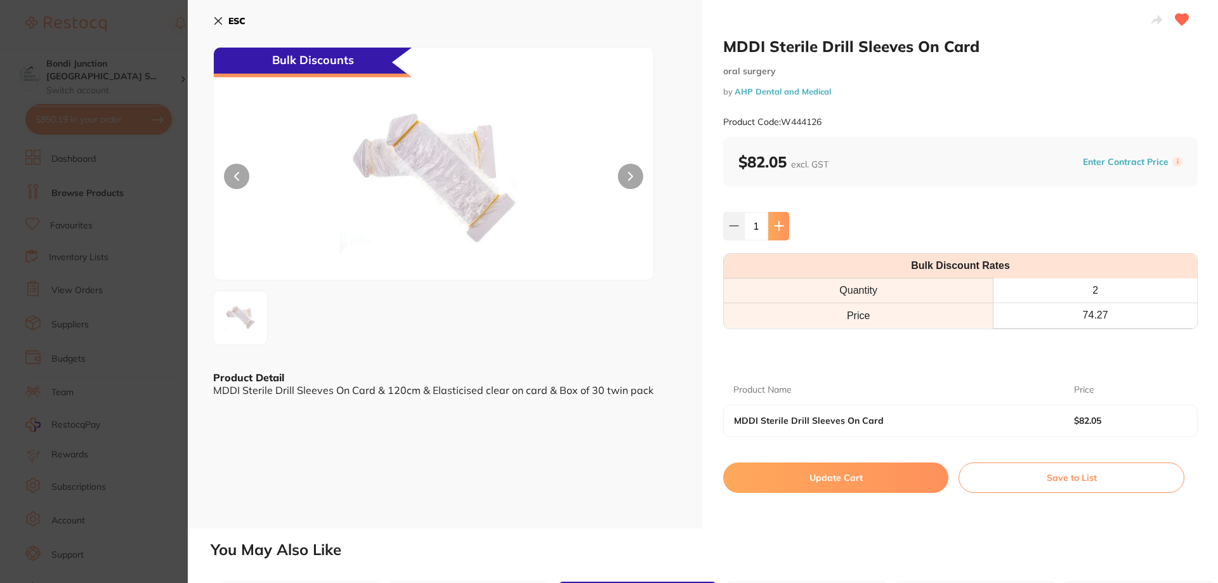
click at [780, 225] on icon at bounding box center [779, 226] width 10 height 10
click at [781, 225] on icon at bounding box center [779, 226] width 10 height 10
type input "4"
click at [830, 474] on button "Update Cart" at bounding box center [835, 477] width 225 height 30
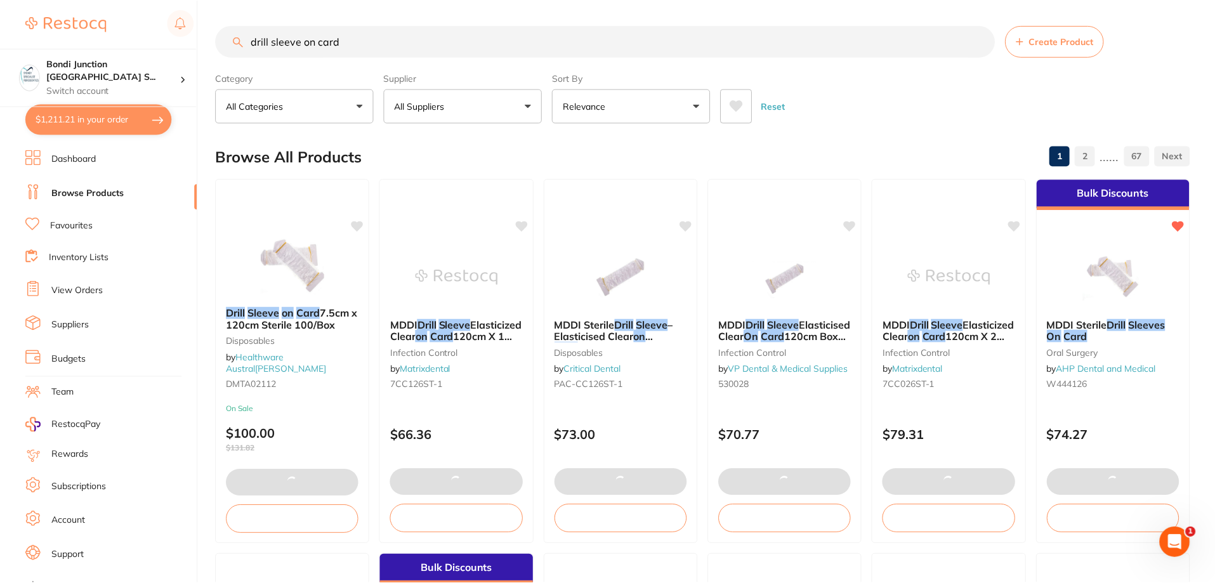
scroll to position [2, 0]
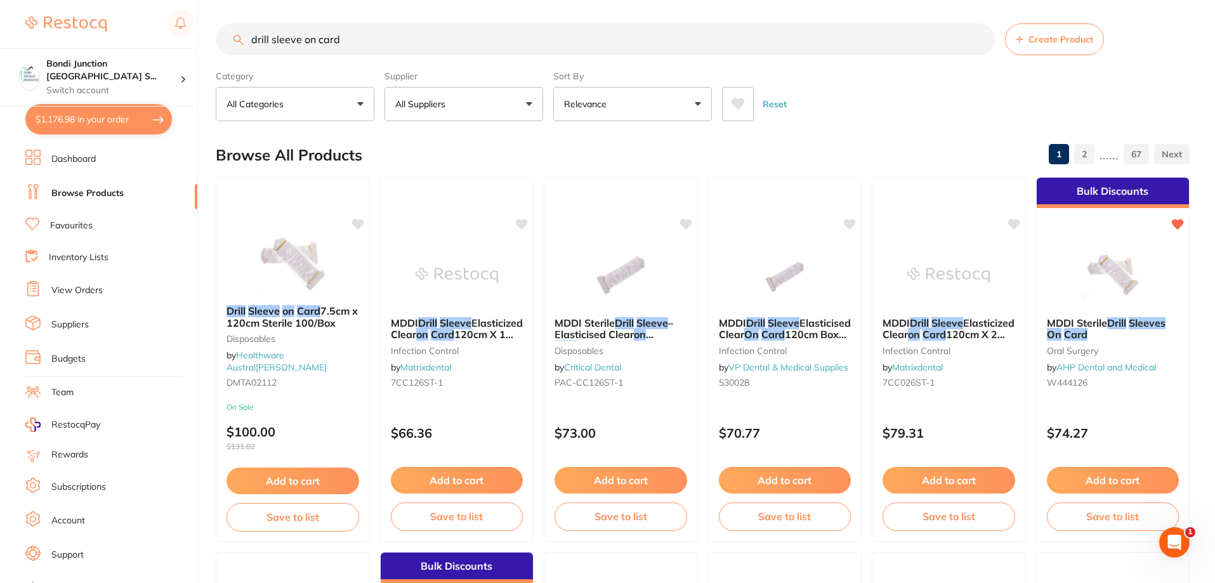
click at [129, 119] on button "$1,176.98 in your order" at bounding box center [98, 119] width 147 height 30
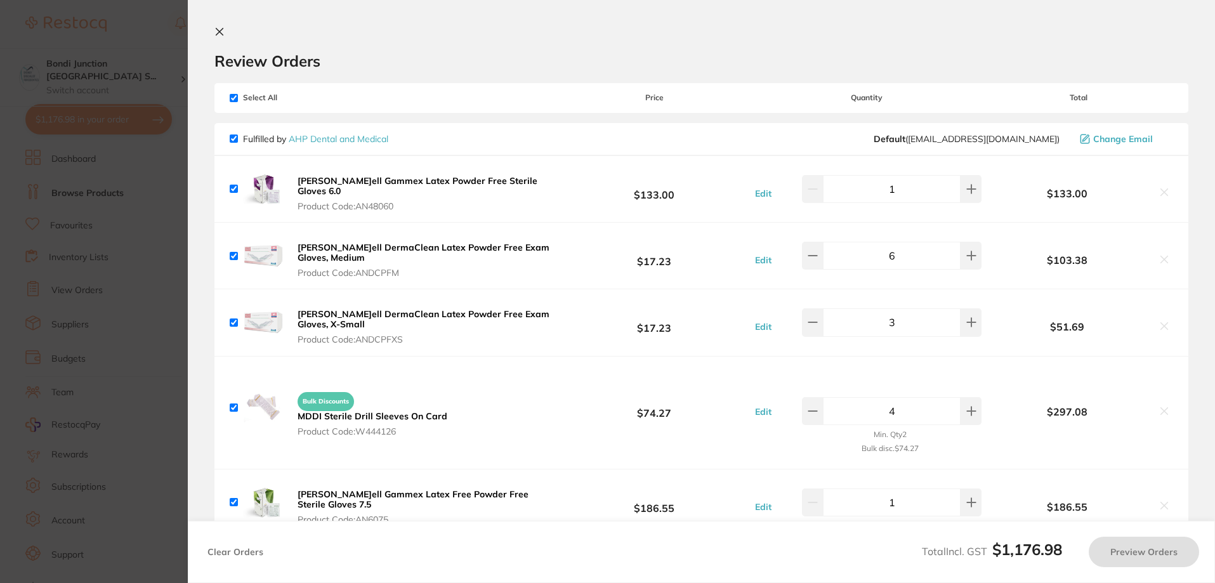
checkbox input "true"
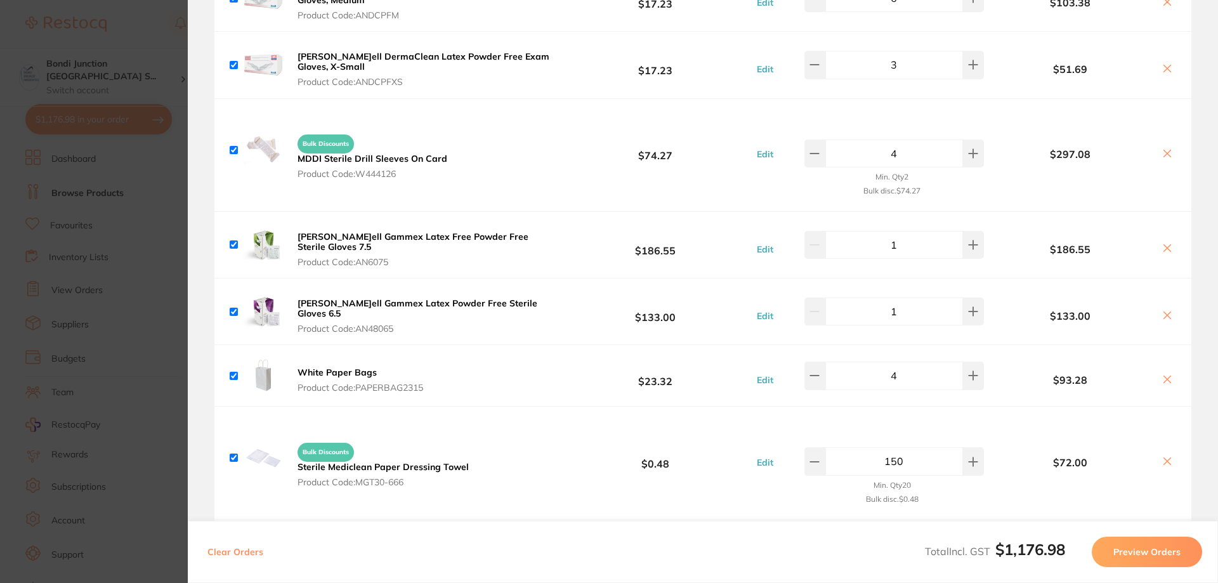
scroll to position [191, 0]
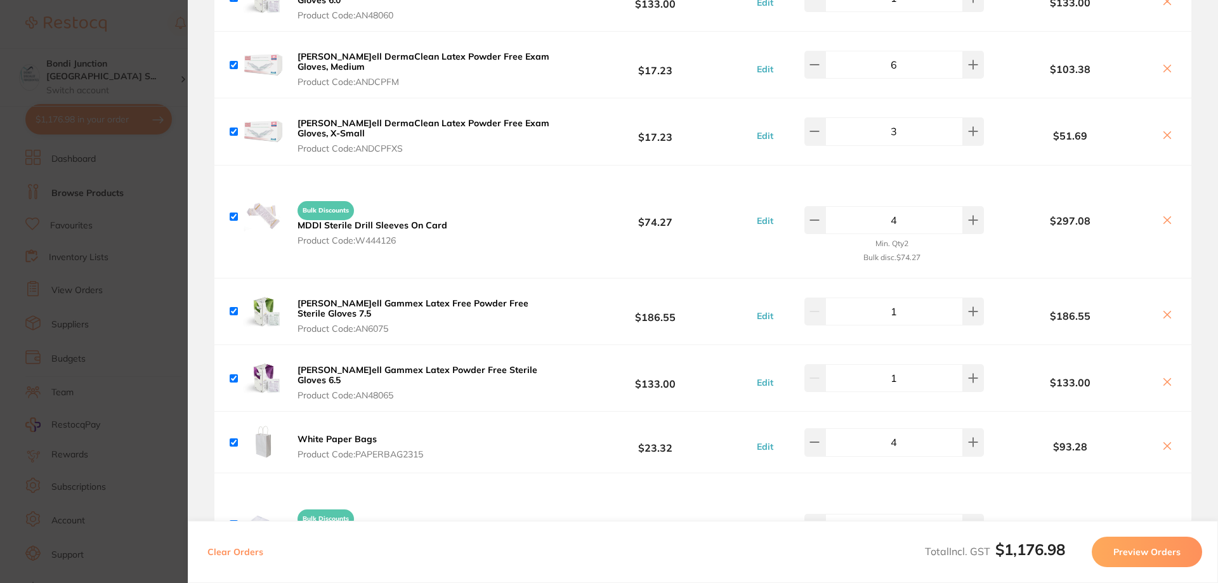
click at [1148, 549] on button "Preview Orders" at bounding box center [1147, 552] width 110 height 30
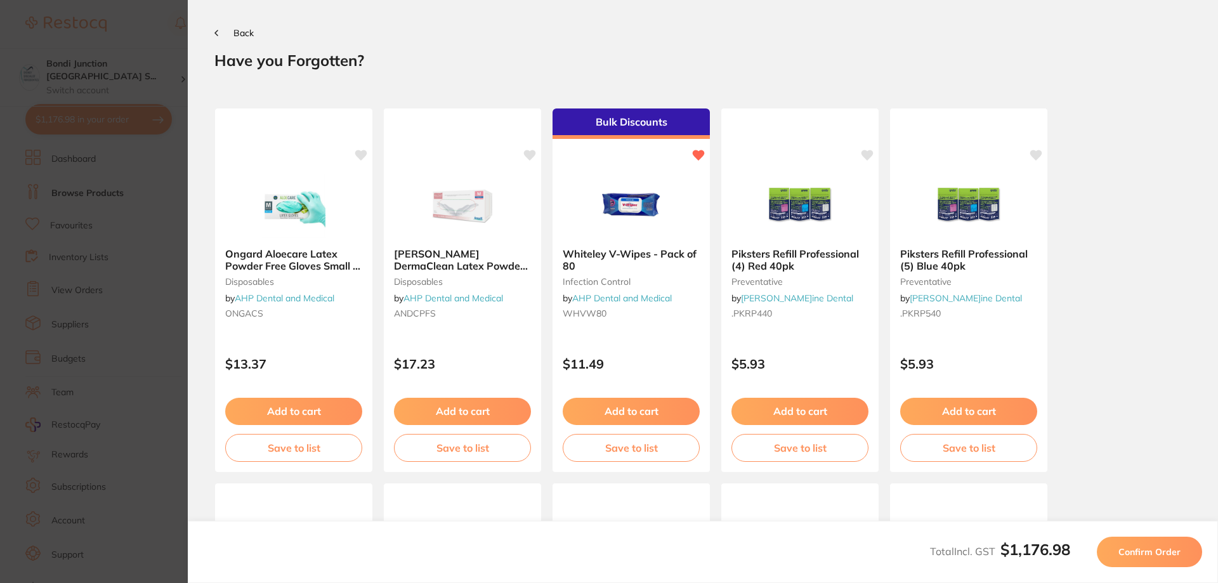
scroll to position [0, 0]
click at [1147, 548] on span "Confirm Order" at bounding box center [1149, 551] width 62 height 11
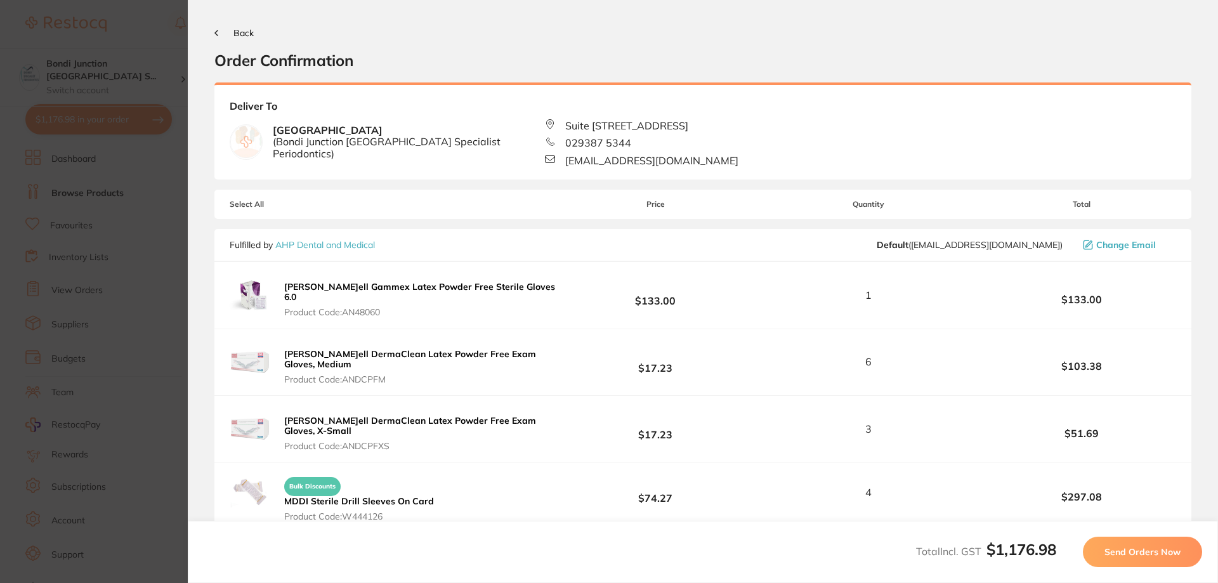
click at [1147, 548] on span "Send Orders Now" at bounding box center [1143, 551] width 76 height 11
